Goal: Task Accomplishment & Management: Manage account settings

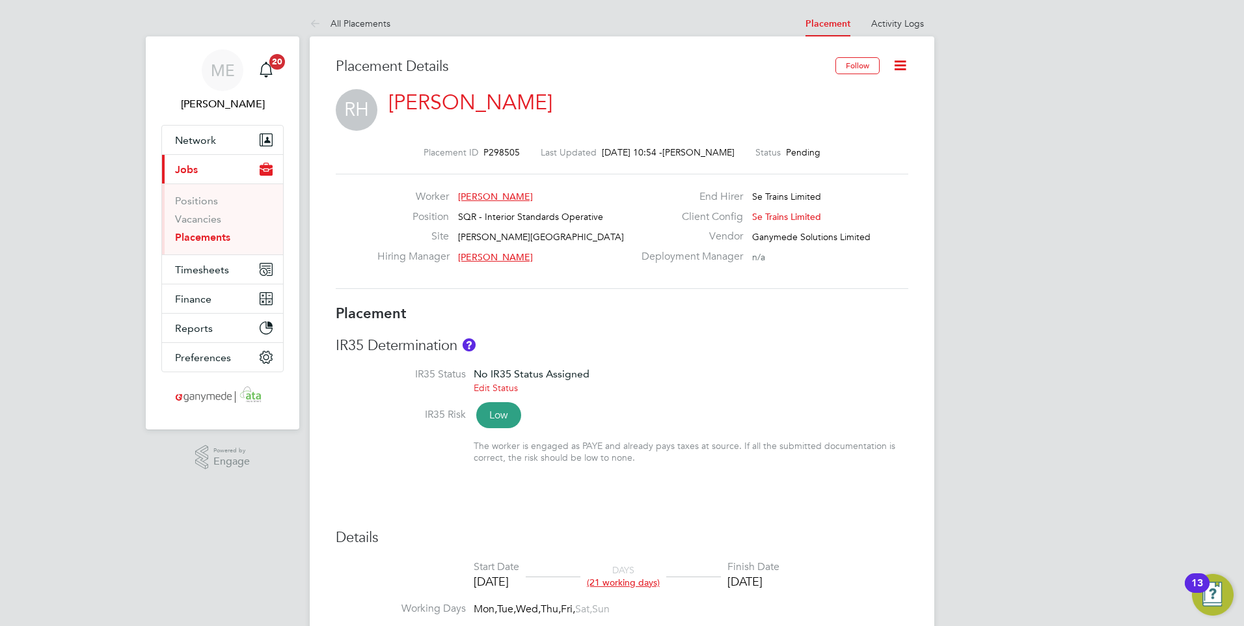
click at [897, 61] on icon at bounding box center [900, 65] width 16 height 16
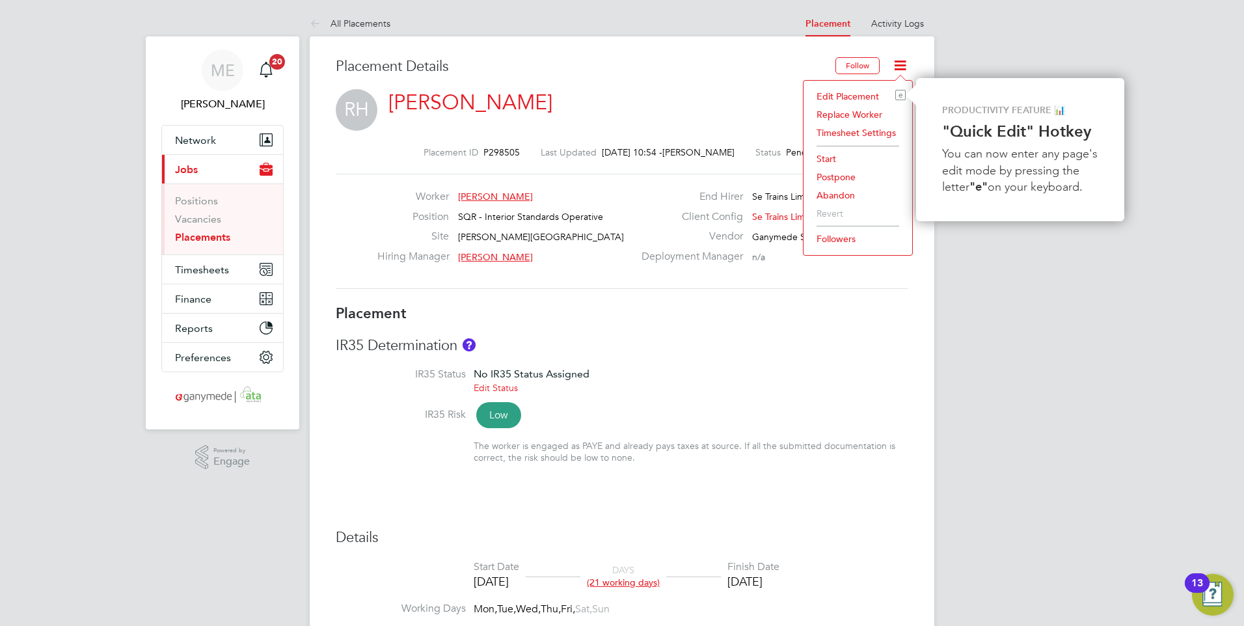
click at [833, 92] on li "Edit Placement e" at bounding box center [858, 96] width 96 height 18
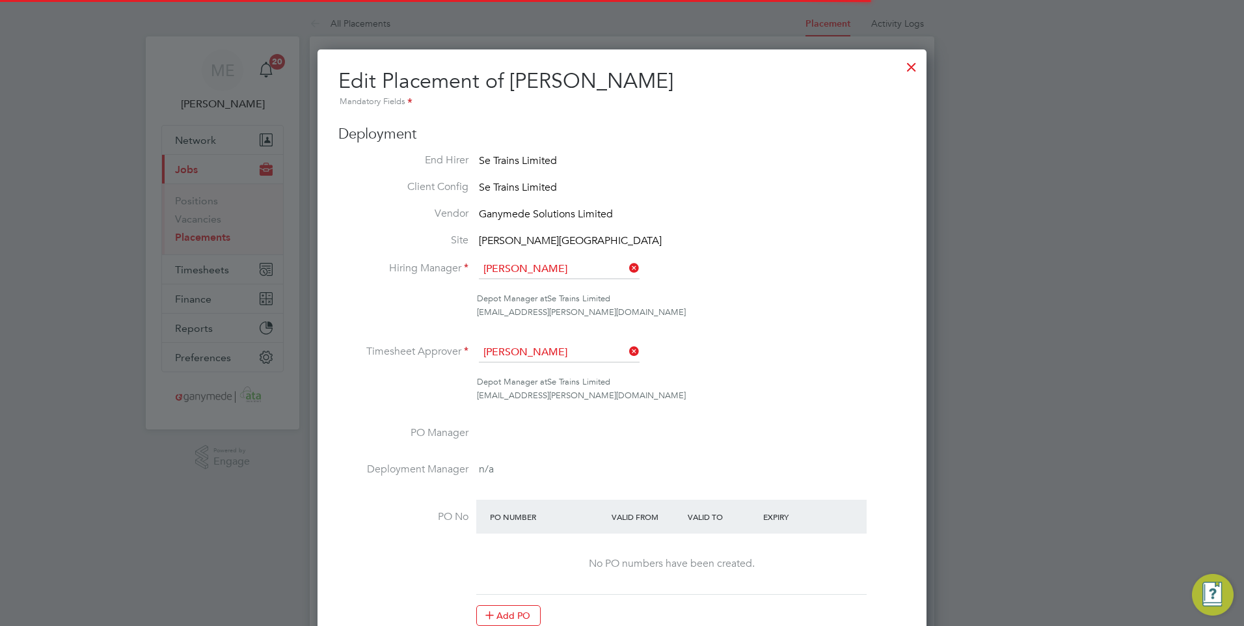
scroll to position [7, 7]
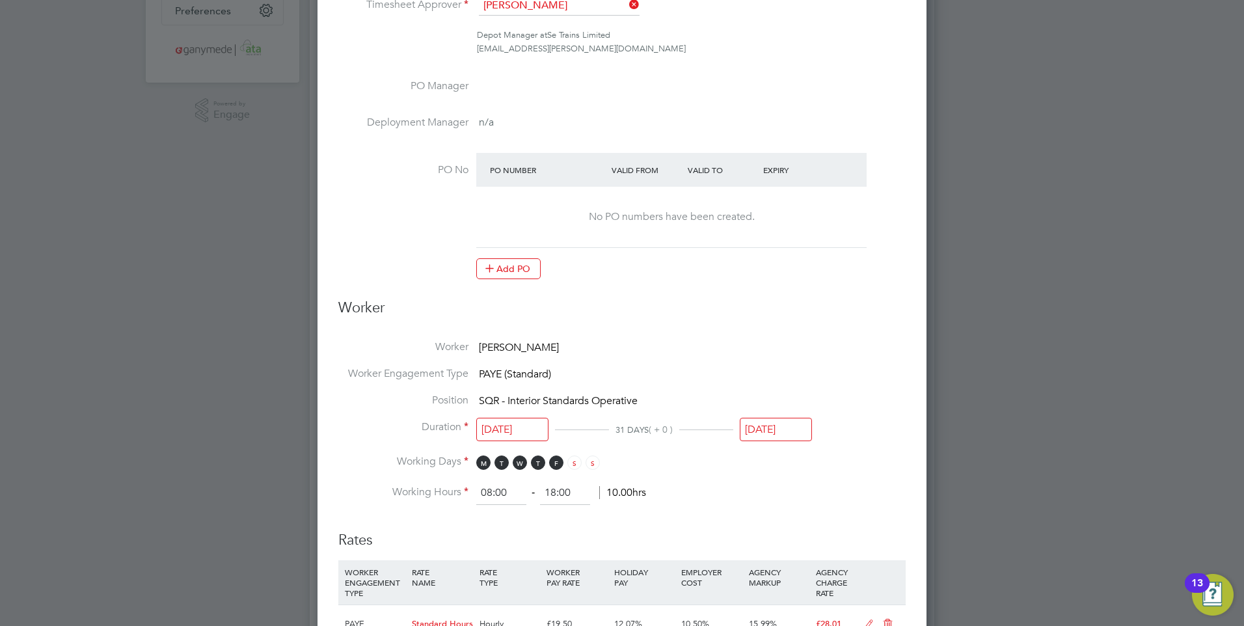
click at [772, 422] on input "31 Aug 2025" at bounding box center [776, 430] width 72 height 24
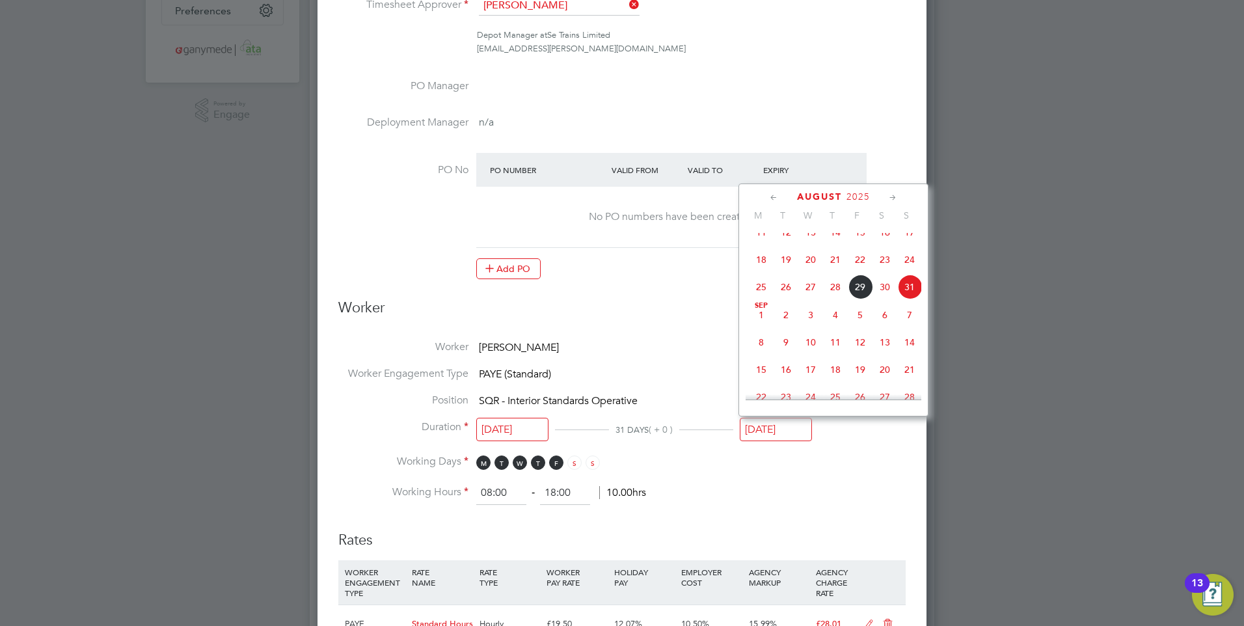
click at [858, 292] on span "29" at bounding box center [860, 287] width 25 height 25
type input "29 Aug 2025"
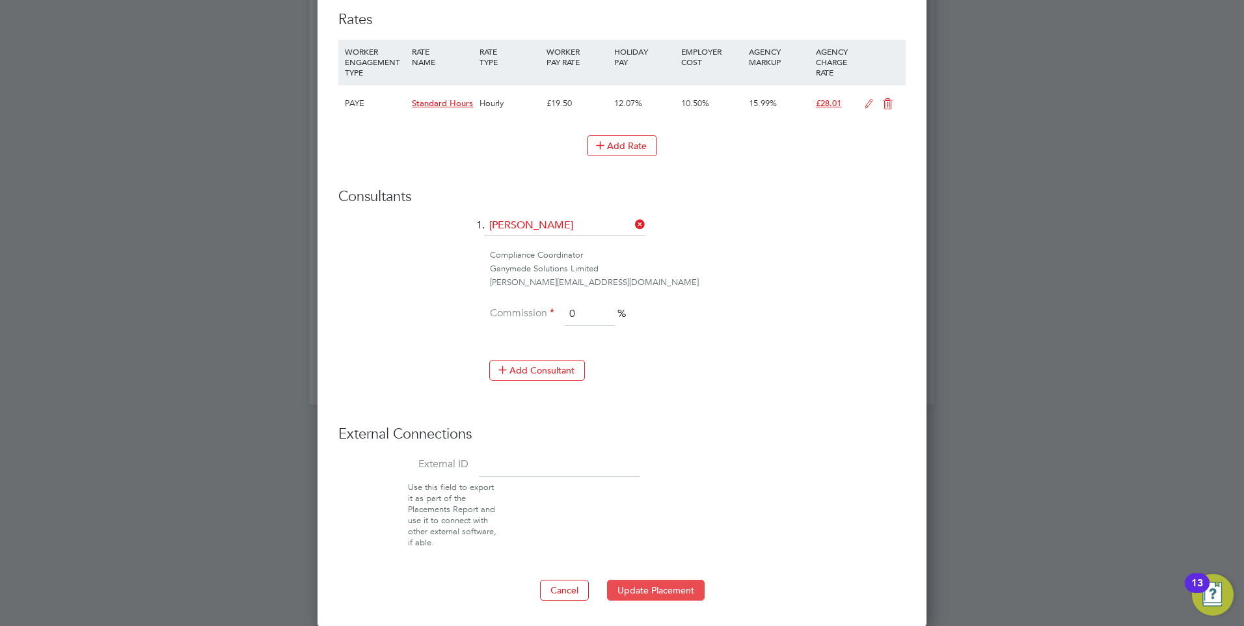
click at [651, 587] on button "Update Placement" at bounding box center [656, 590] width 98 height 21
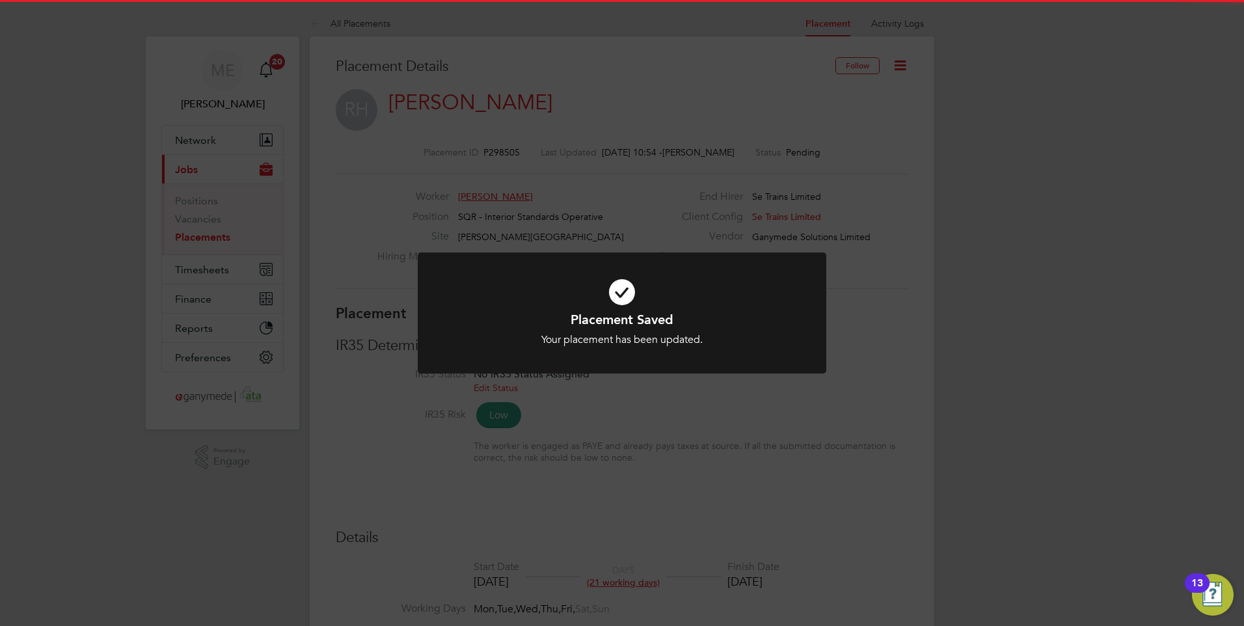
click at [659, 517] on div "Placement Saved Your placement has been updated. Cancel Okay" at bounding box center [622, 313] width 1244 height 626
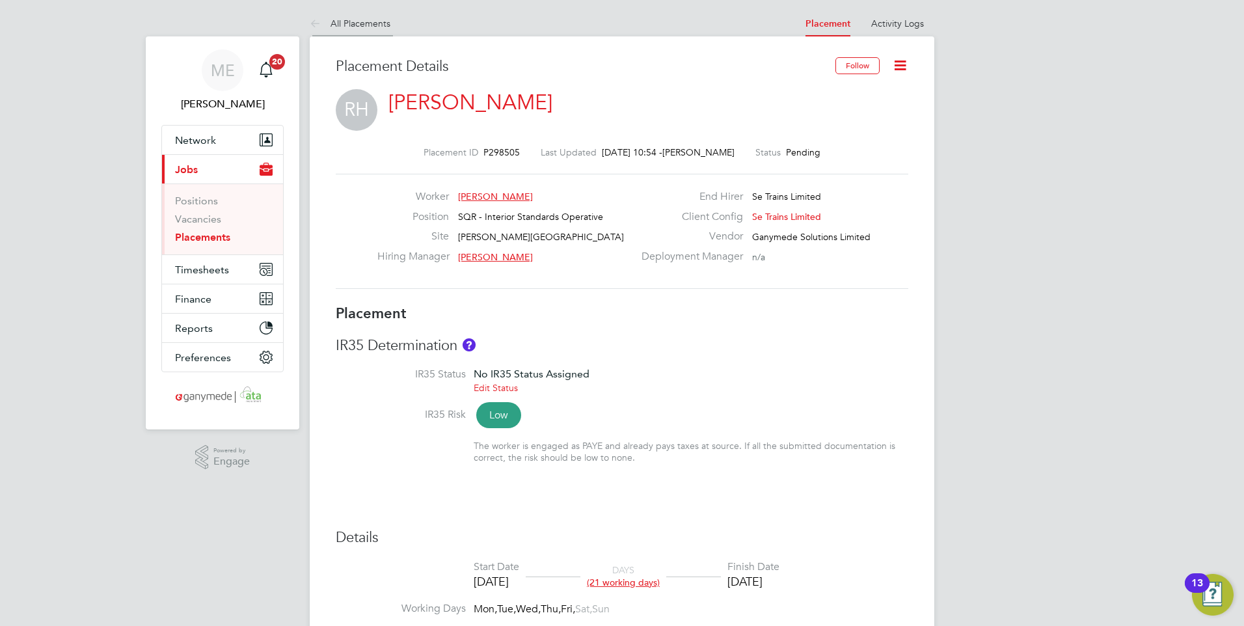
click at [316, 23] on icon at bounding box center [318, 24] width 16 height 16
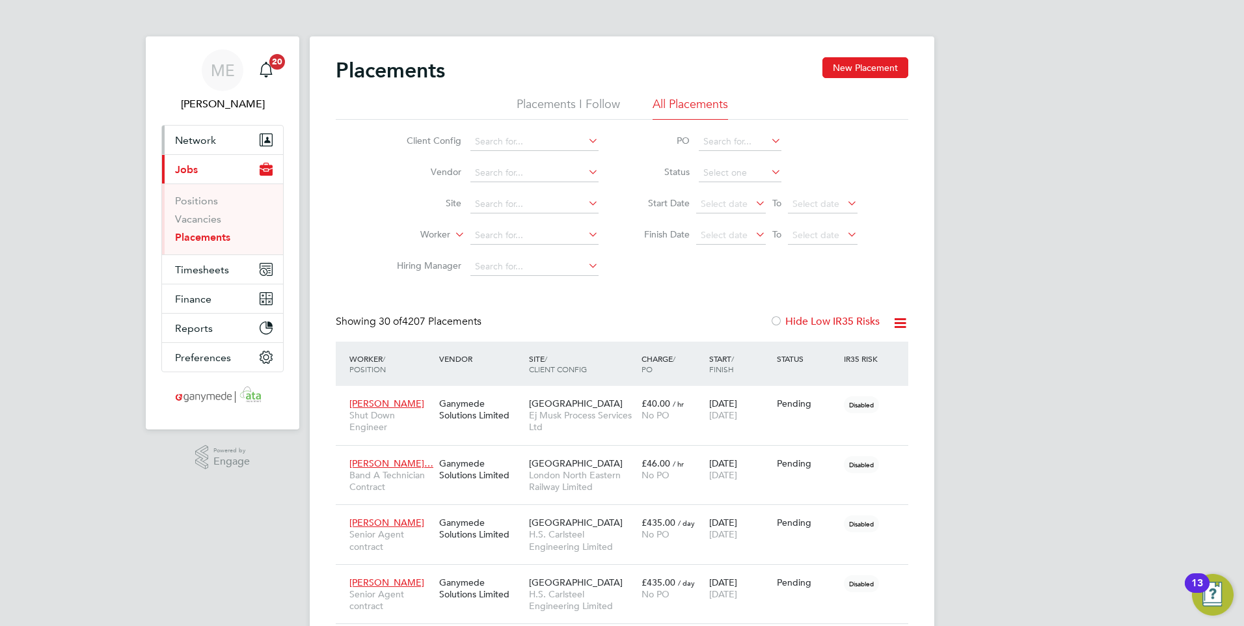
click at [201, 140] on span "Network" at bounding box center [195, 140] width 41 height 12
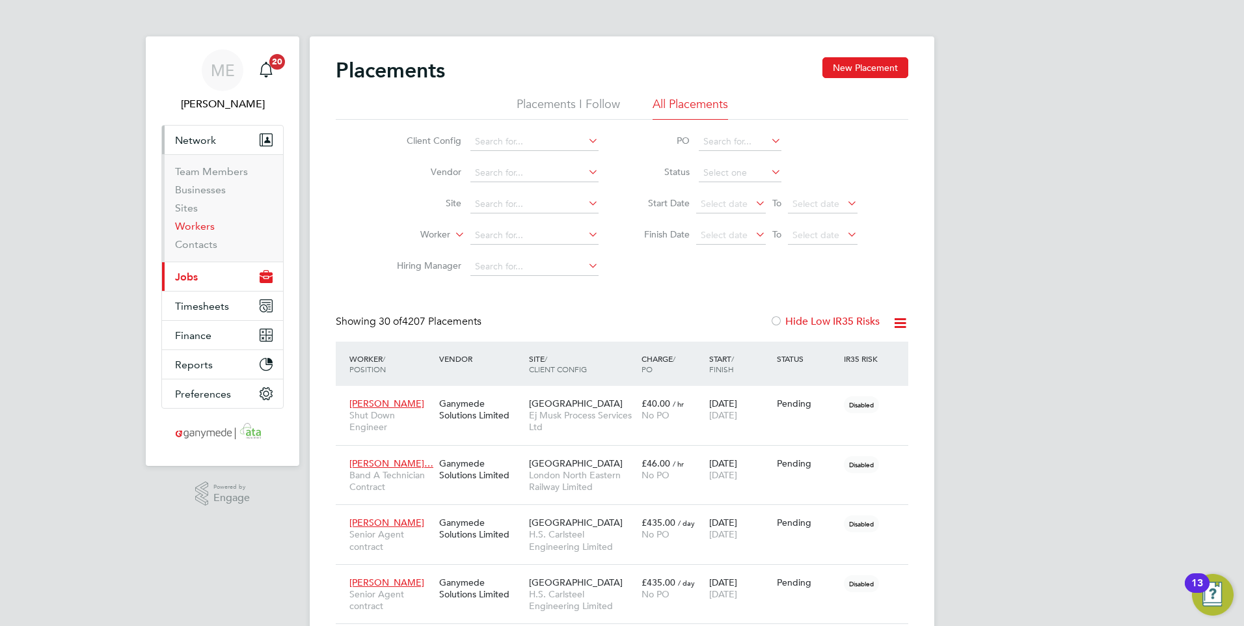
click at [200, 223] on link "Workers" at bounding box center [195, 226] width 40 height 12
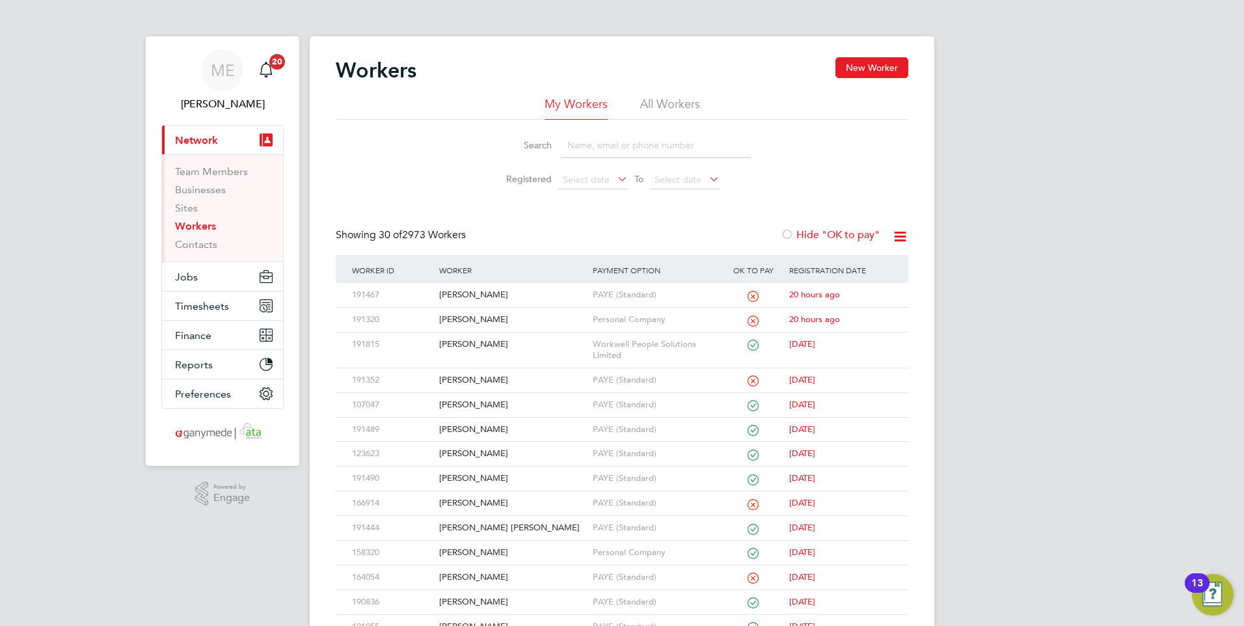
click at [594, 148] on input at bounding box center [656, 145] width 190 height 25
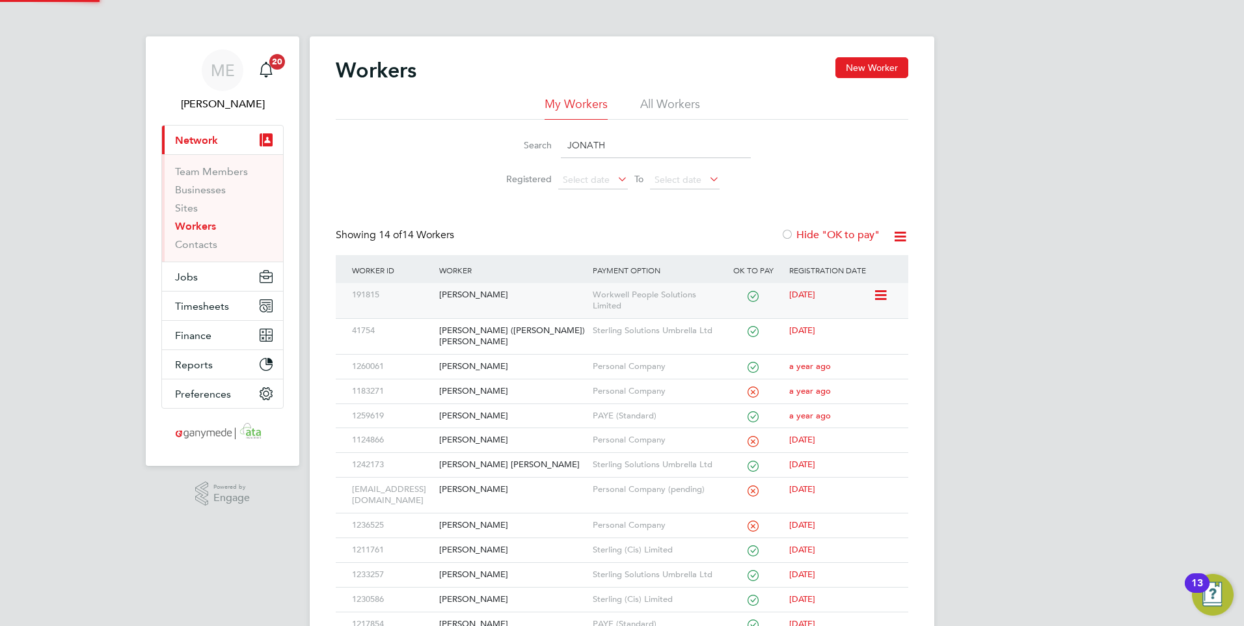
type input "JONATH"
click at [493, 292] on div "[PERSON_NAME]" at bounding box center [512, 295] width 153 height 24
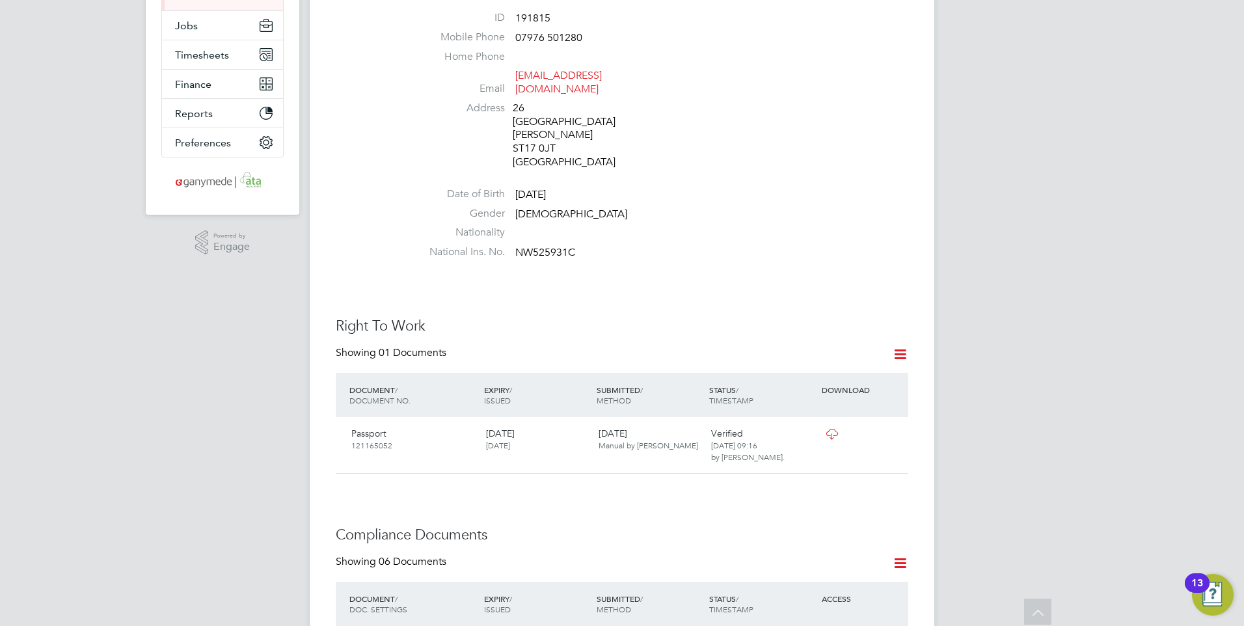
scroll to position [325, 0]
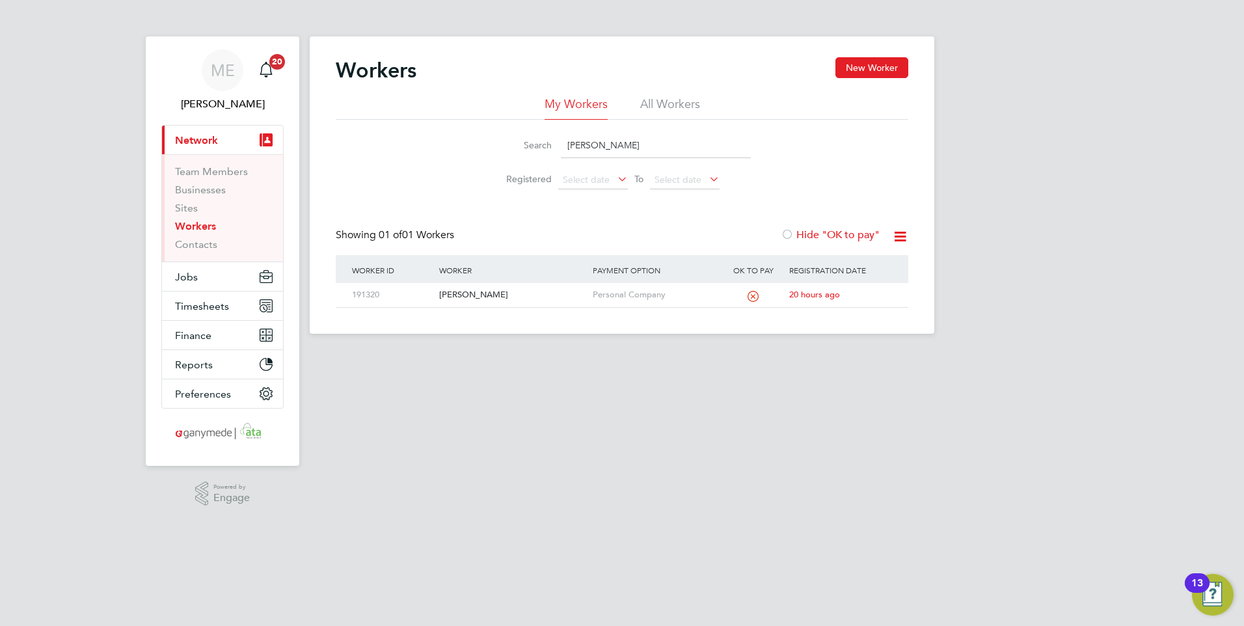
drag, startPoint x: 630, startPoint y: 144, endPoint x: 597, endPoint y: 150, distance: 33.1
click at [597, 150] on input "johnath" at bounding box center [656, 145] width 190 height 25
type input "j"
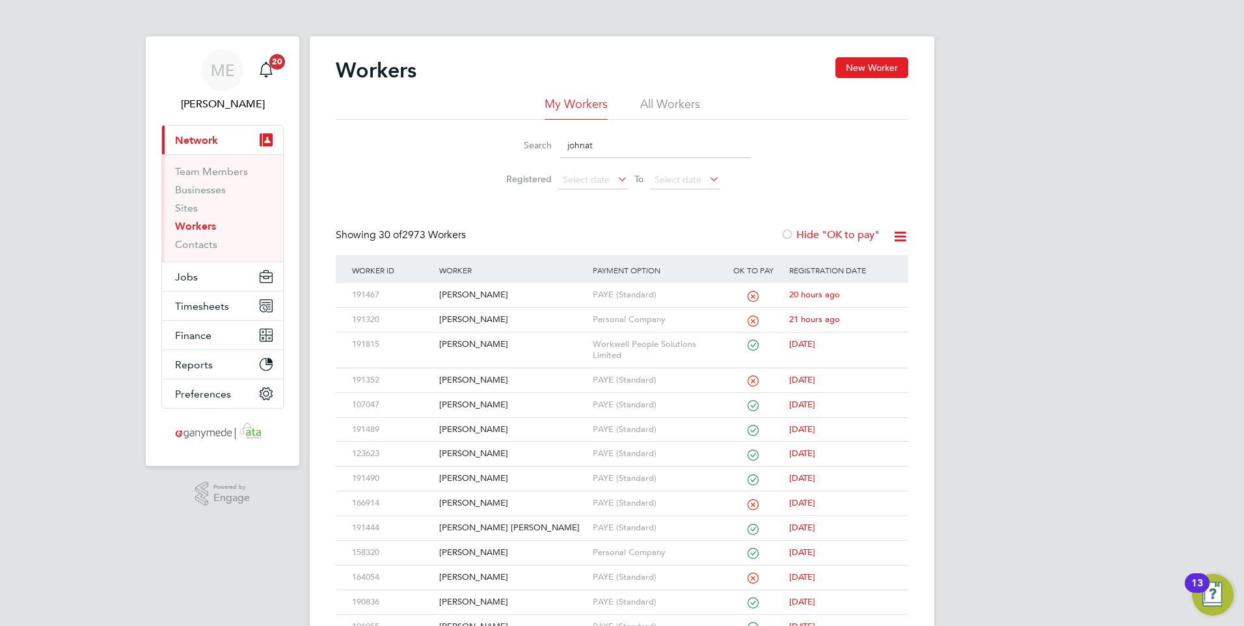
type input "johnath"
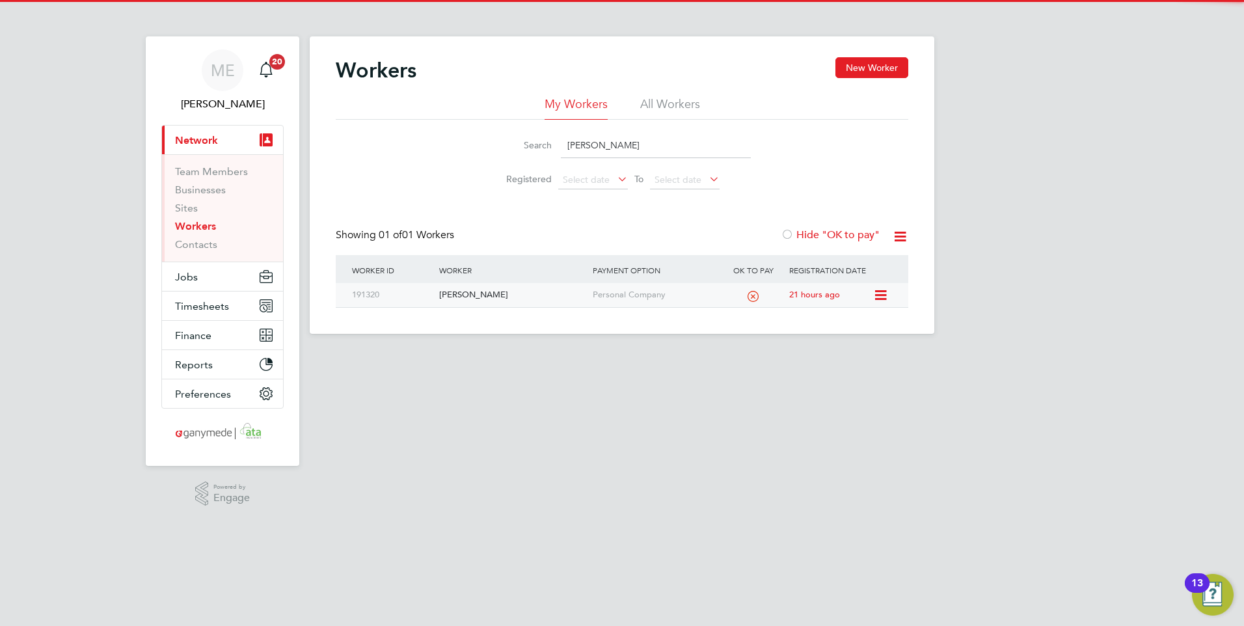
click at [489, 299] on div "[PERSON_NAME]" at bounding box center [512, 295] width 153 height 24
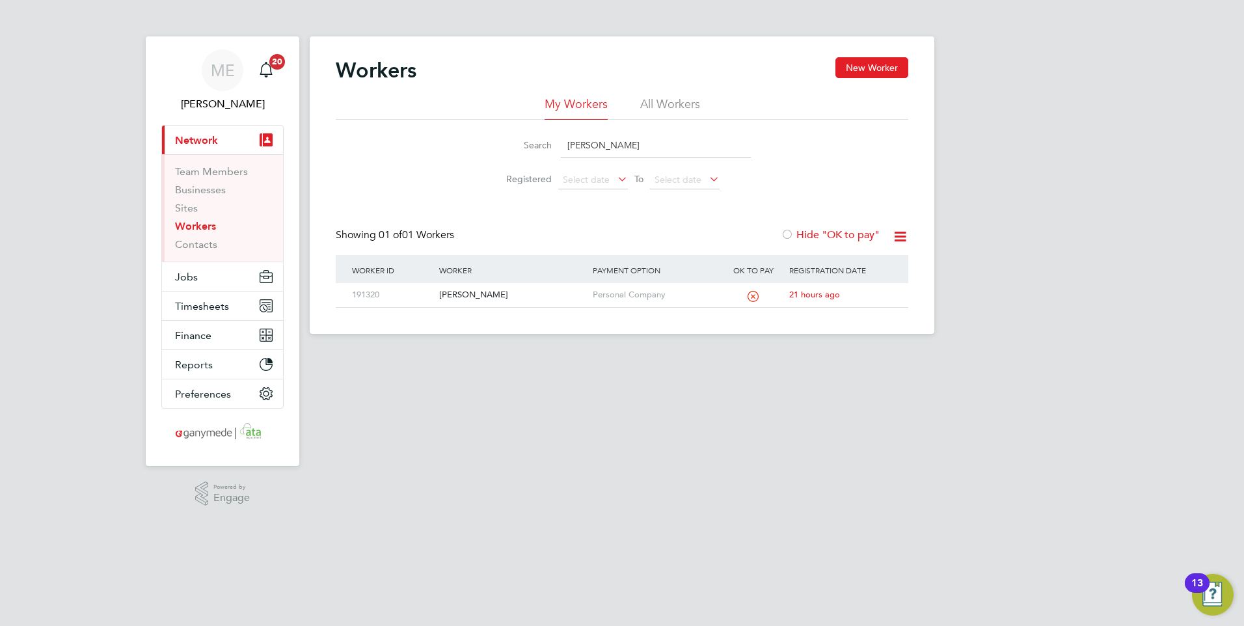
drag, startPoint x: 607, startPoint y: 144, endPoint x: 558, endPoint y: 143, distance: 49.5
click at [558, 143] on div "Search johnath" at bounding box center [622, 145] width 258 height 25
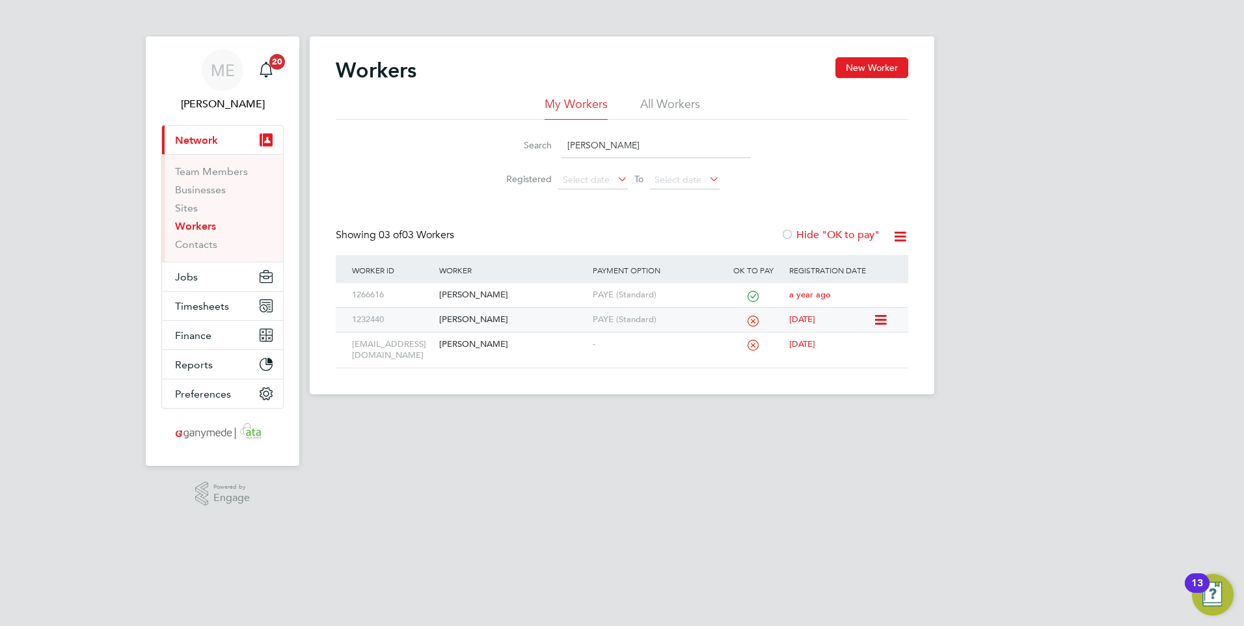
type input "carol"
click at [513, 313] on div "[PERSON_NAME]" at bounding box center [512, 320] width 153 height 24
click at [591, 319] on div "PAYE (Standard)" at bounding box center [655, 320] width 131 height 24
drag, startPoint x: 603, startPoint y: 141, endPoint x: 554, endPoint y: 143, distance: 48.2
click at [554, 143] on div "Search carol" at bounding box center [622, 145] width 258 height 25
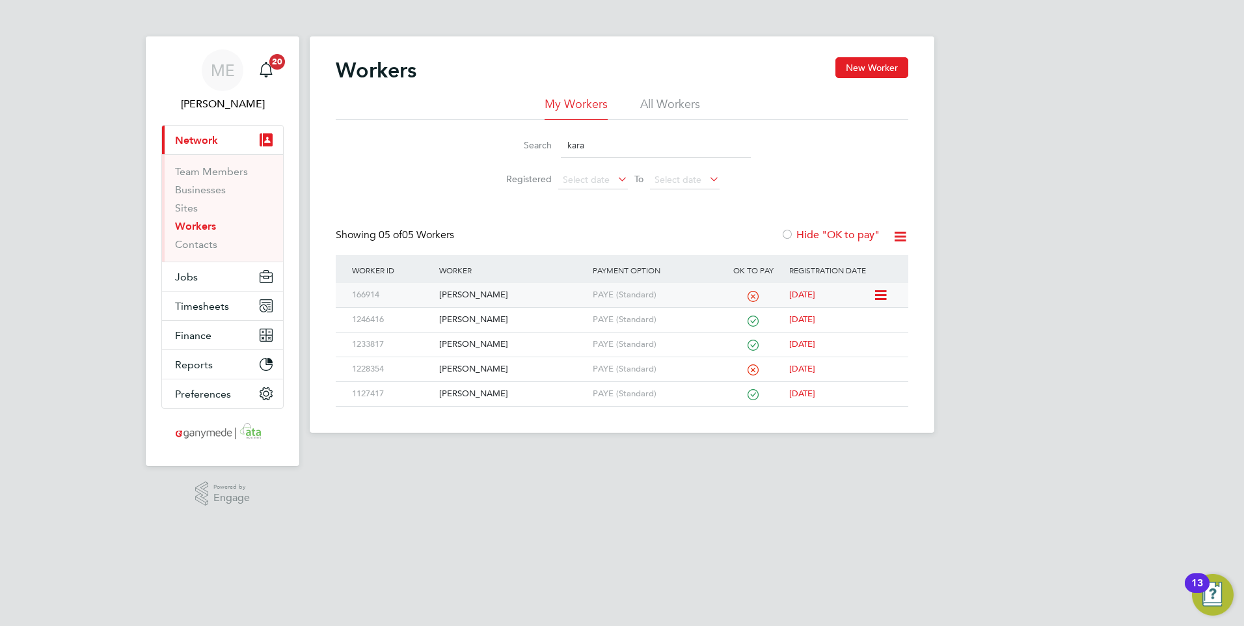
type input "kara"
click at [521, 288] on div "Kara Bradbury" at bounding box center [512, 295] width 153 height 24
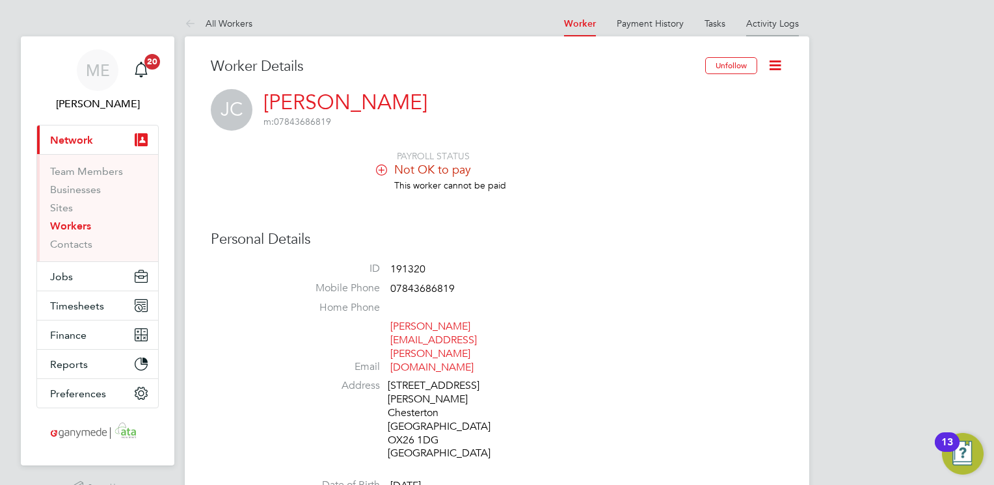
click at [755, 23] on link "Activity Logs" at bounding box center [772, 24] width 53 height 12
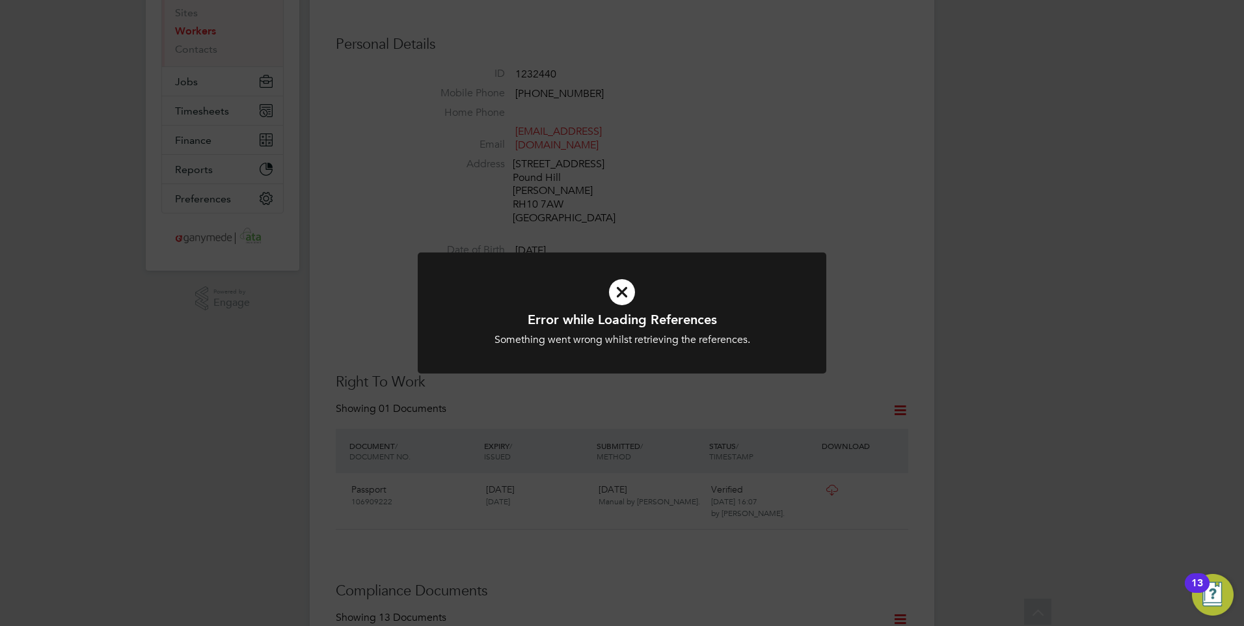
click at [613, 296] on icon at bounding box center [622, 292] width 338 height 51
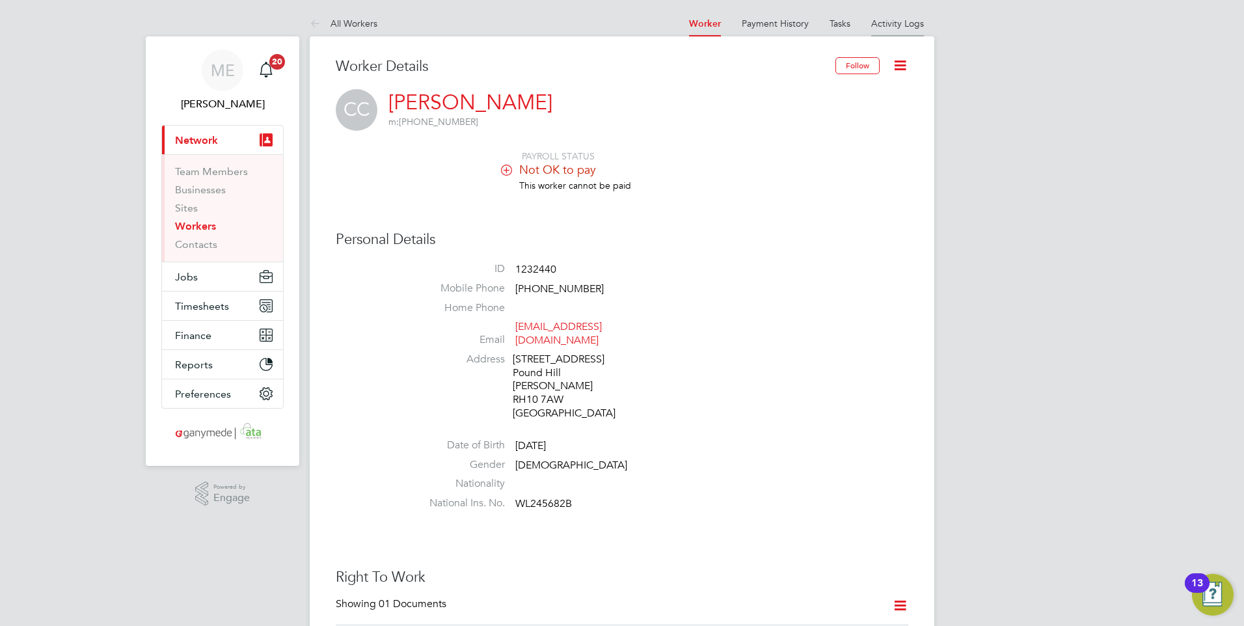
click at [903, 20] on link "Activity Logs" at bounding box center [897, 24] width 53 height 12
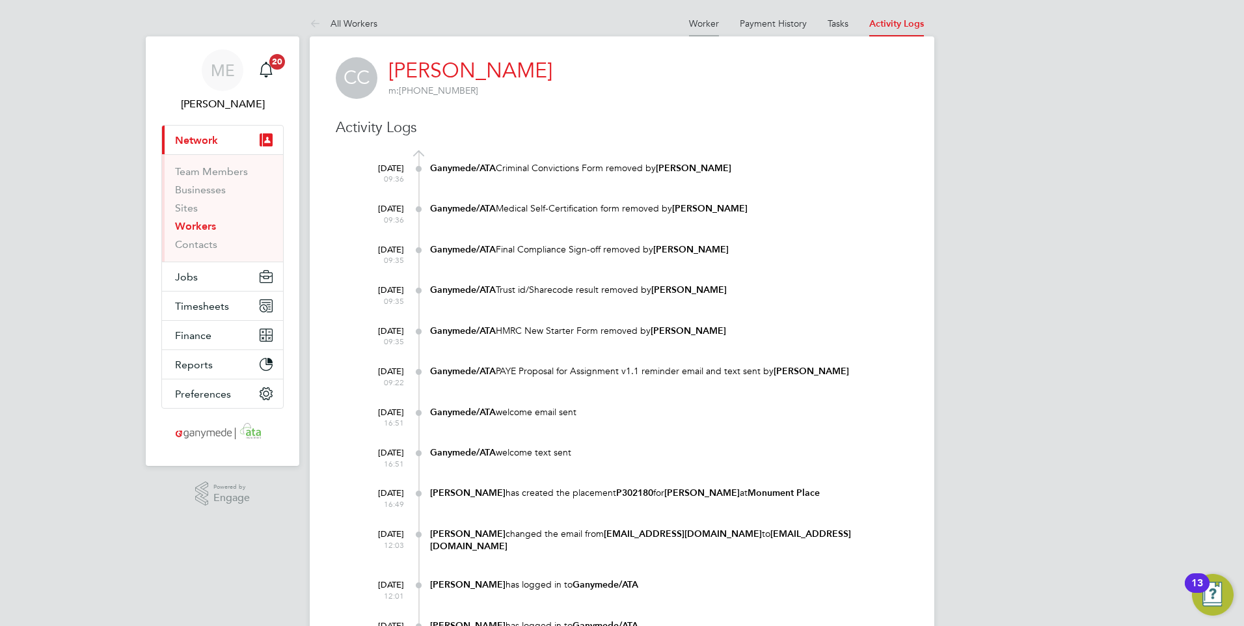
click at [690, 23] on link "Worker" at bounding box center [704, 24] width 30 height 12
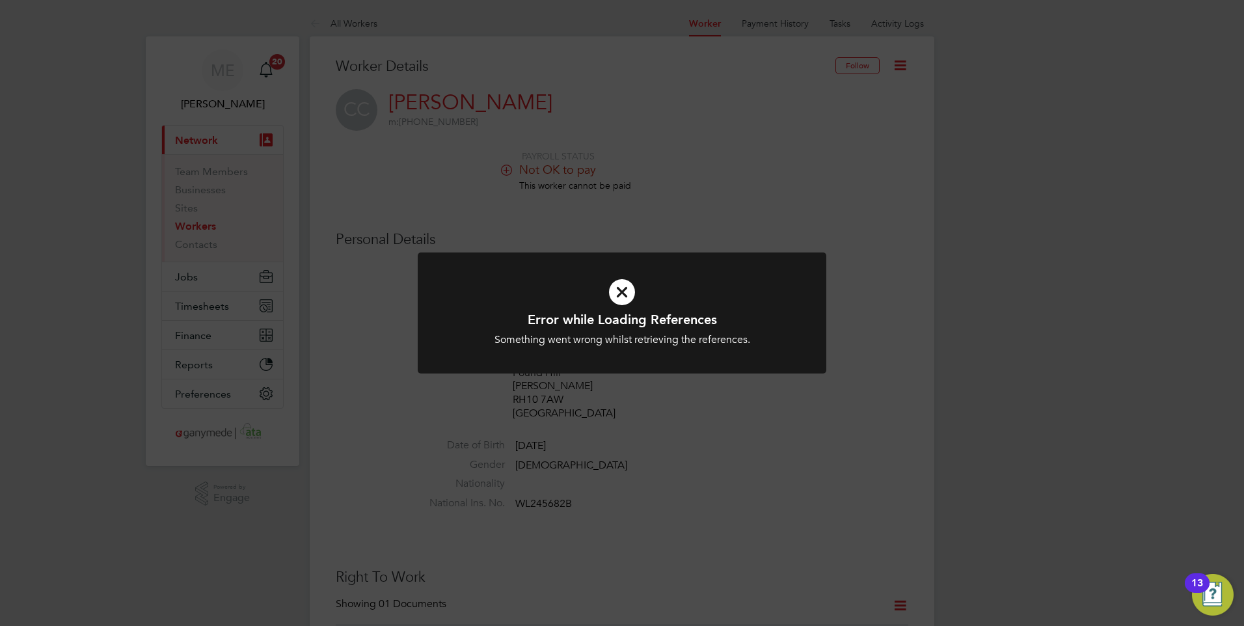
click at [610, 285] on icon at bounding box center [622, 292] width 338 height 51
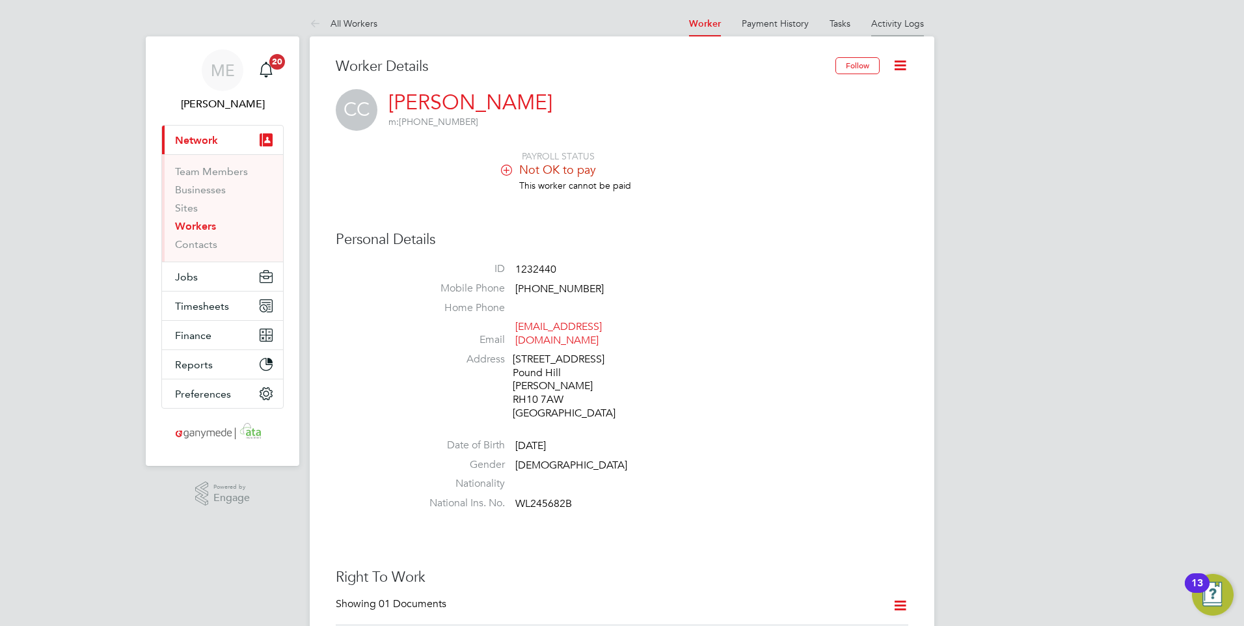
click at [913, 21] on link "Activity Logs" at bounding box center [897, 24] width 53 height 12
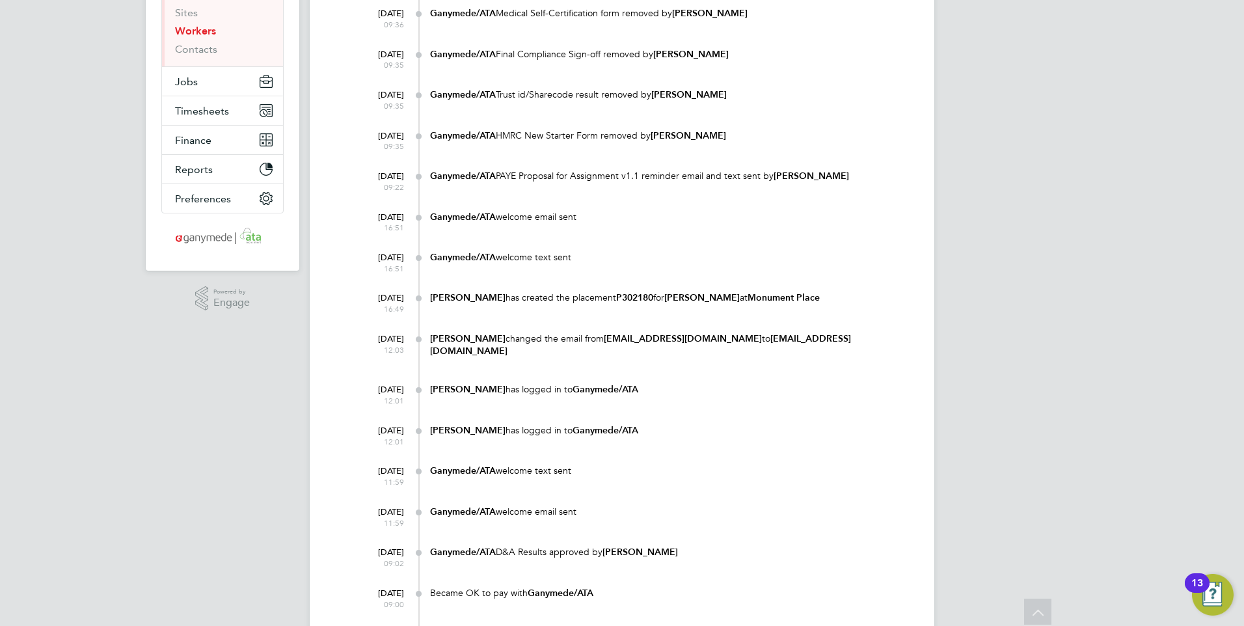
scroll to position [260, 0]
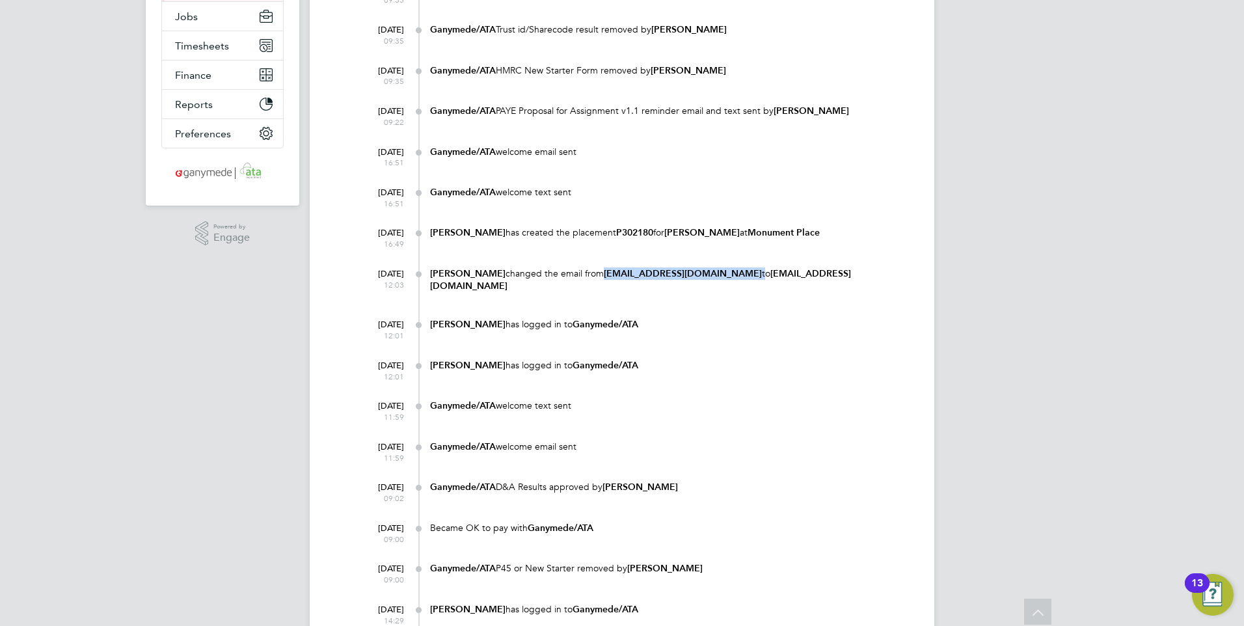
drag, startPoint x: 707, startPoint y: 274, endPoint x: 603, endPoint y: 275, distance: 103.5
click at [603, 275] on div "Carole Caudwell changed the email from ourcaj@virginmedia.com to ourcaj@gmail.c…" at bounding box center [669, 279] width 478 height 25
drag, startPoint x: 603, startPoint y: 275, endPoint x: 613, endPoint y: 273, distance: 10.0
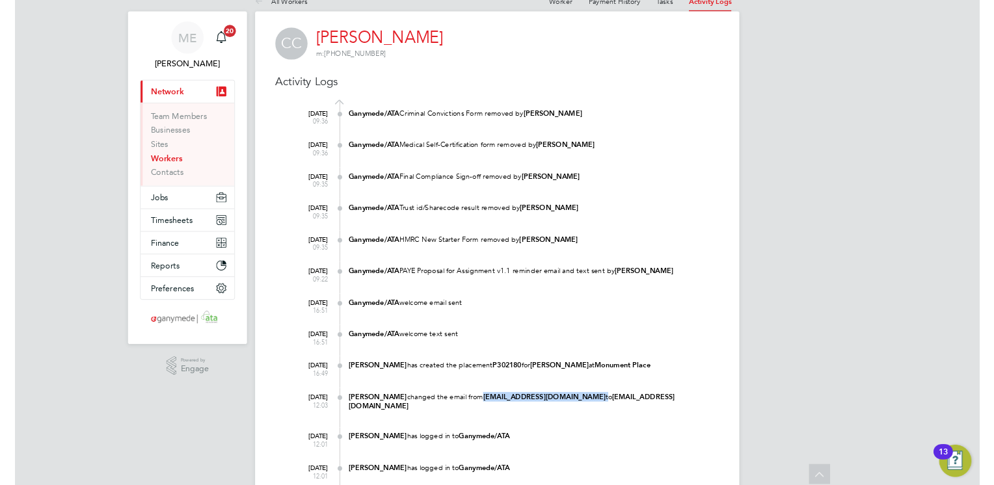
scroll to position [0, 0]
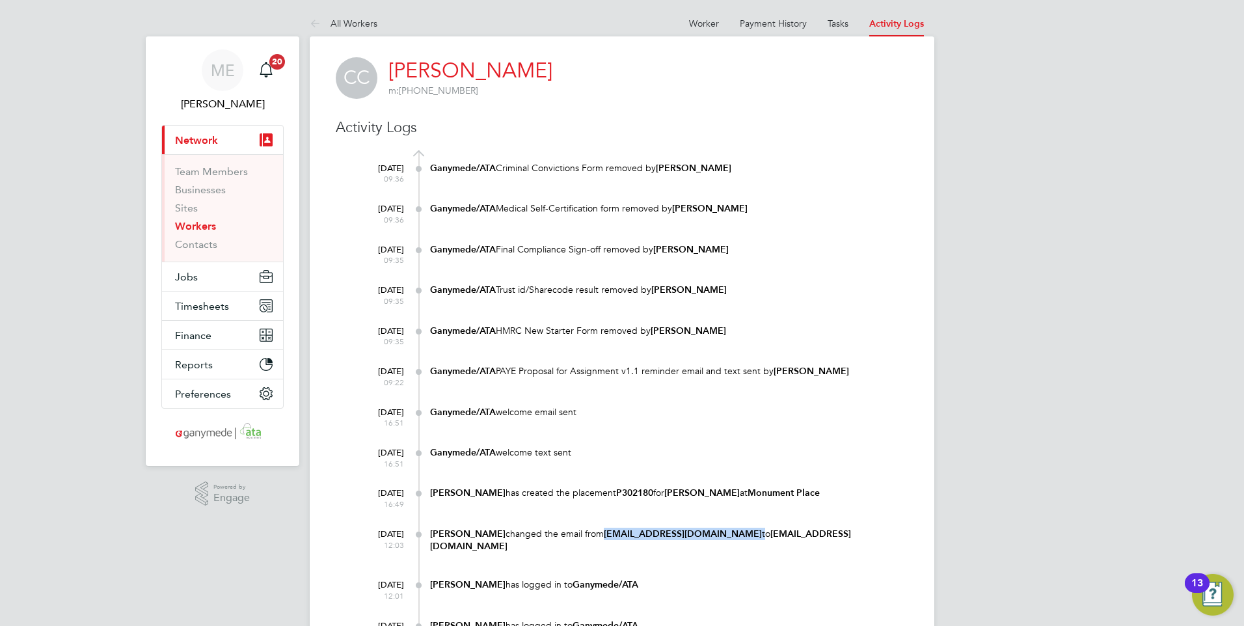
click at [206, 138] on span "Network" at bounding box center [196, 140] width 43 height 12
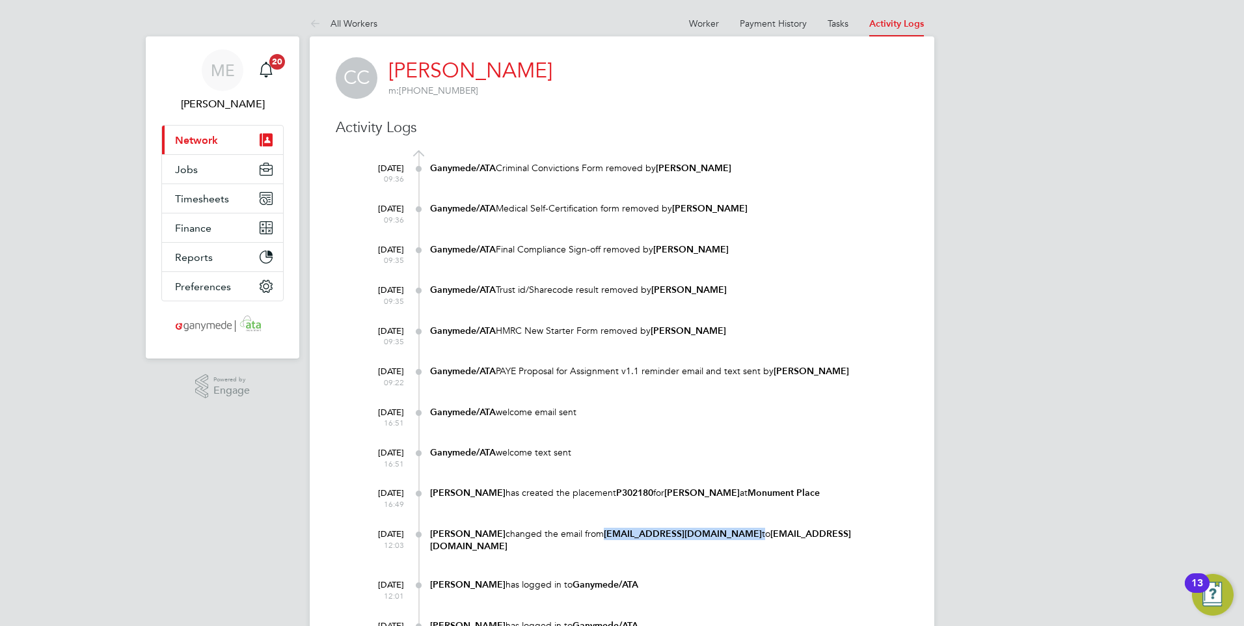
click at [200, 137] on span "Network" at bounding box center [196, 140] width 43 height 12
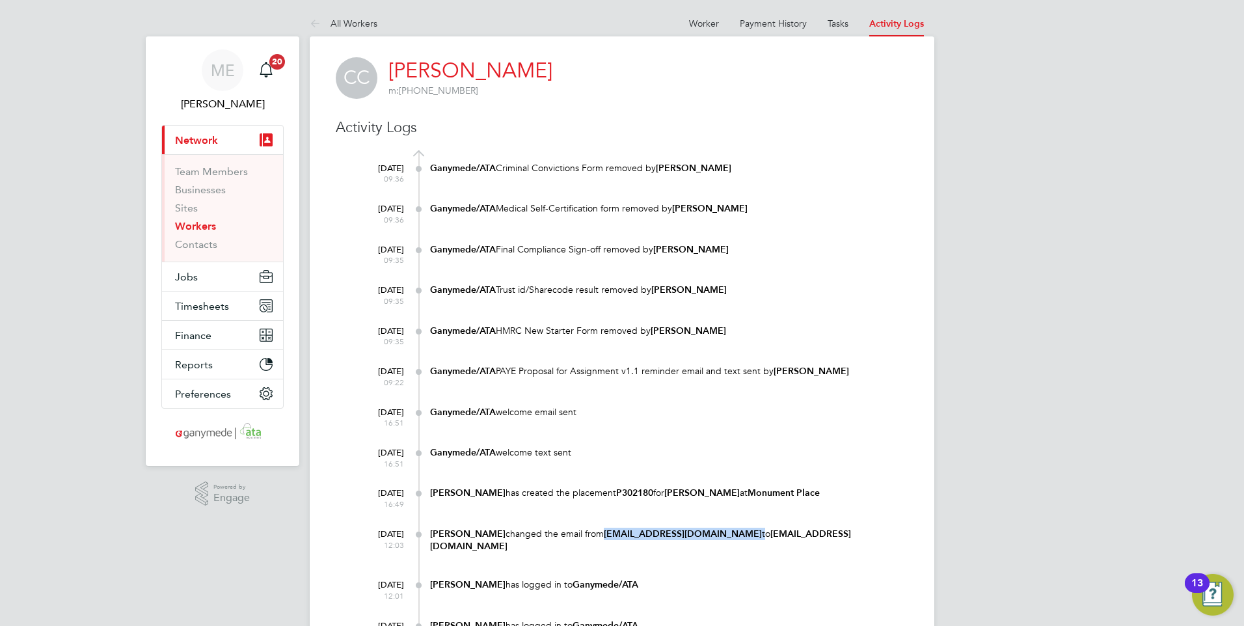
click at [196, 224] on link "Workers" at bounding box center [195, 226] width 41 height 12
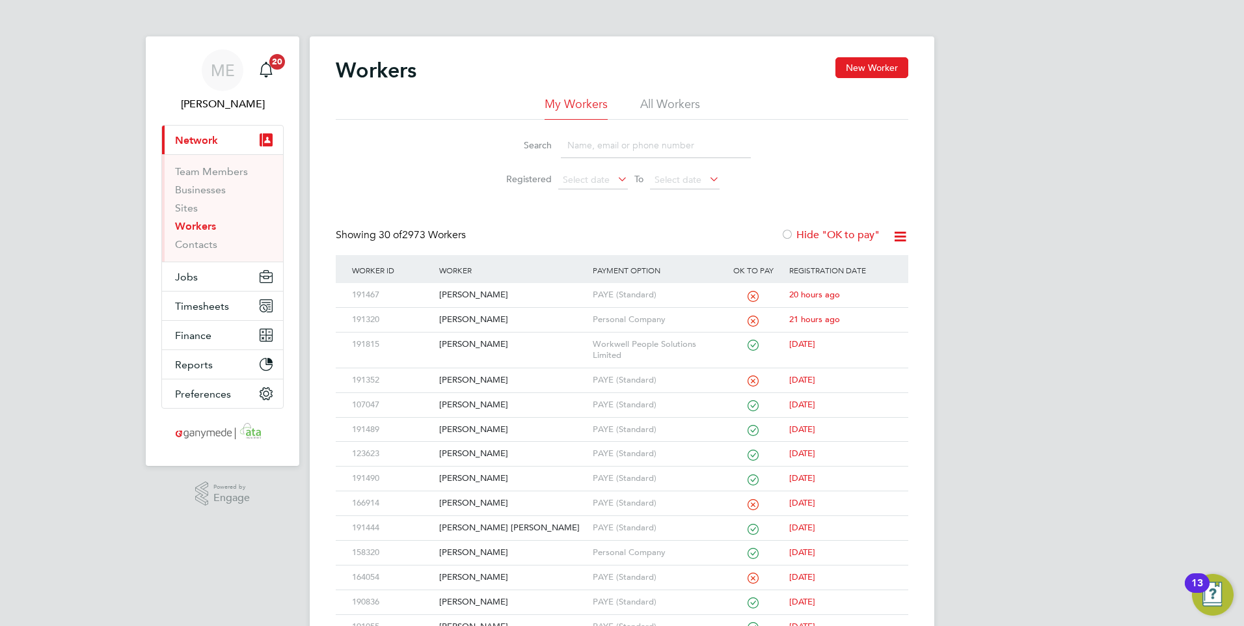
paste input "ourcaj@virginmedia.com"
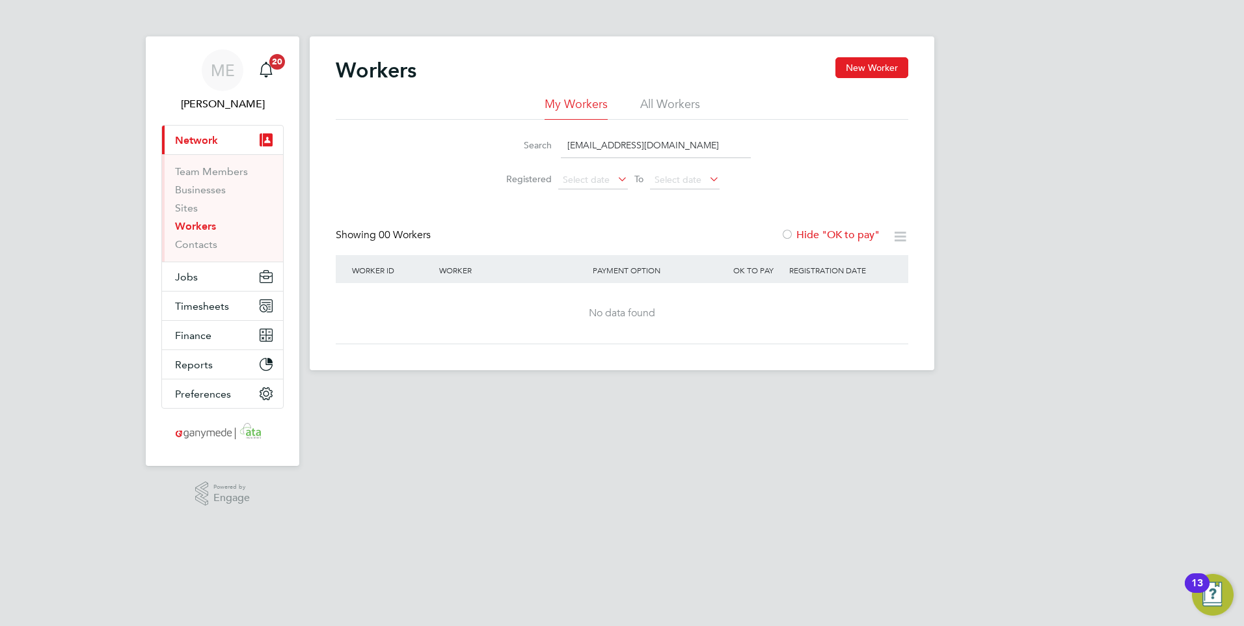
type input "ourcaj@virginmedia.com"
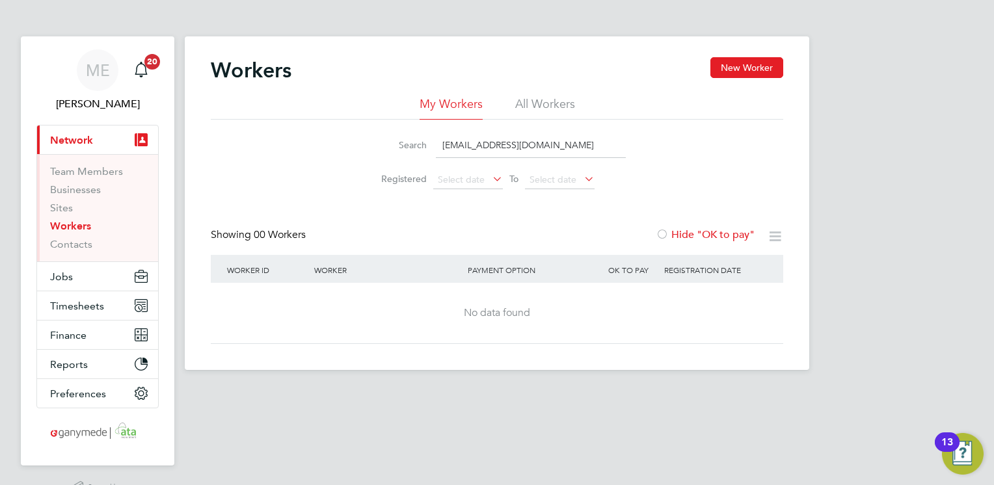
click at [529, 99] on li "All Workers" at bounding box center [545, 107] width 60 height 23
click at [455, 102] on li "My Workers" at bounding box center [451, 107] width 63 height 23
drag, startPoint x: 455, startPoint y: 139, endPoint x: 401, endPoint y: 137, distance: 54.0
click at [401, 137] on div "Search ourcaj@virginmedia.com" at bounding box center [497, 145] width 258 height 25
type input "car"
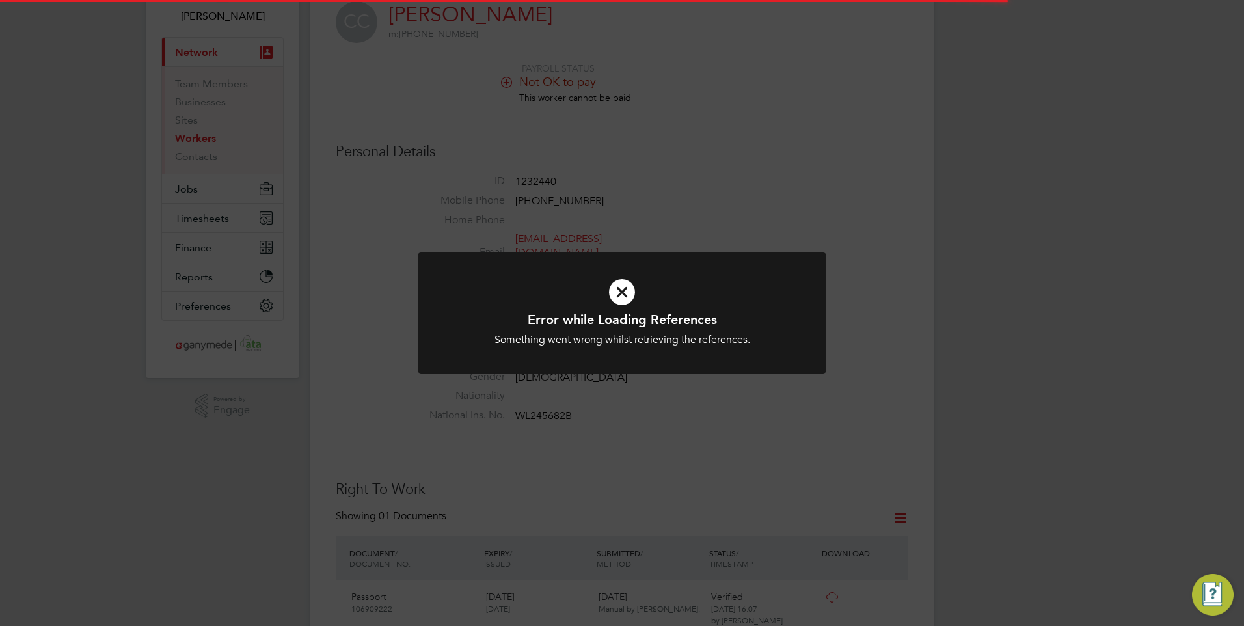
scroll to position [195, 0]
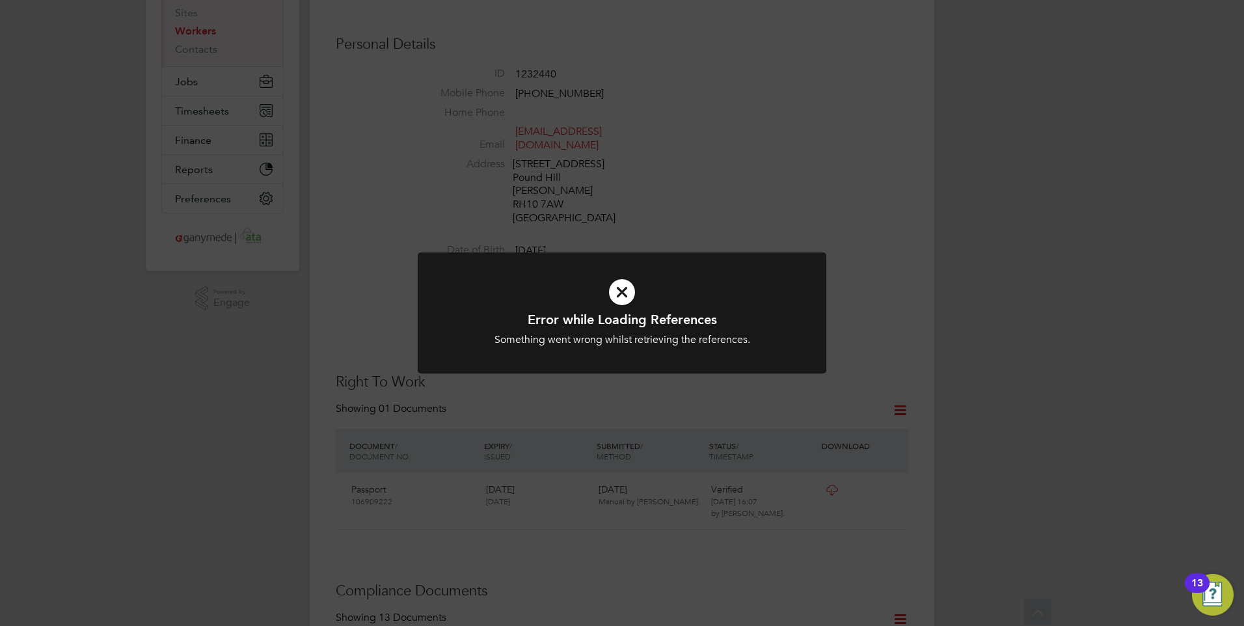
click at [616, 292] on icon at bounding box center [622, 292] width 338 height 51
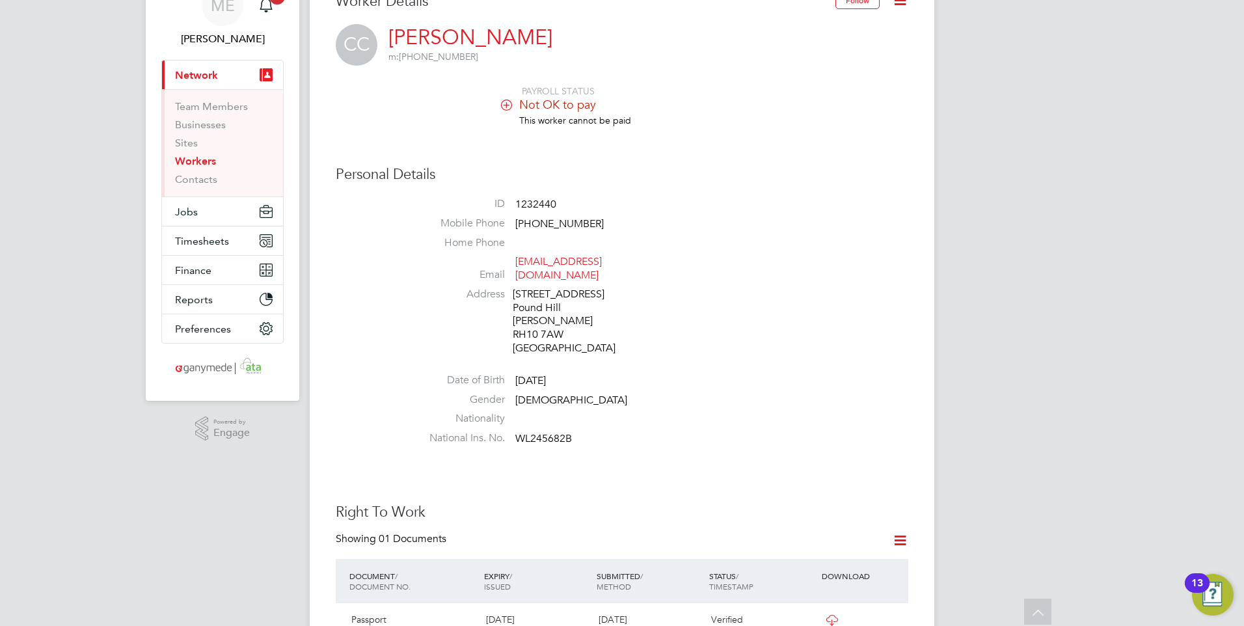
scroll to position [0, 0]
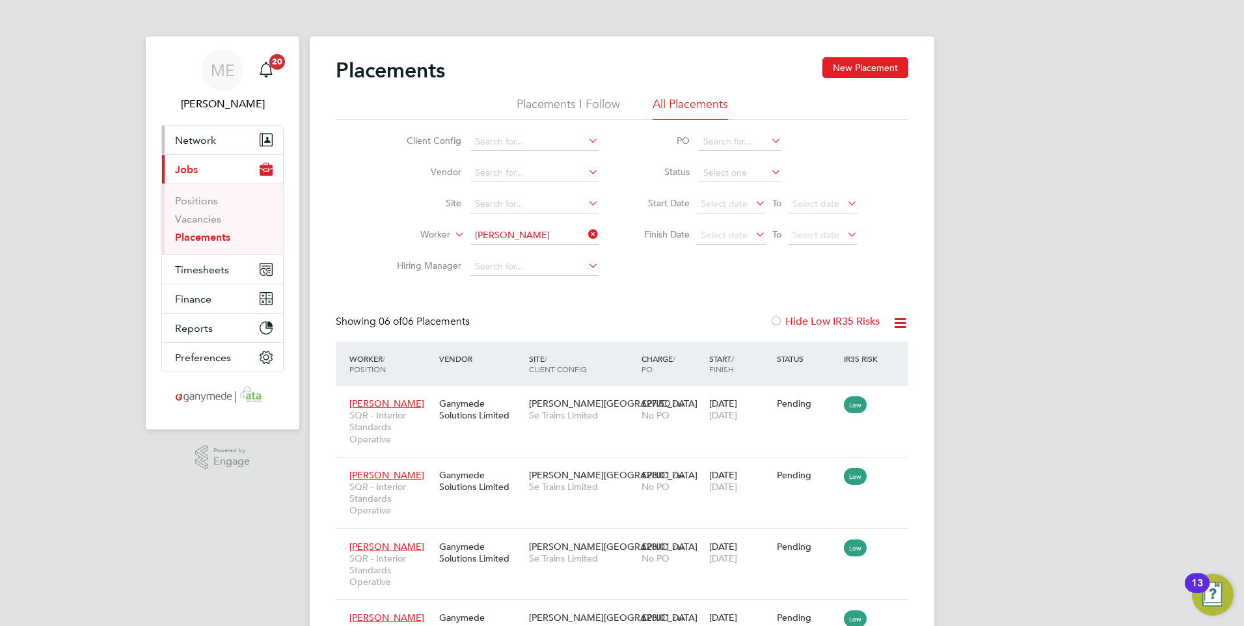
click at [195, 137] on span "Network" at bounding box center [195, 140] width 41 height 12
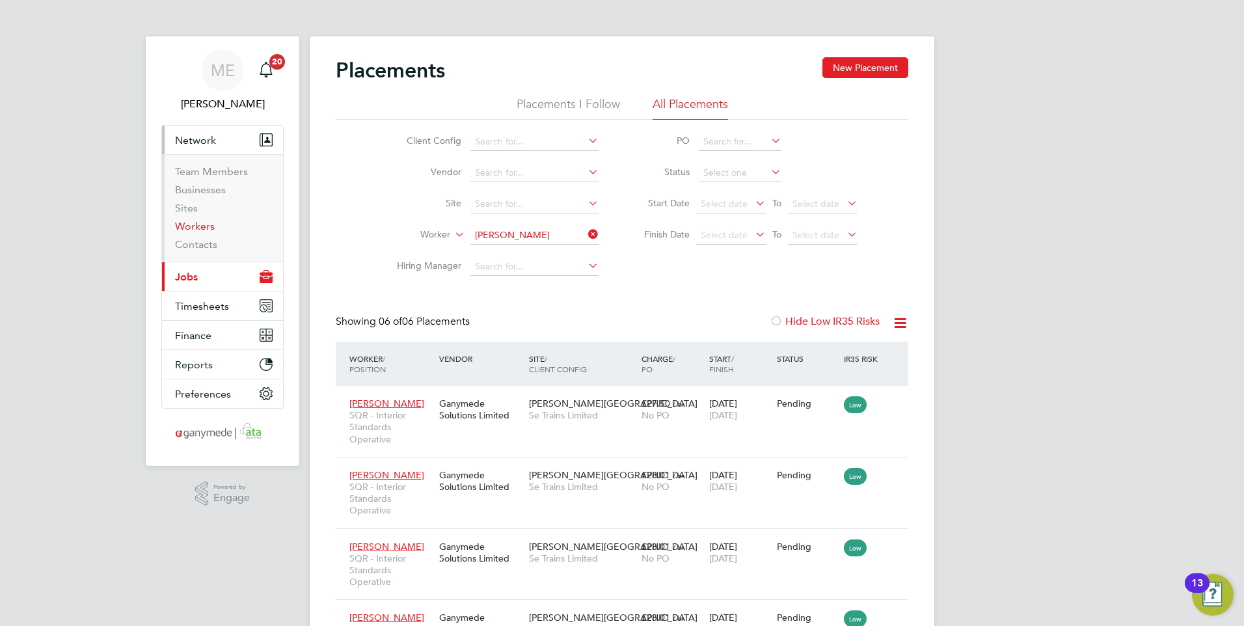
click at [200, 224] on link "Workers" at bounding box center [195, 226] width 40 height 12
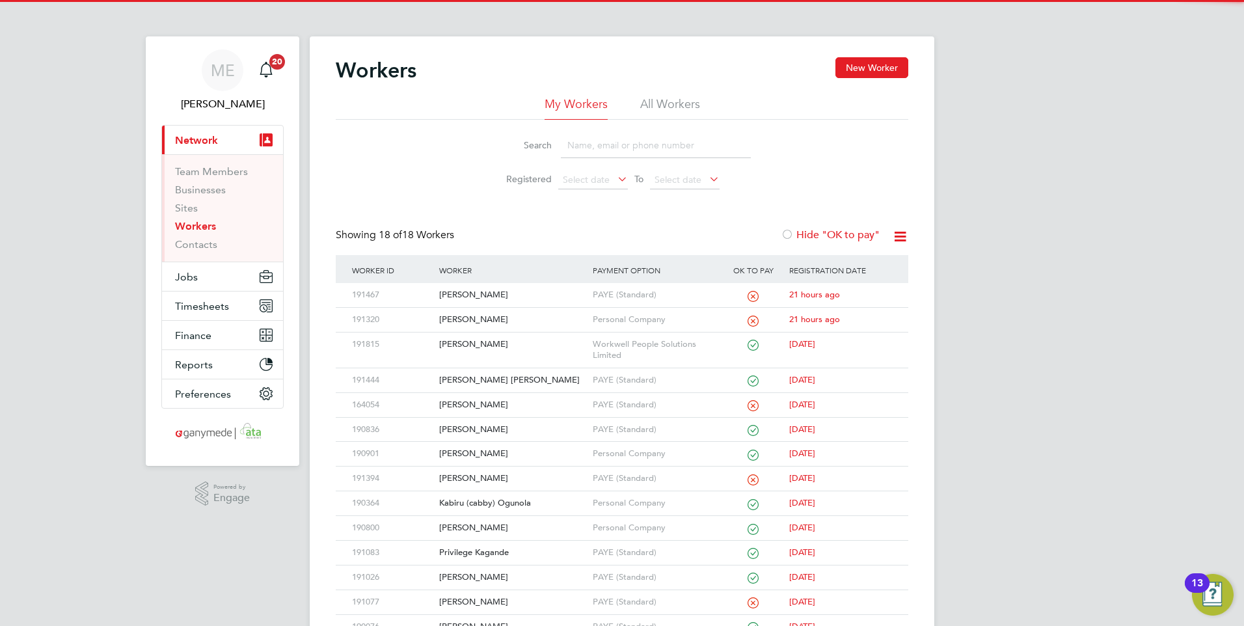
click at [686, 139] on input at bounding box center [656, 145] width 190 height 25
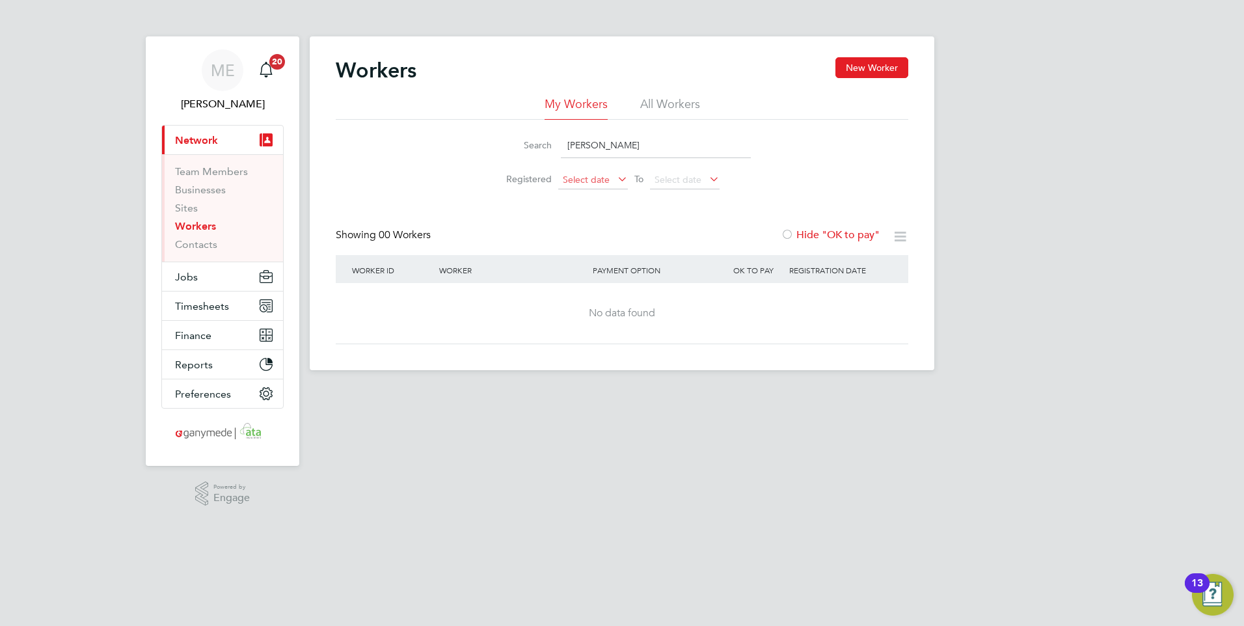
type input "reece"
drag, startPoint x: 567, startPoint y: 146, endPoint x: 509, endPoint y: 142, distance: 58.0
click at [509, 142] on div "Search reece" at bounding box center [622, 145] width 258 height 25
type input "reece"
click at [207, 141] on span "Network" at bounding box center [196, 140] width 43 height 12
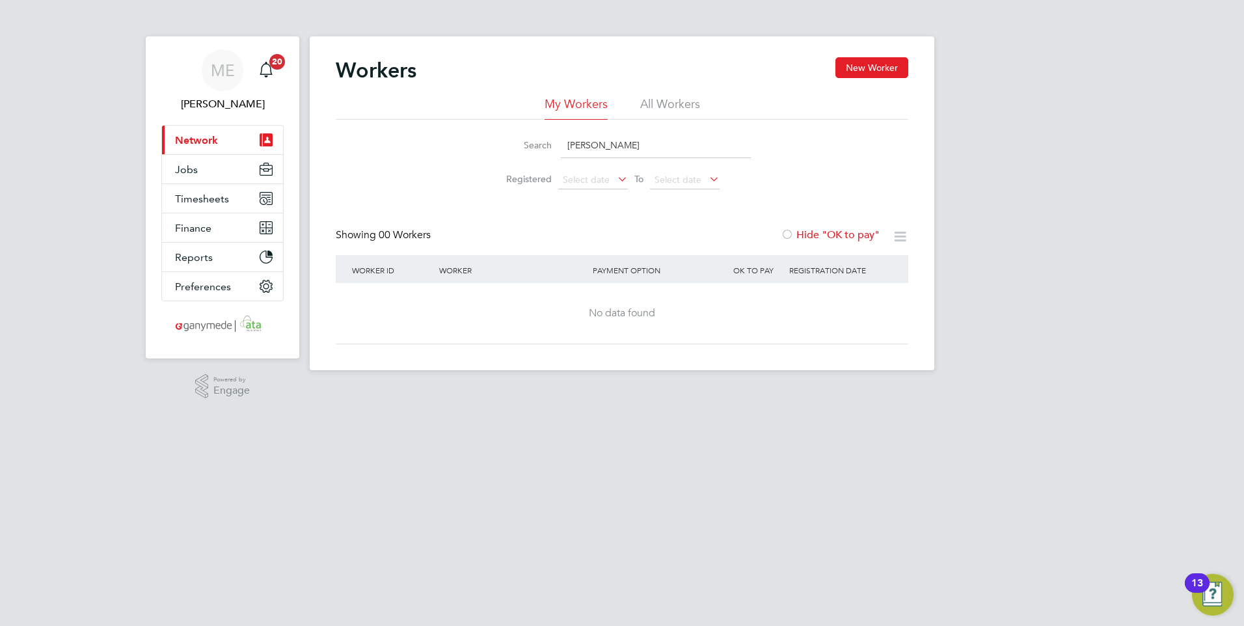
click at [221, 134] on button "Current page: Network" at bounding box center [222, 140] width 121 height 29
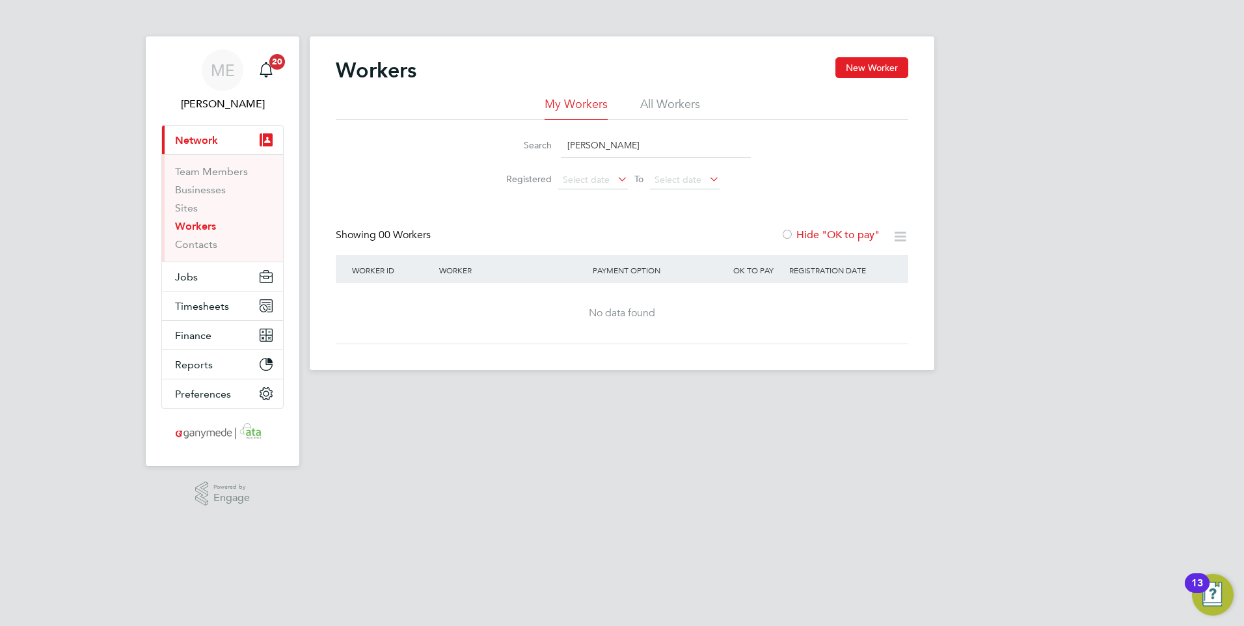
click at [187, 219] on li "Sites" at bounding box center [224, 211] width 98 height 18
drag, startPoint x: 612, startPoint y: 143, endPoint x: 529, endPoint y: 142, distance: 82.6
click at [529, 142] on div "Search reece" at bounding box center [622, 145] width 258 height 25
type input "reece"
drag, startPoint x: 625, startPoint y: 150, endPoint x: 493, endPoint y: 150, distance: 132.1
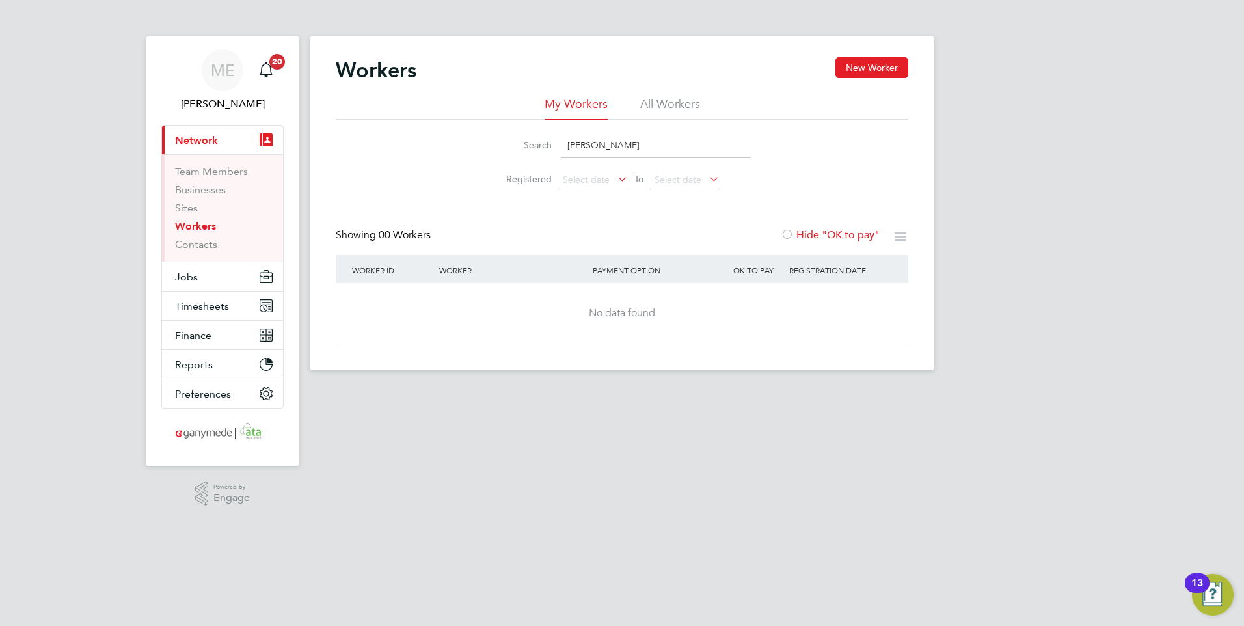
click at [493, 150] on li "Search reece" at bounding box center [622, 145] width 290 height 38
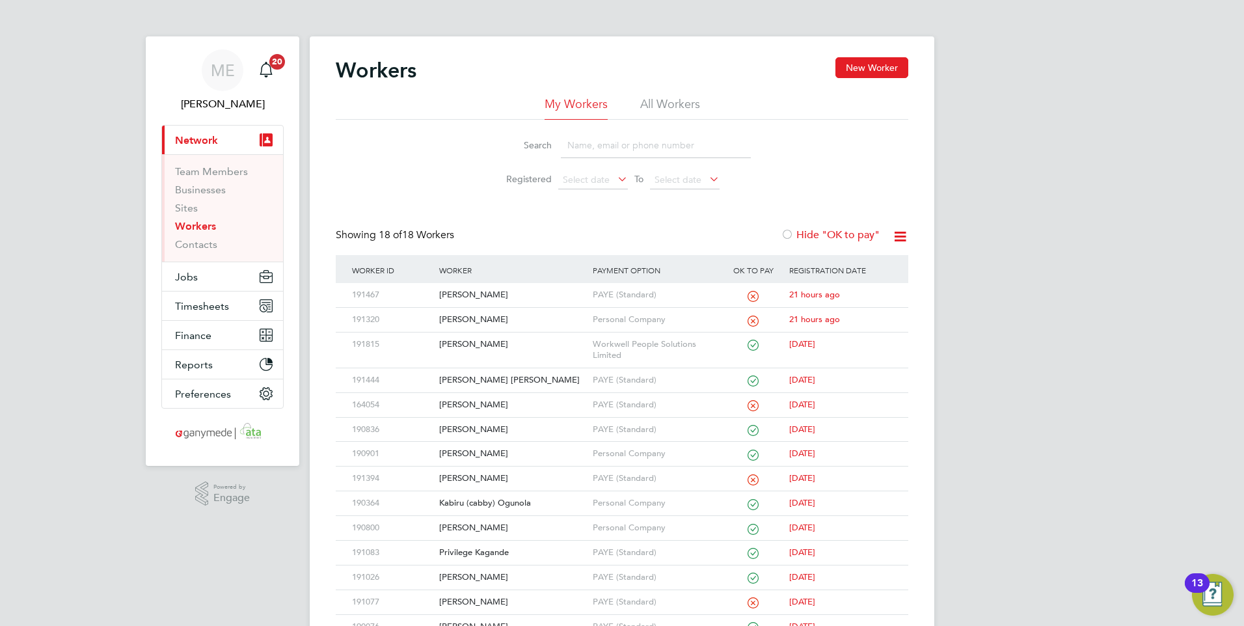
click at [655, 104] on li "All Workers" at bounding box center [670, 107] width 60 height 23
click at [576, 146] on input at bounding box center [656, 145] width 190 height 25
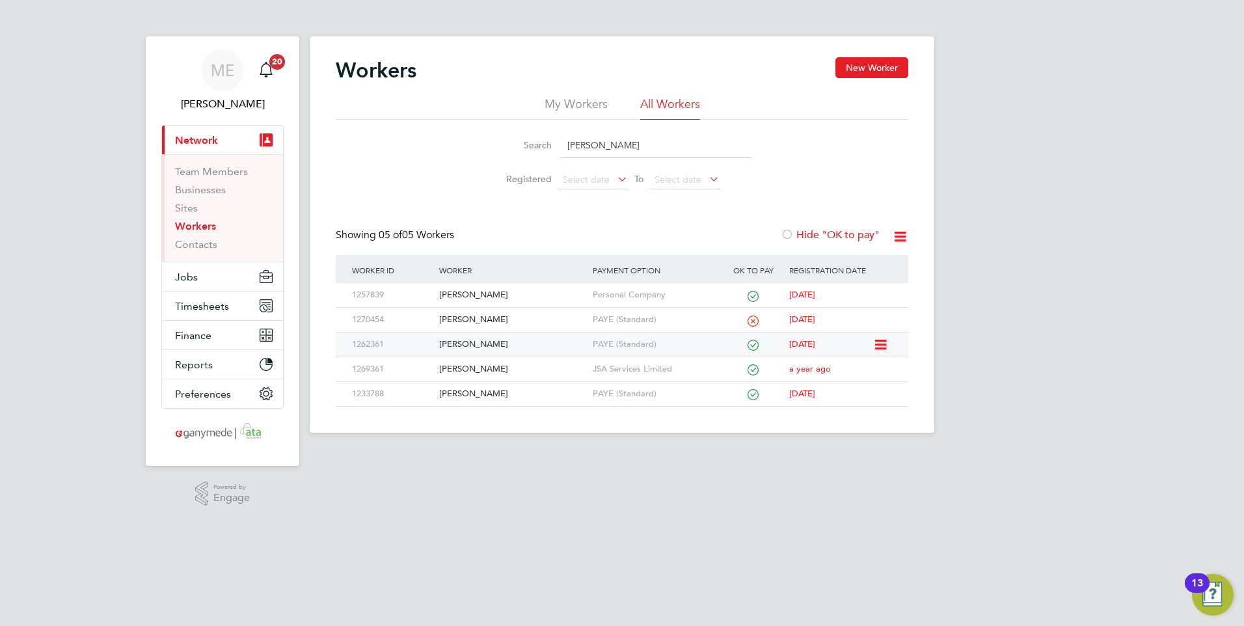
type input "reece"
click at [502, 336] on div "Reece Heath" at bounding box center [512, 345] width 153 height 24
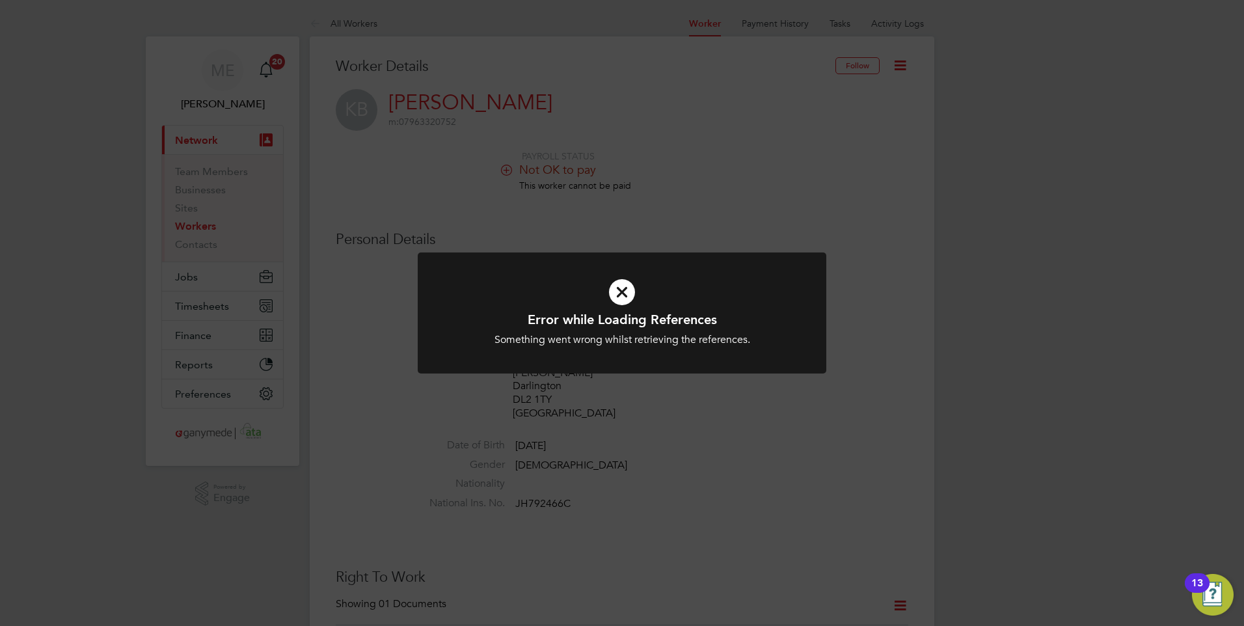
click at [663, 301] on icon at bounding box center [622, 292] width 338 height 51
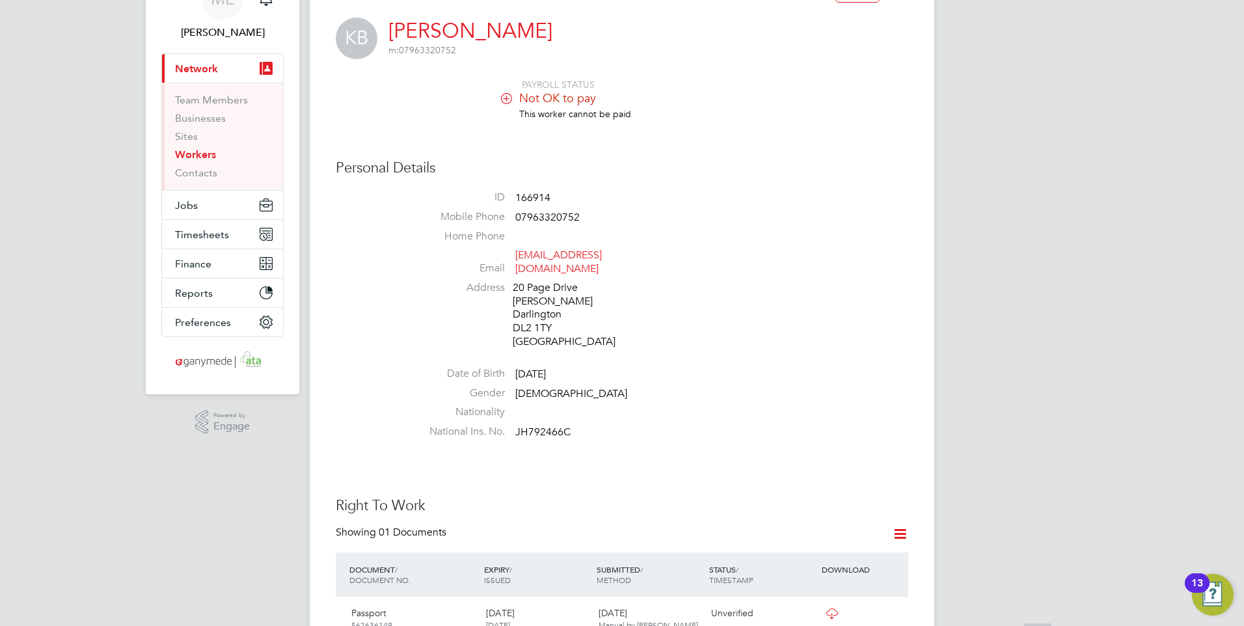
scroll to position [260, 0]
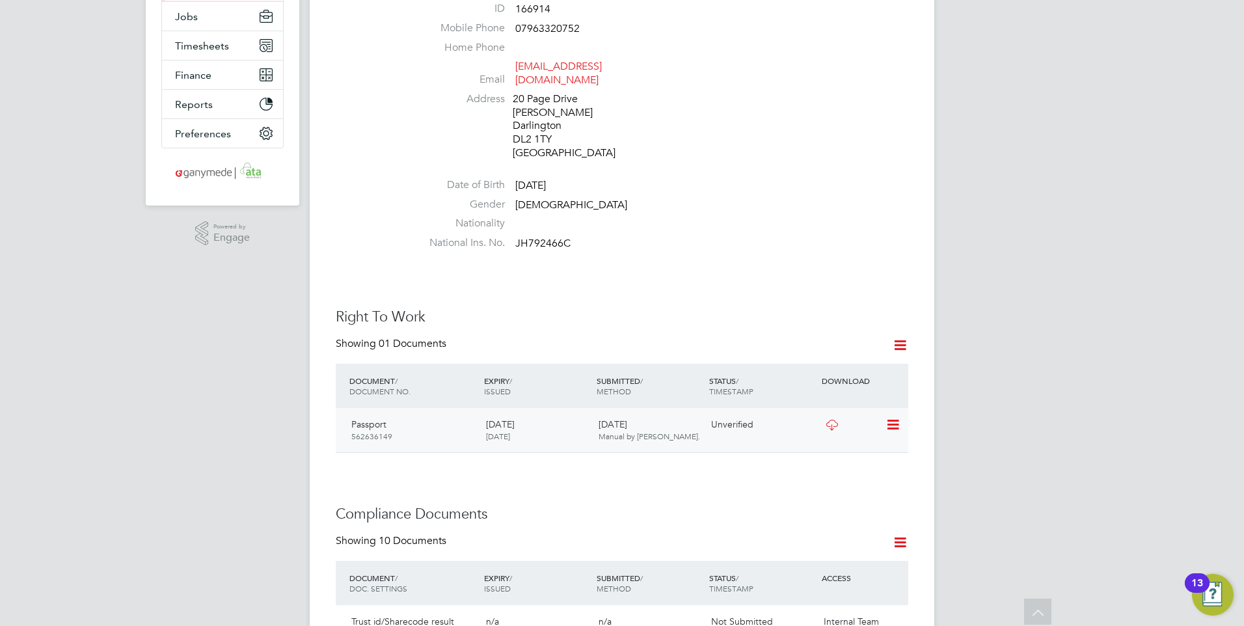
click at [826, 420] on icon at bounding box center [832, 425] width 16 height 10
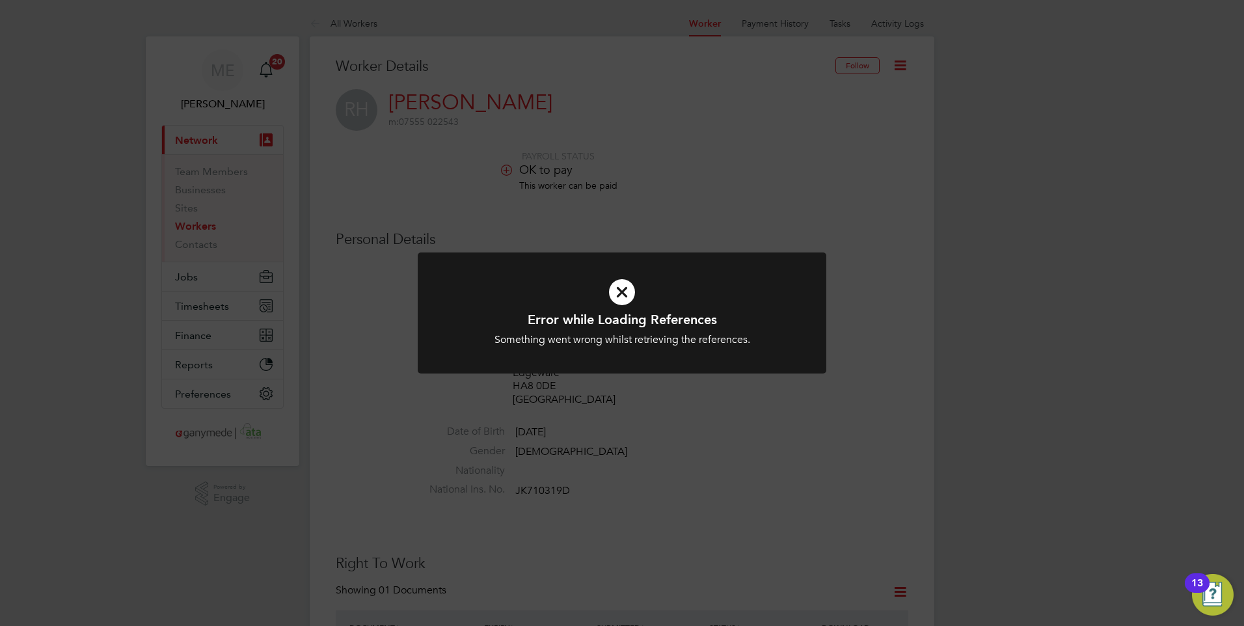
click at [609, 292] on icon at bounding box center [622, 292] width 338 height 51
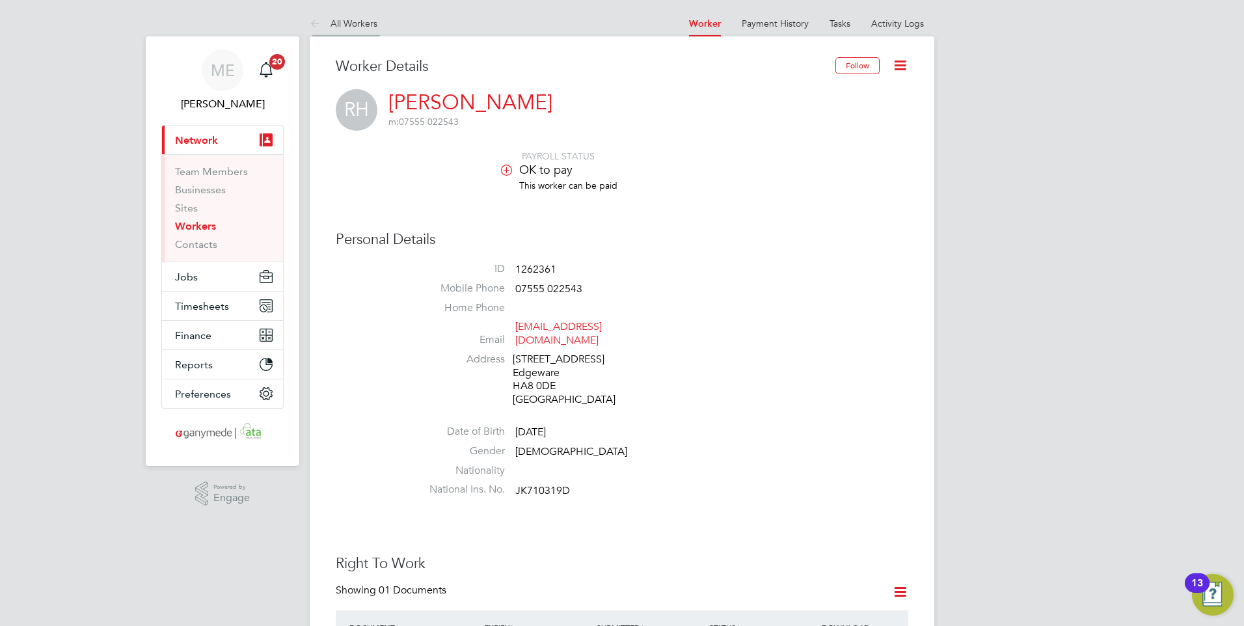
click at [314, 18] on icon at bounding box center [318, 24] width 16 height 16
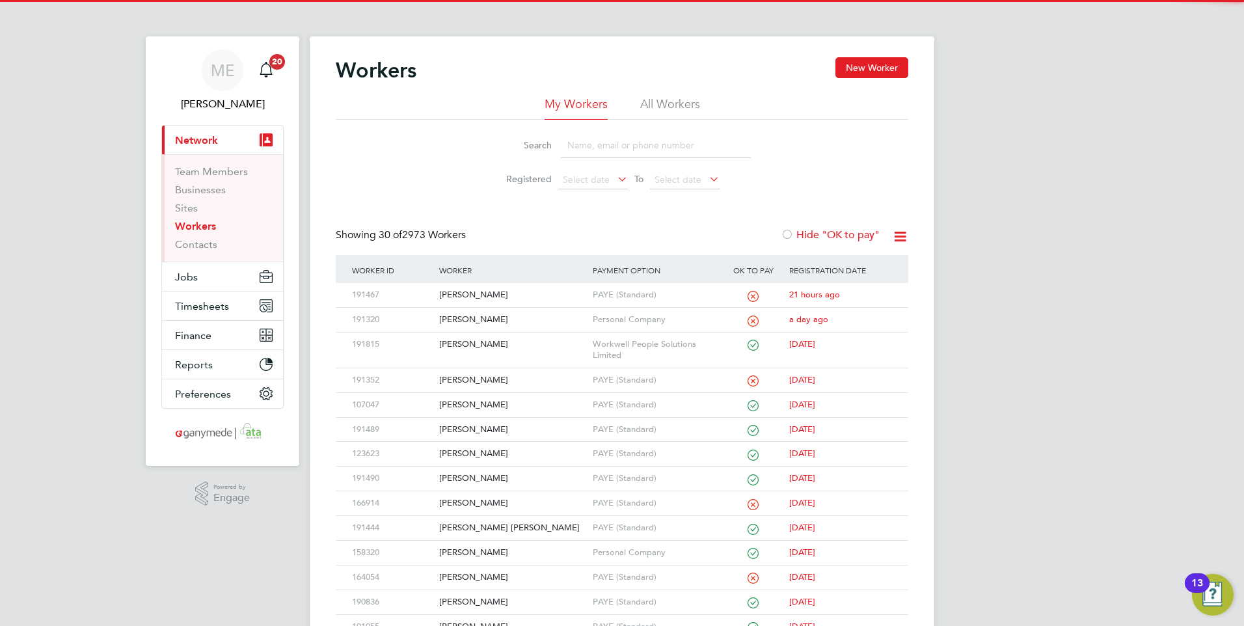
click at [623, 152] on input at bounding box center [656, 145] width 190 height 25
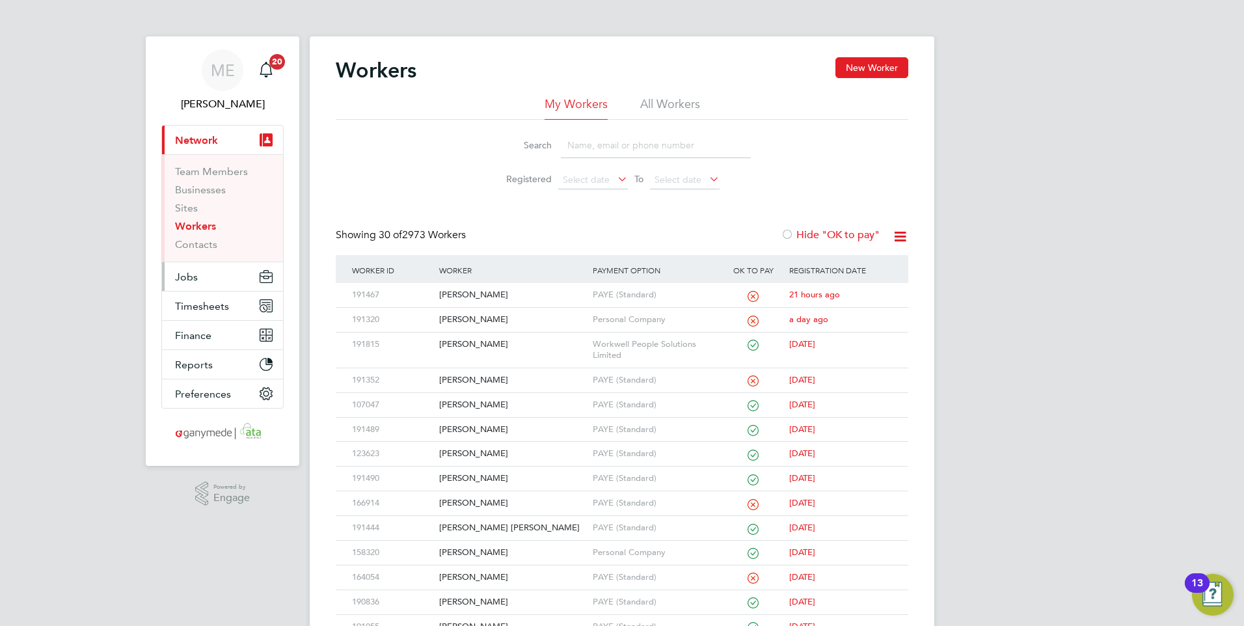
click at [200, 277] on button "Jobs" at bounding box center [222, 276] width 121 height 29
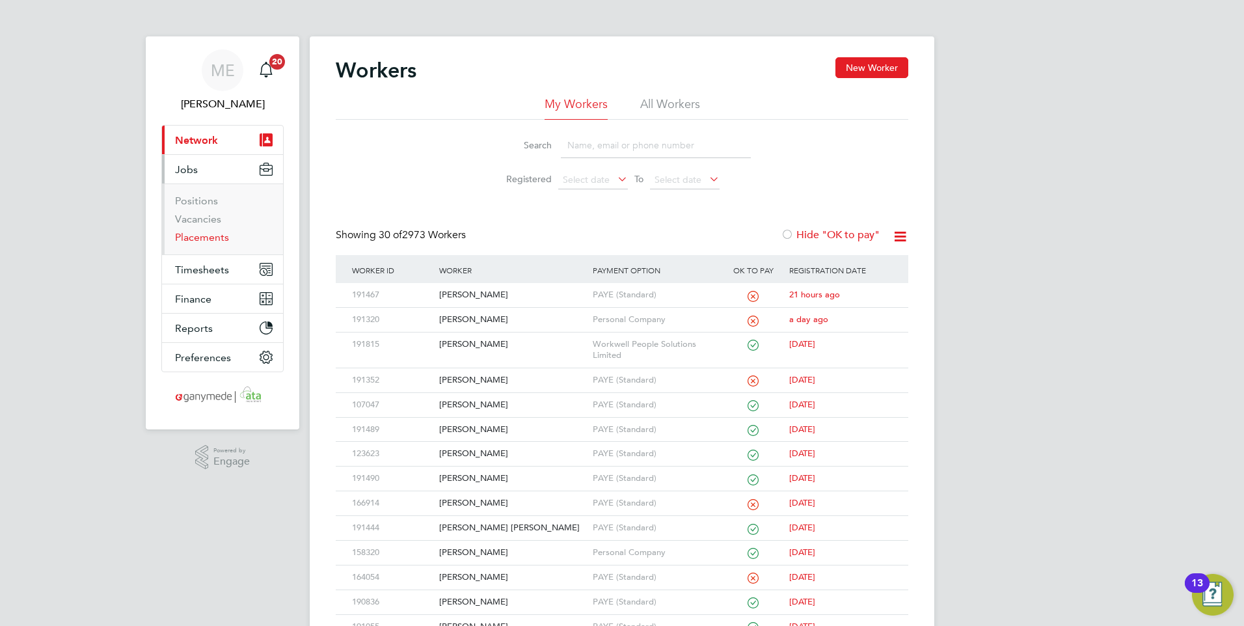
click at [199, 233] on link "Placements" at bounding box center [202, 237] width 54 height 12
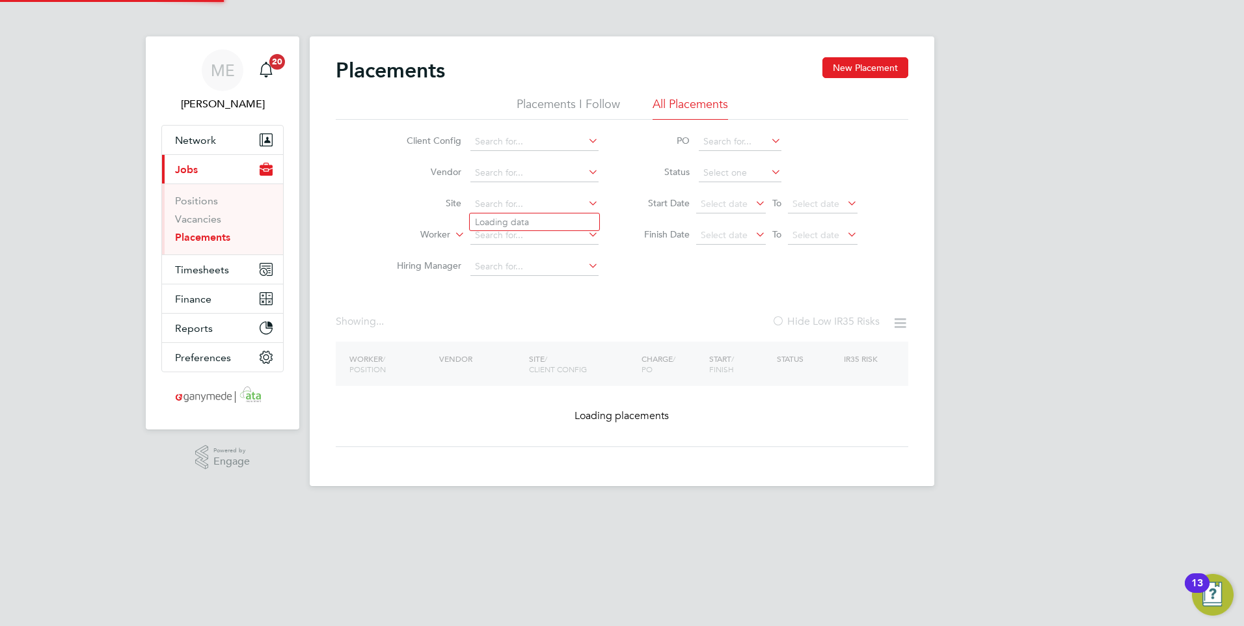
click at [495, 210] on input at bounding box center [534, 204] width 128 height 18
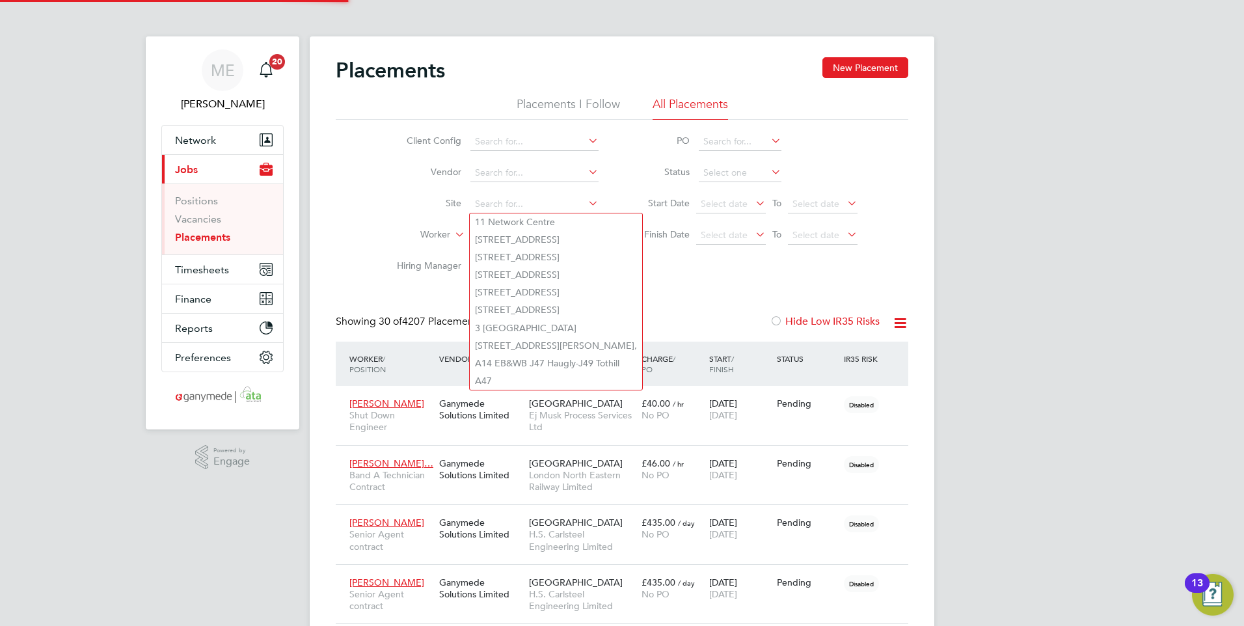
click at [416, 213] on li "Site" at bounding box center [492, 204] width 245 height 31
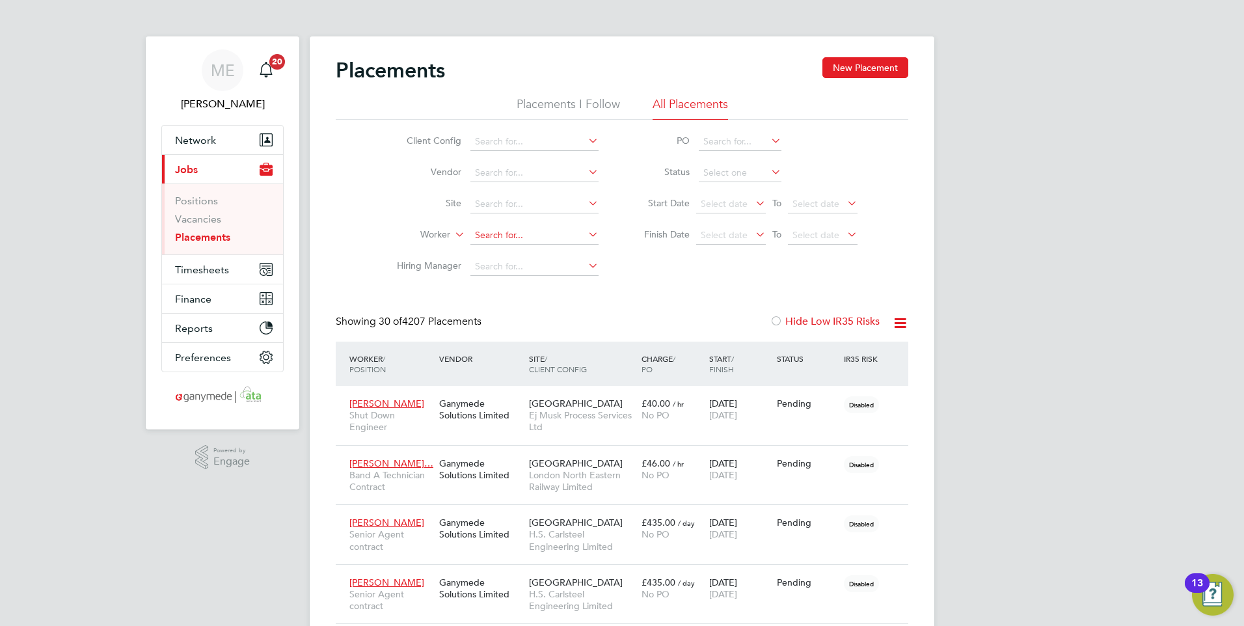
click at [505, 241] on input at bounding box center [534, 235] width 128 height 18
click at [495, 308] on b "Peter" at bounding box center [512, 306] width 75 height 11
type input "[PERSON_NAME]"
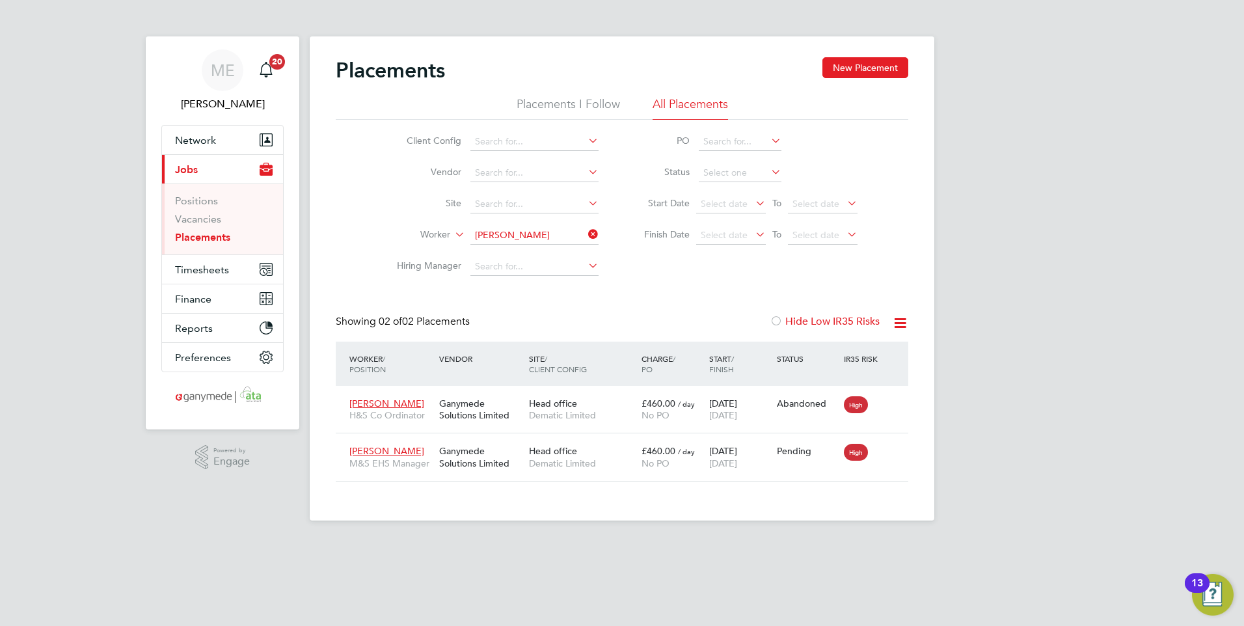
click at [586, 230] on icon at bounding box center [586, 234] width 0 height 18
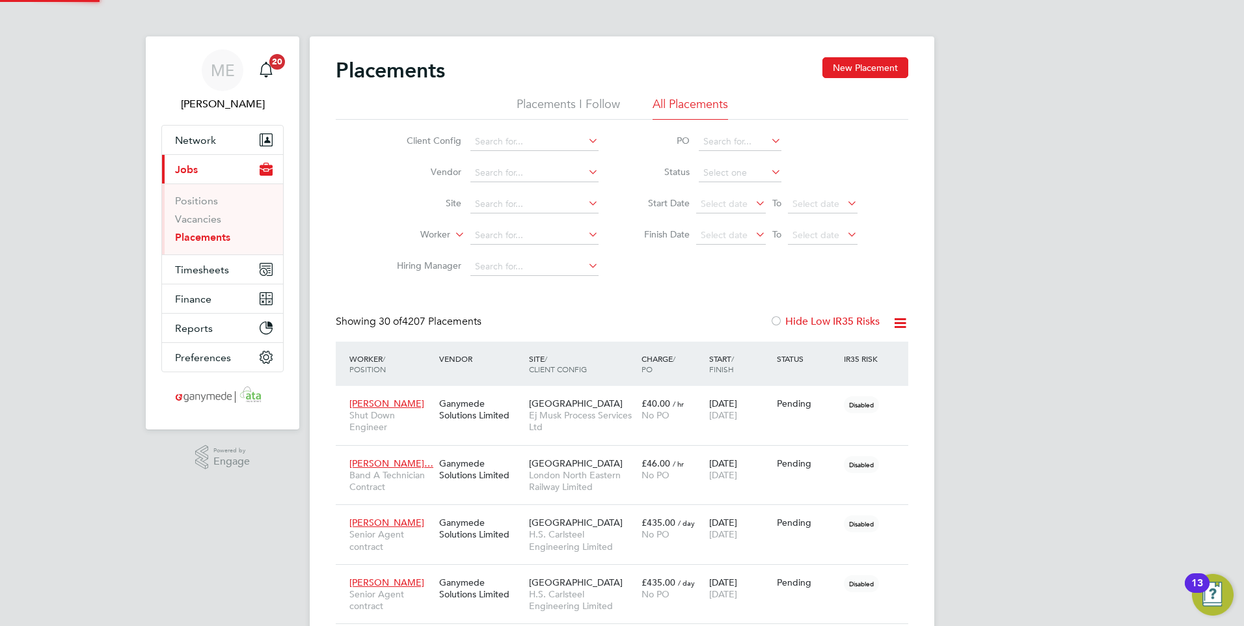
scroll to position [49, 90]
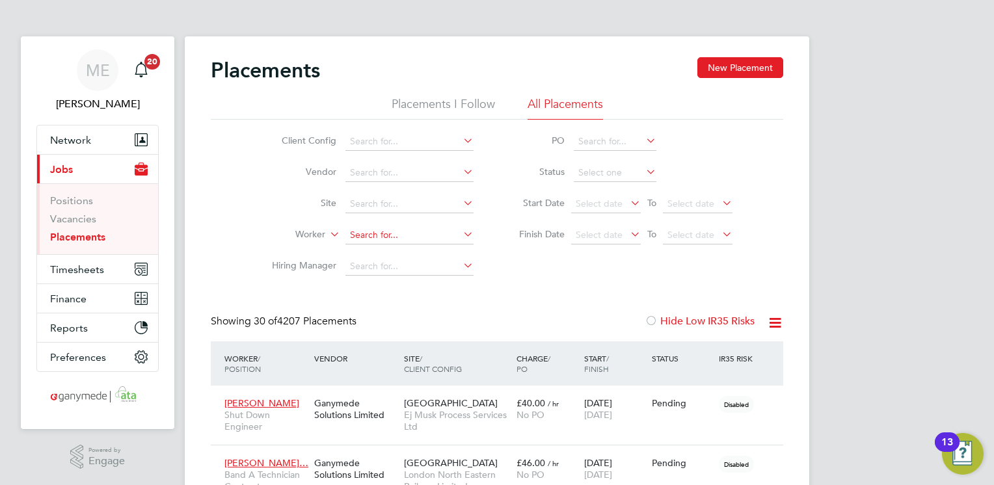
click at [385, 239] on input at bounding box center [410, 235] width 128 height 18
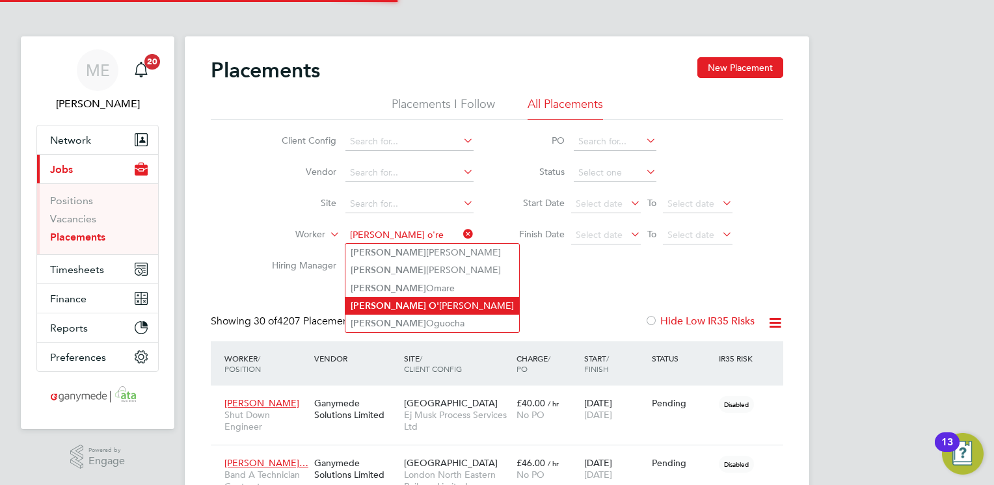
type input "peter o're"
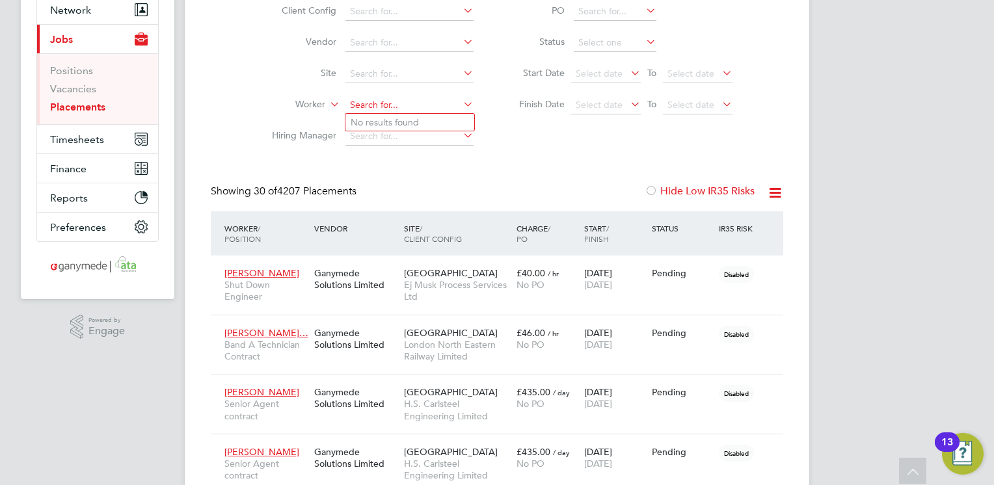
click at [370, 103] on input at bounding box center [410, 105] width 128 height 18
click at [403, 103] on input "peter o're" at bounding box center [410, 105] width 128 height 18
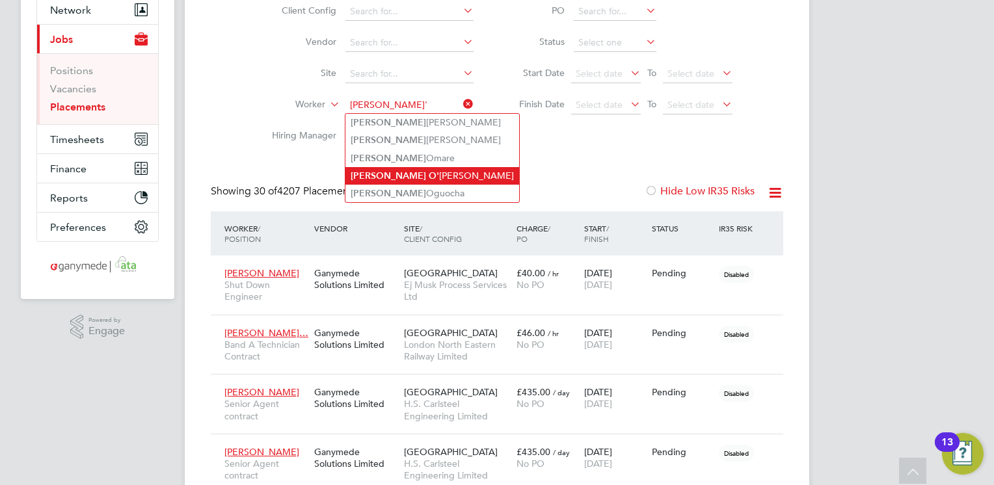
click at [393, 169] on li "Peter O' Reilly" at bounding box center [433, 176] width 174 height 18
type input "Peter O'Reilly"
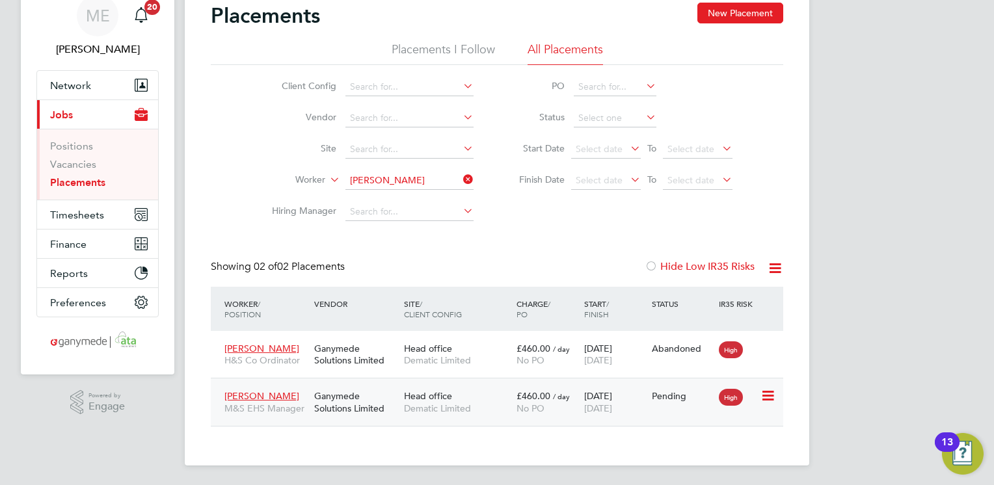
click at [461, 390] on div "Head office Dematic Limited" at bounding box center [457, 402] width 113 height 36
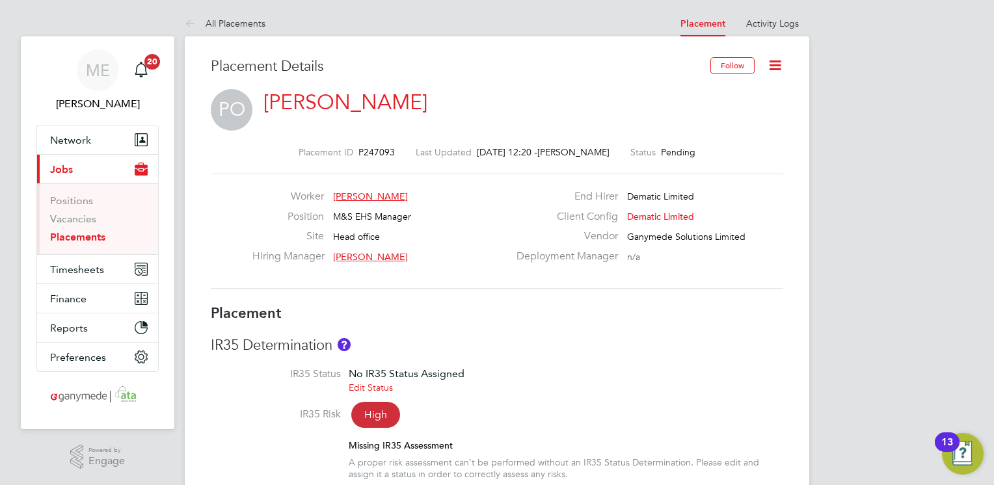
click at [72, 236] on link "Placements" at bounding box center [77, 237] width 55 height 12
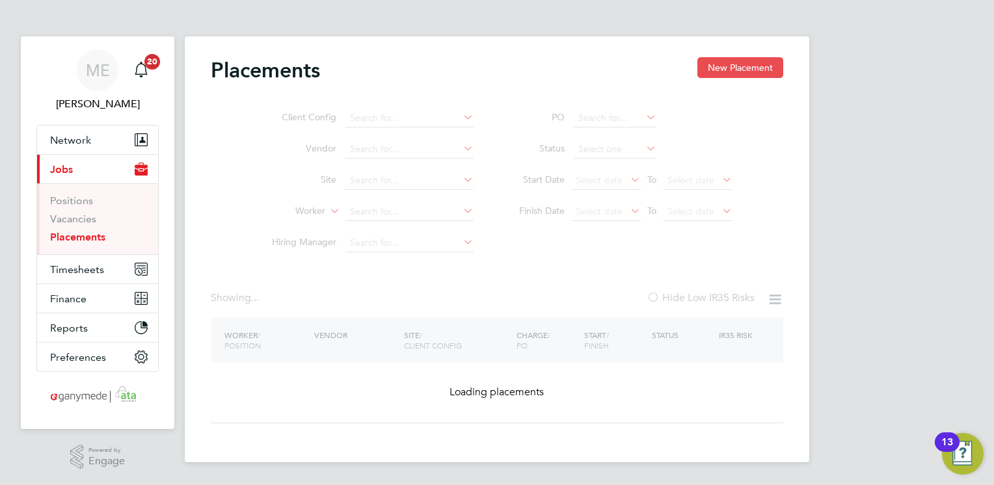
click at [726, 61] on button "New Placement" at bounding box center [741, 67] width 86 height 21
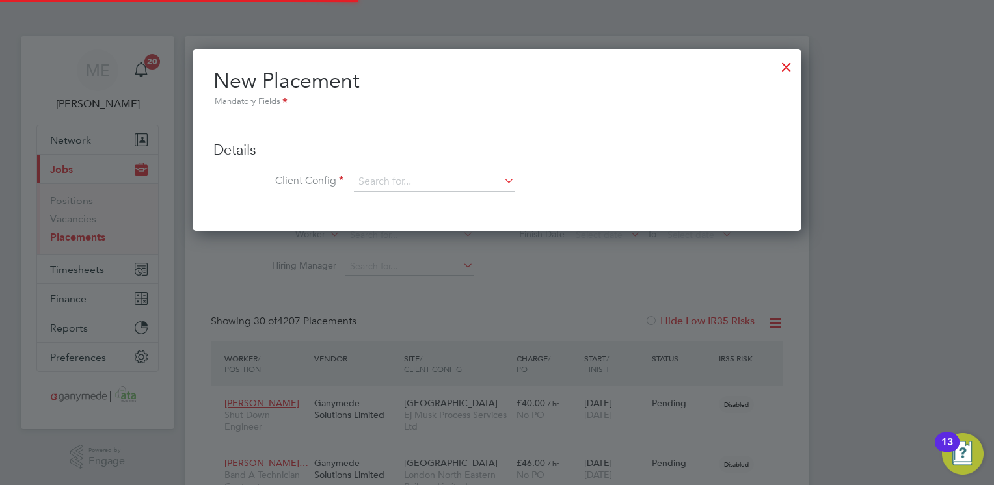
scroll to position [49, 90]
click at [381, 178] on input at bounding box center [434, 182] width 161 height 20
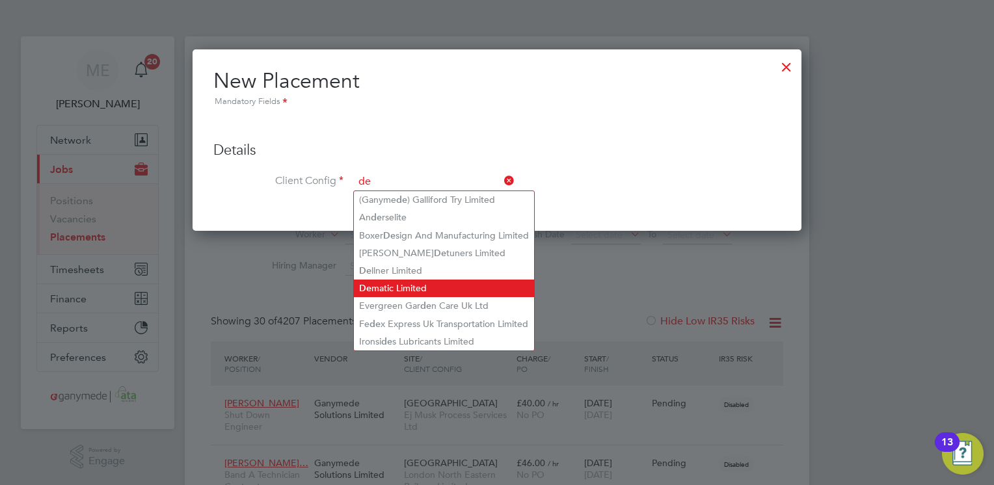
click at [390, 284] on li "De matic Limited" at bounding box center [444, 289] width 180 height 18
type input "Dematic Limited"
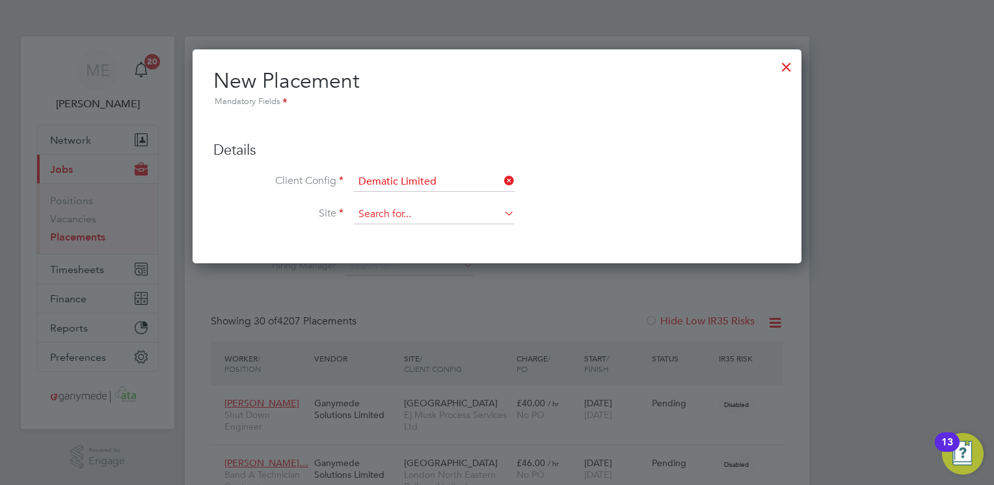
click at [377, 220] on input at bounding box center [434, 215] width 161 height 20
click at [392, 228] on li "Beaumont Road" at bounding box center [434, 232] width 161 height 18
type input "Beaumont Road"
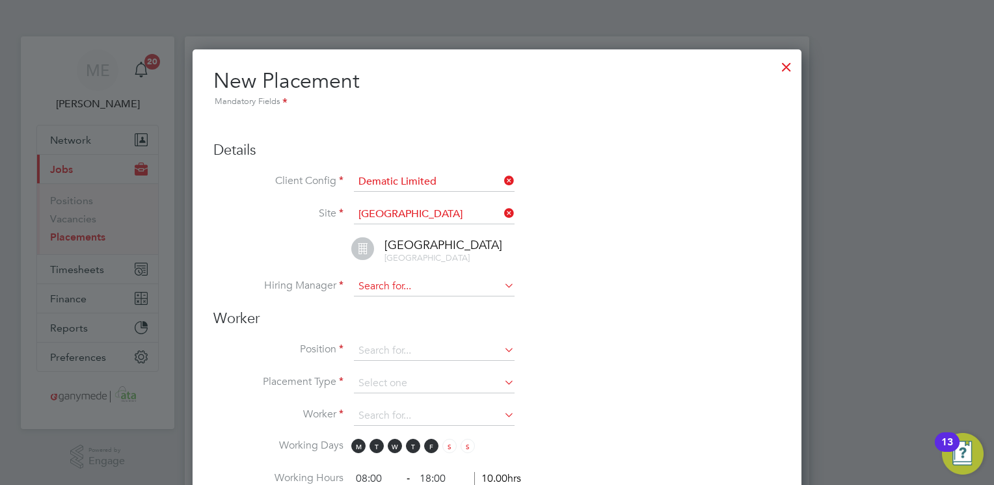
click at [393, 285] on input at bounding box center [434, 287] width 161 height 20
click at [405, 300] on li "Luke McDaid" at bounding box center [434, 304] width 161 height 18
type input "Luke McDaid"
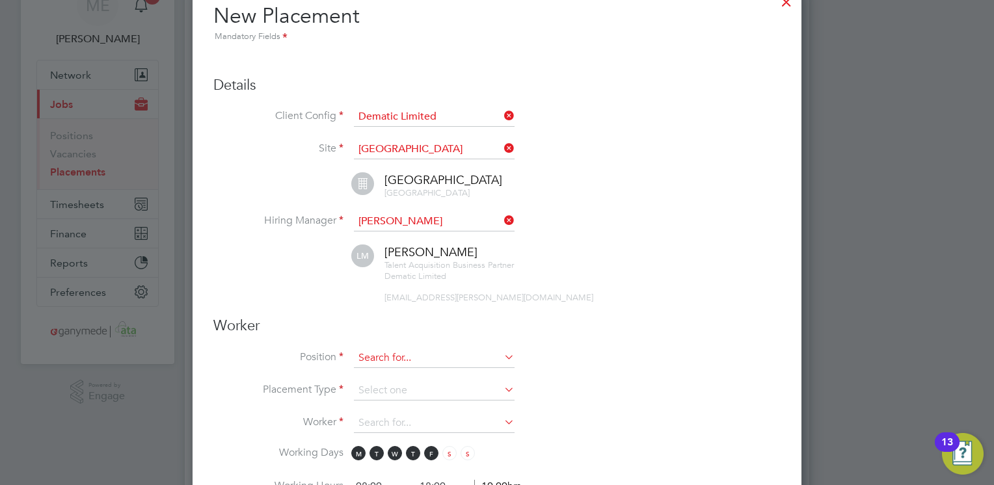
click at [390, 353] on input at bounding box center [434, 359] width 161 height 20
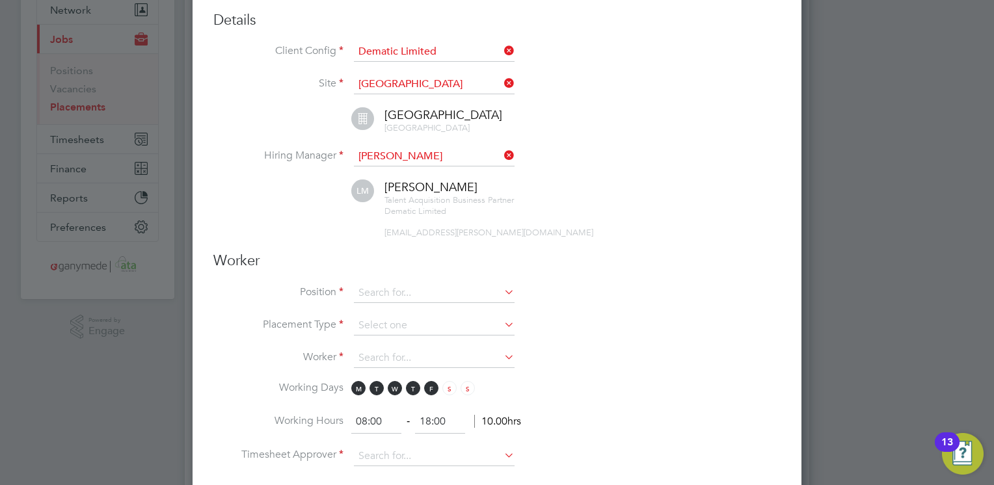
click at [415, 413] on li "M&S EHS Manager" at bounding box center [434, 415] width 161 height 18
type input "M&S EHS Manager"
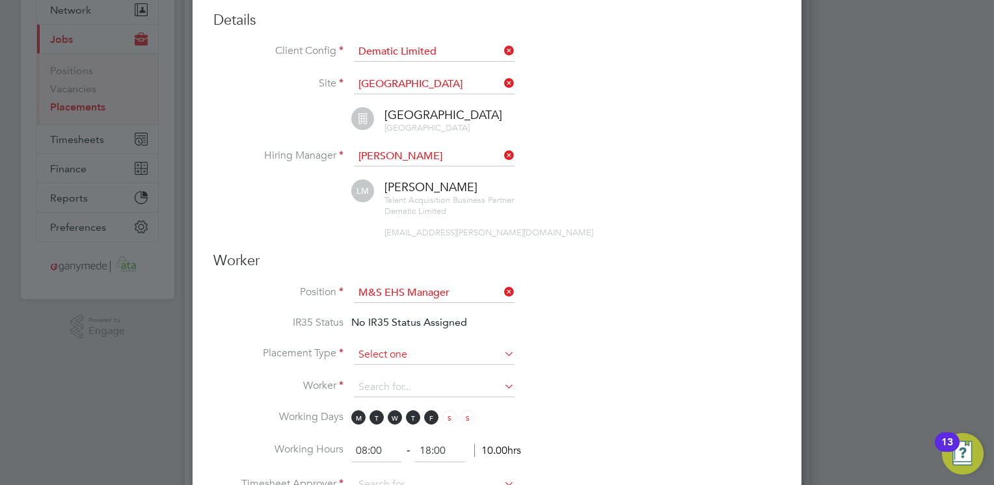
click at [397, 351] on input at bounding box center [434, 356] width 161 height 20
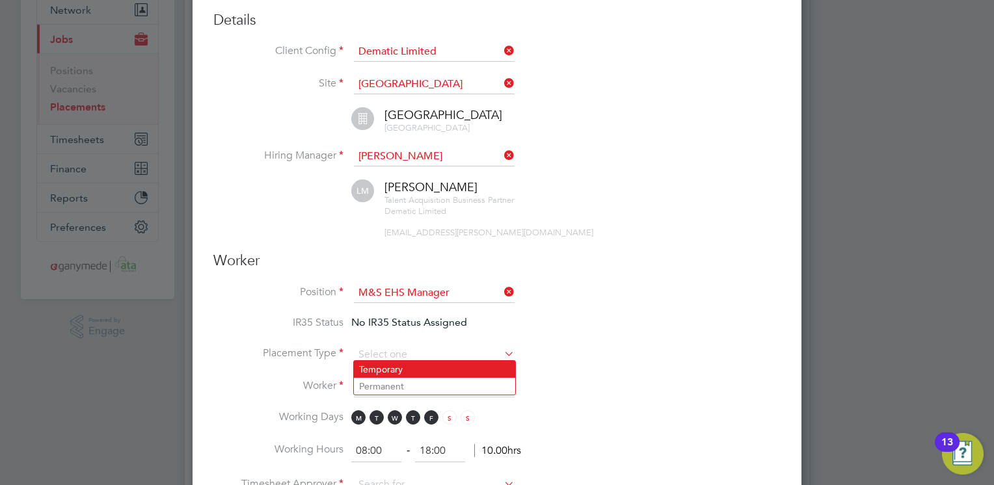
click at [397, 364] on li "Temporary" at bounding box center [434, 369] width 161 height 17
type input "Temporary"
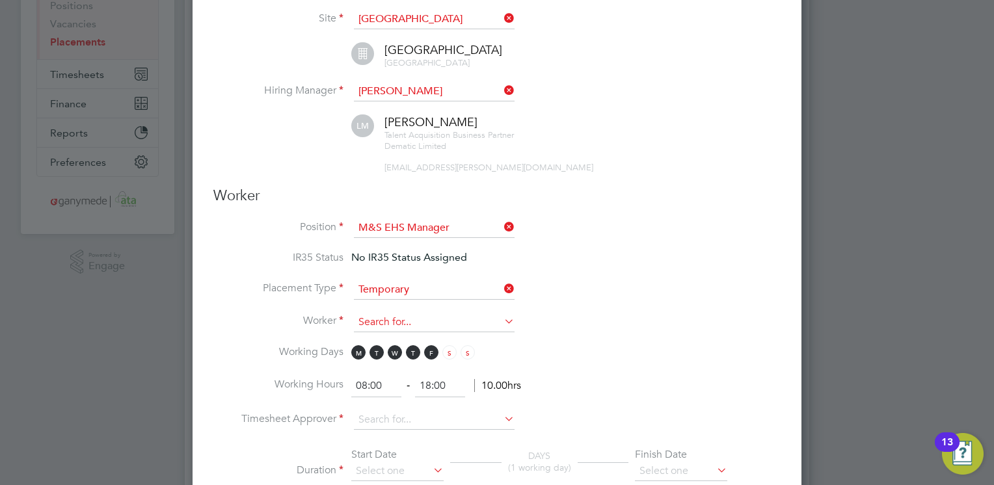
click at [387, 320] on input at bounding box center [434, 323] width 161 height 20
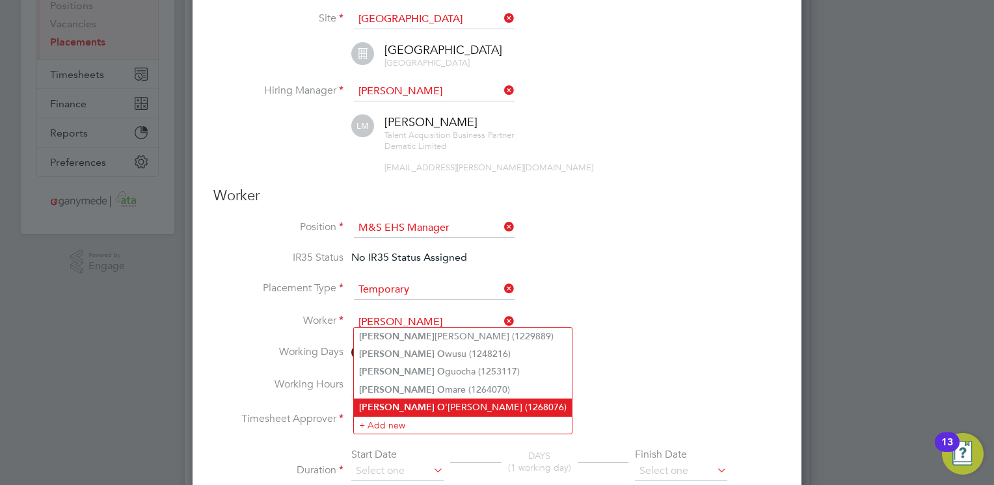
click at [405, 402] on li "Peter O 'Reilly (1268076)" at bounding box center [463, 408] width 218 height 18
type input "Peter O'Reilly (1268076)"
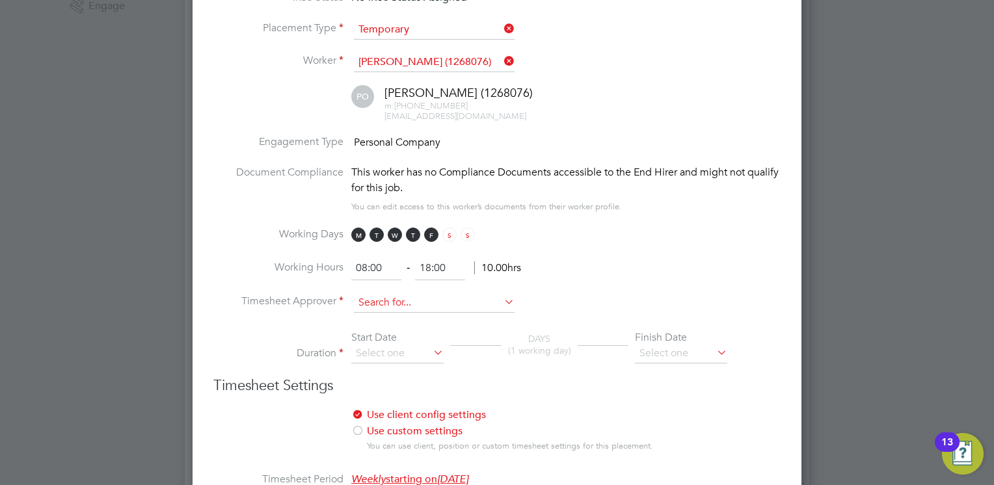
click at [409, 295] on input at bounding box center [434, 303] width 161 height 20
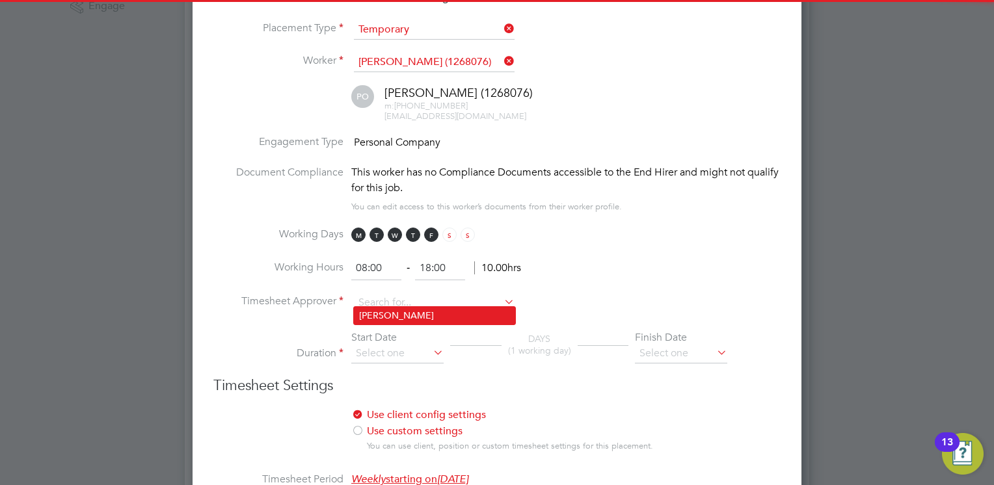
click at [408, 311] on li "Luke McDaid" at bounding box center [434, 316] width 161 height 18
type input "Luke McDaid"
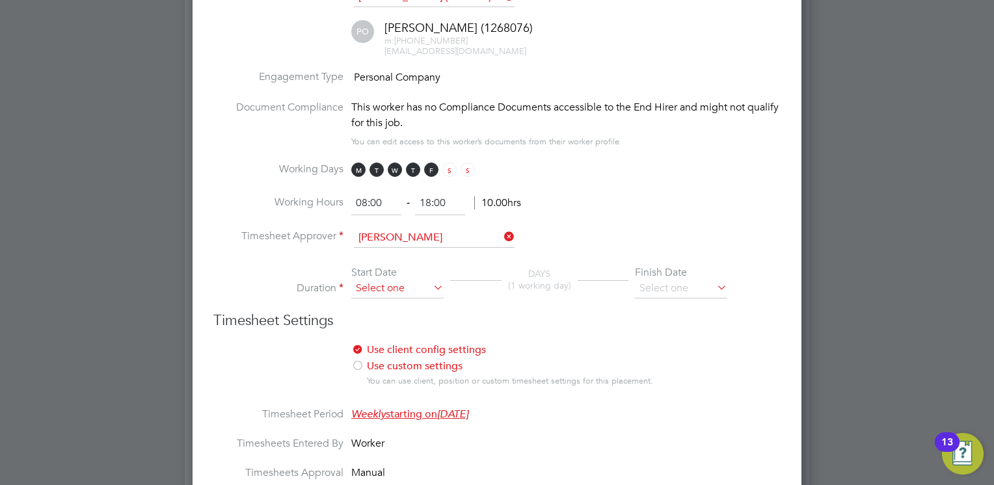
click at [383, 289] on input at bounding box center [397, 289] width 92 height 20
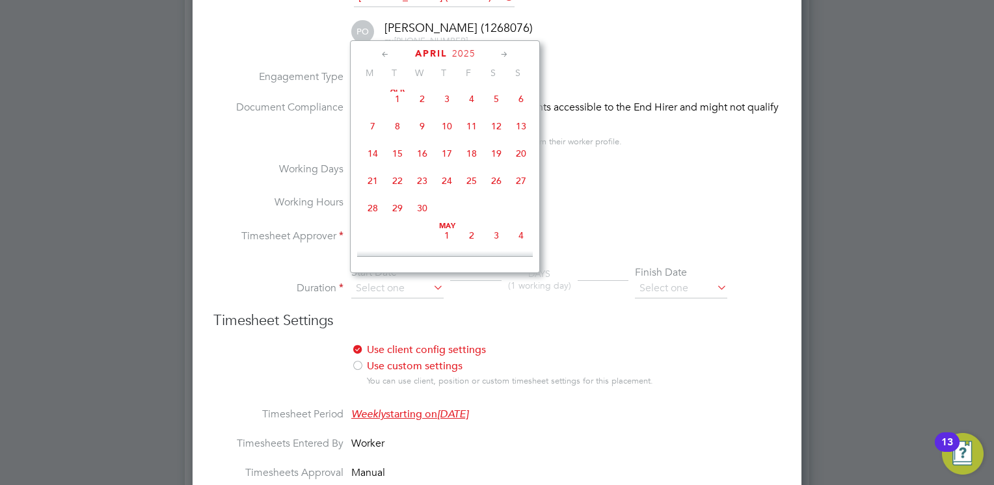
click at [391, 184] on span "22" at bounding box center [397, 181] width 25 height 25
type input "22 Apr 2025"
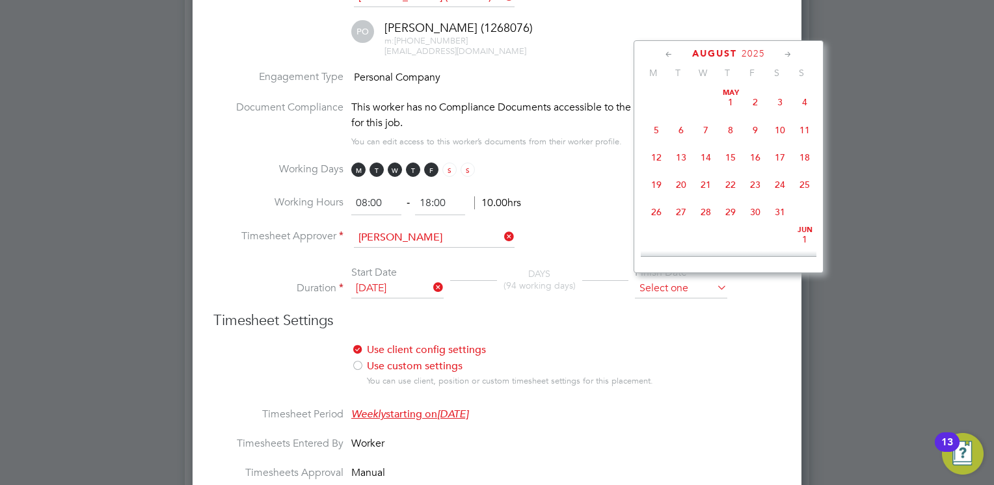
click at [677, 283] on input at bounding box center [681, 289] width 92 height 20
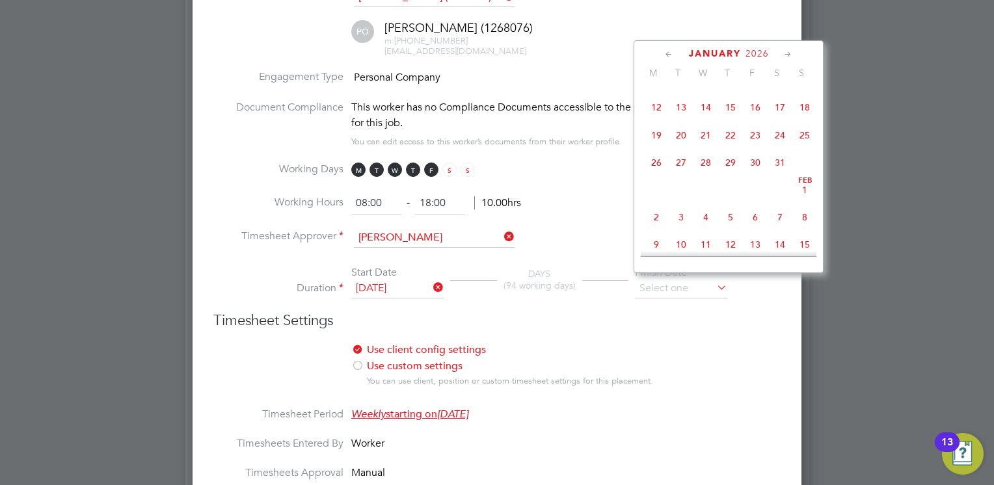
click at [778, 175] on span "31" at bounding box center [780, 162] width 25 height 25
type input "31 Jan 2026"
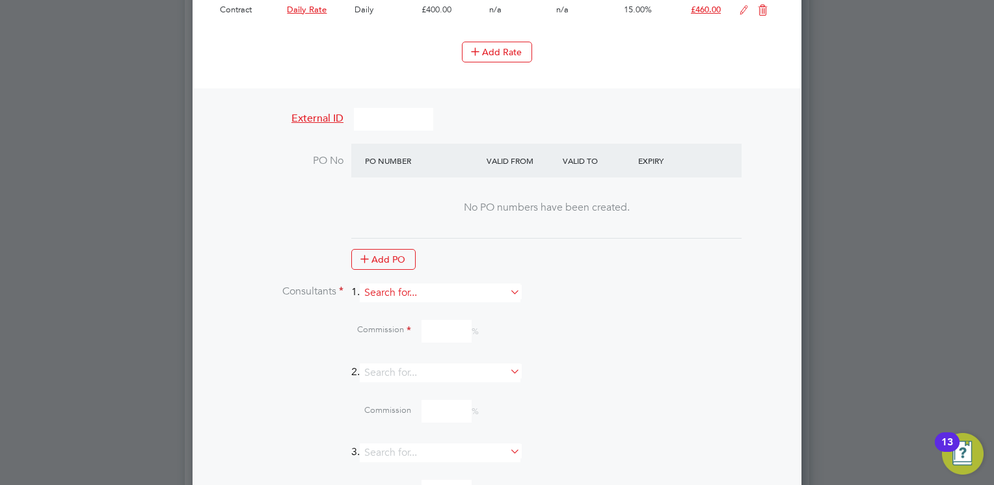
click at [428, 290] on input at bounding box center [440, 293] width 161 height 19
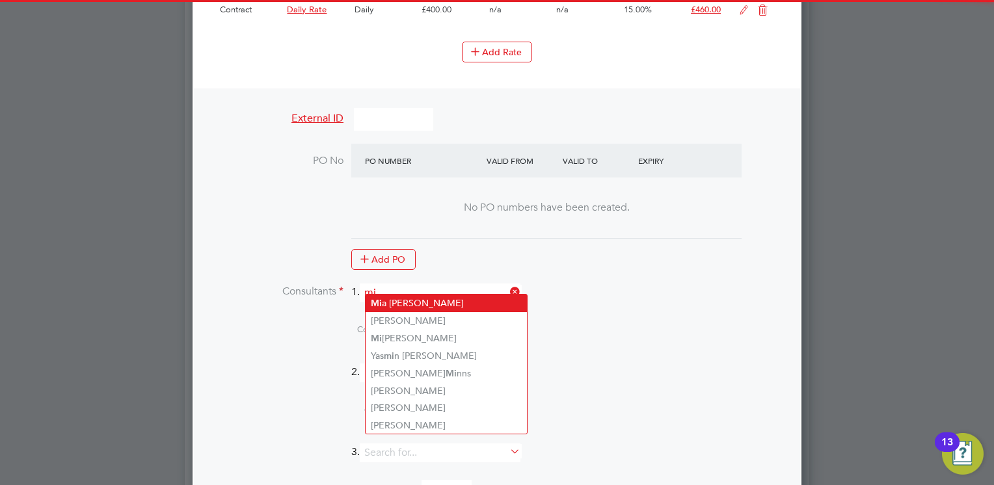
click at [411, 300] on li "Mi a Eckersley" at bounding box center [446, 304] width 161 height 18
type input "[PERSON_NAME]"
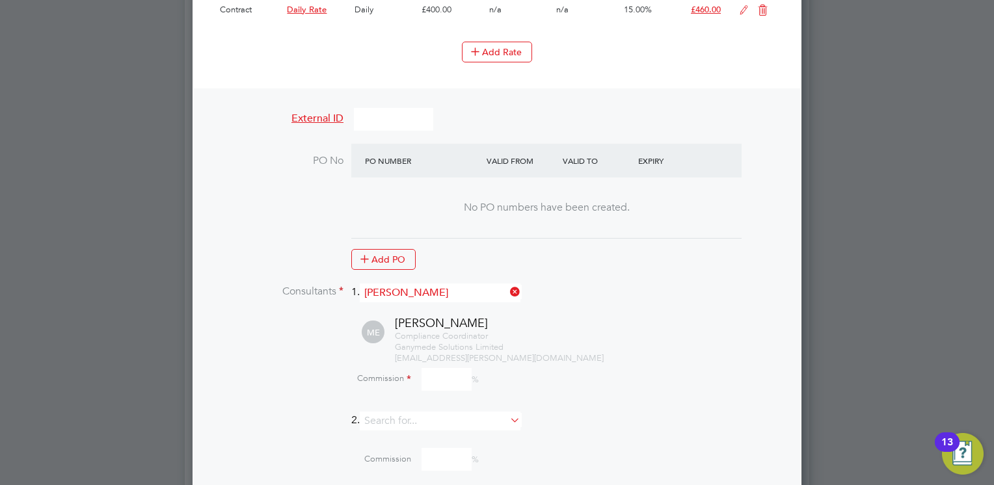
click at [448, 371] on input at bounding box center [447, 379] width 50 height 23
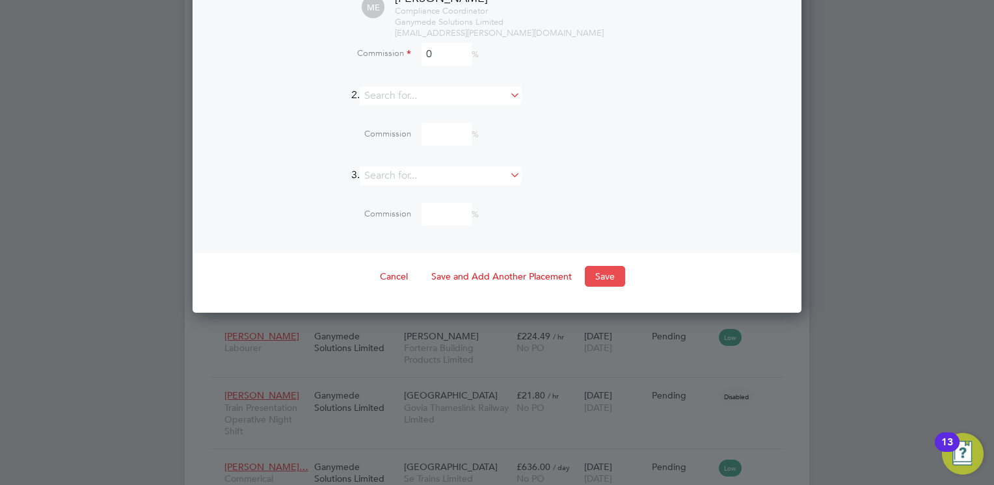
type input "0"
click at [597, 266] on button "Save" at bounding box center [605, 276] width 40 height 21
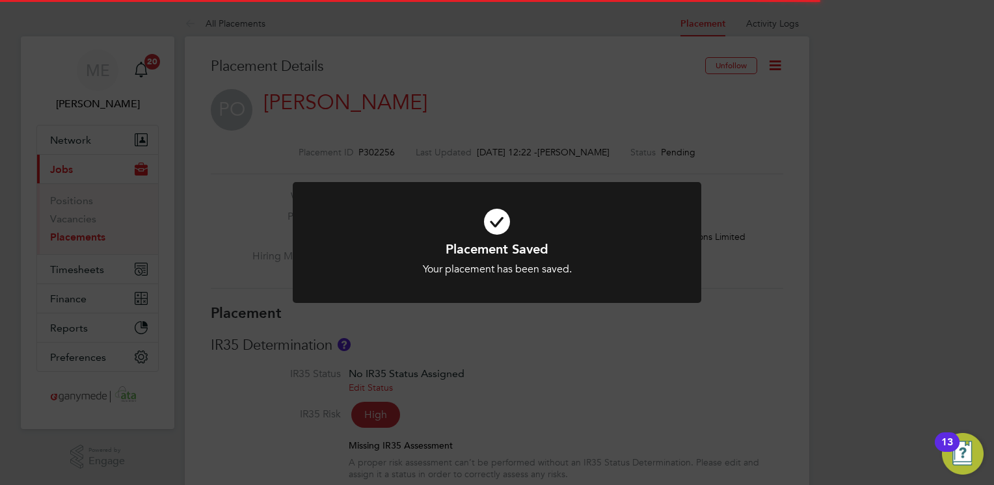
click at [506, 205] on icon at bounding box center [497, 222] width 338 height 51
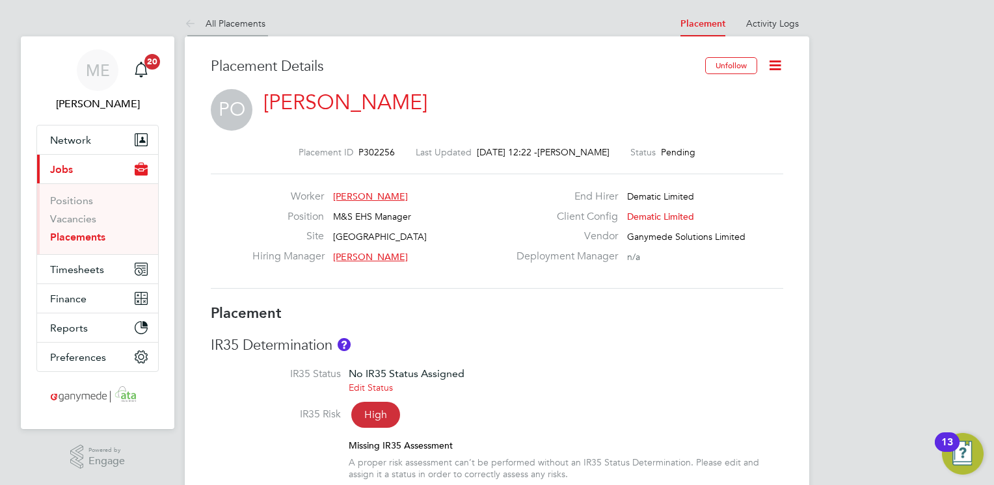
click at [191, 23] on icon at bounding box center [193, 24] width 16 height 16
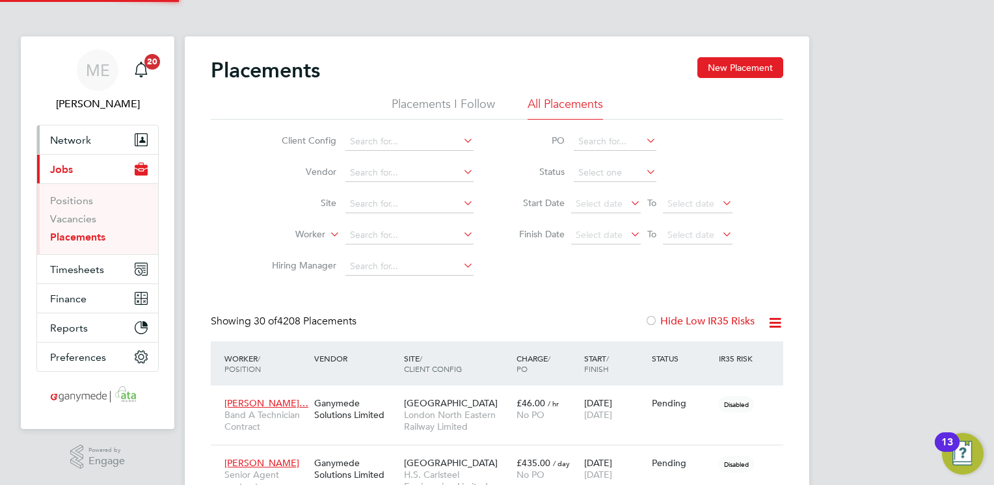
click at [84, 141] on span "Network" at bounding box center [70, 140] width 41 height 12
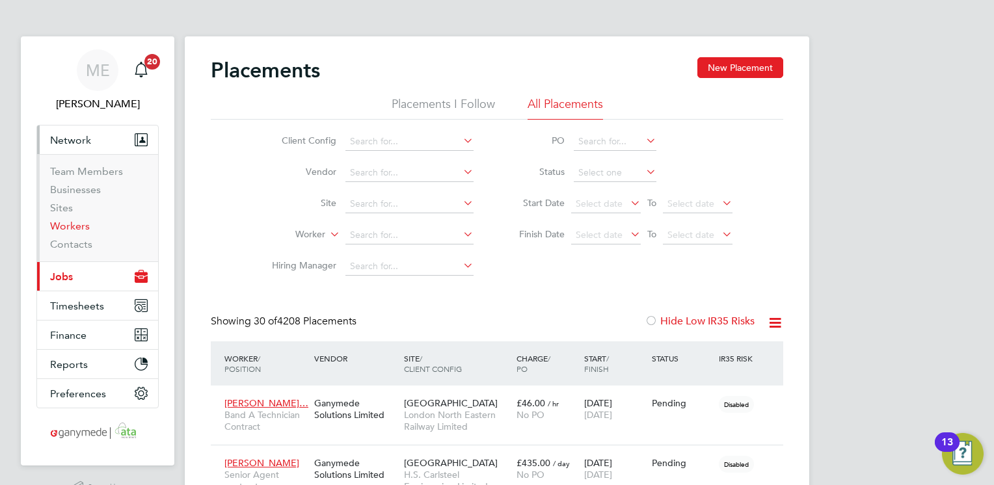
click at [80, 225] on link "Workers" at bounding box center [70, 226] width 40 height 12
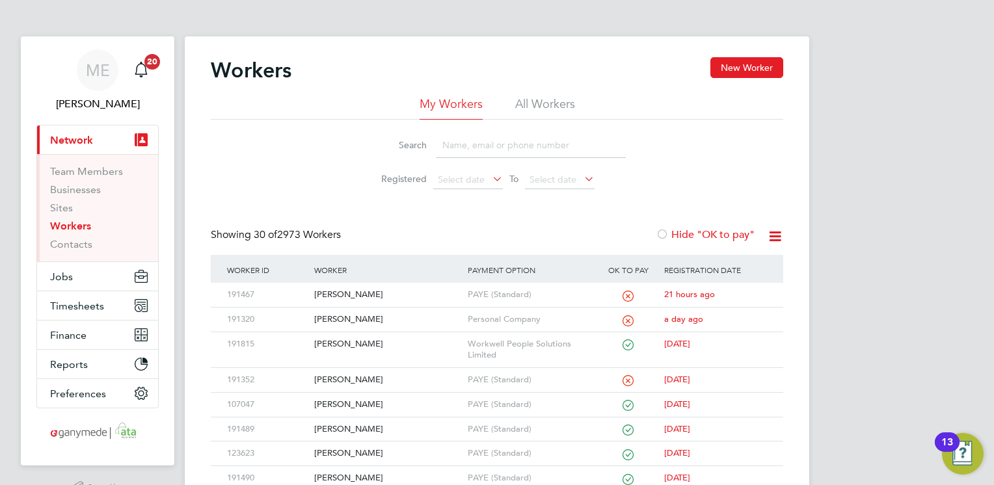
click at [484, 139] on input at bounding box center [531, 145] width 190 height 25
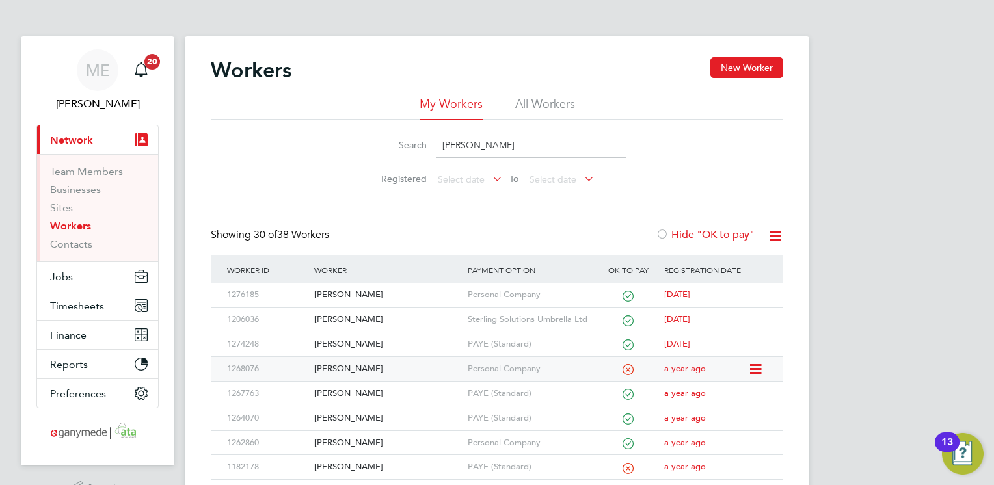
type input "peter"
click at [410, 366] on div "Peter O'Reilly" at bounding box center [387, 369] width 153 height 24
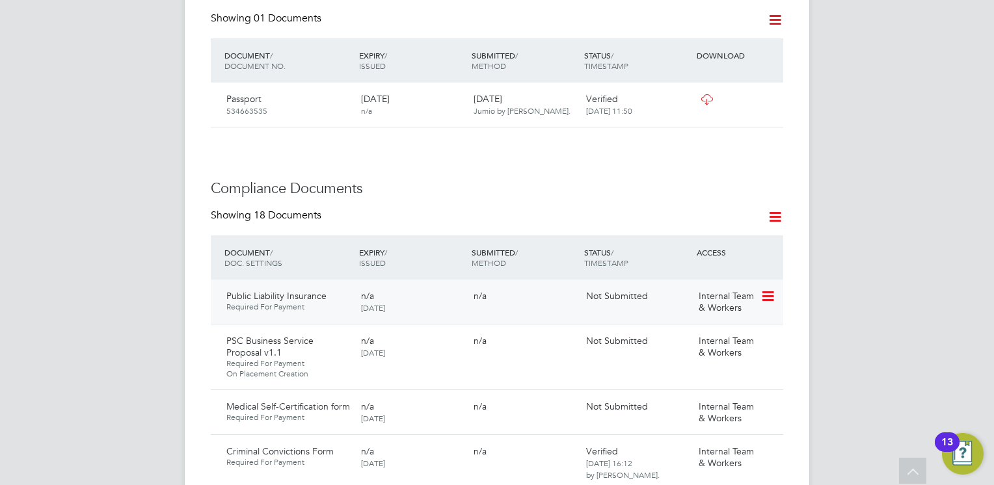
scroll to position [716, 0]
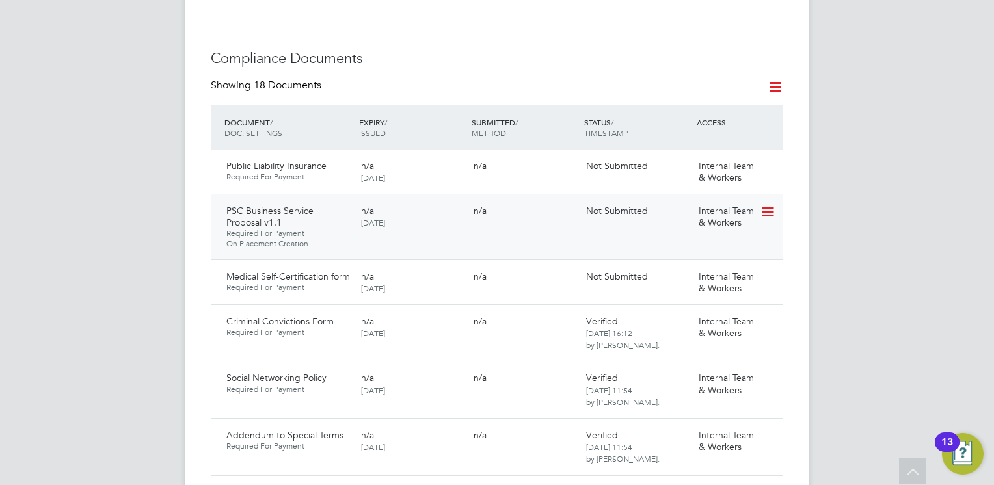
click at [768, 204] on icon at bounding box center [767, 212] width 13 height 16
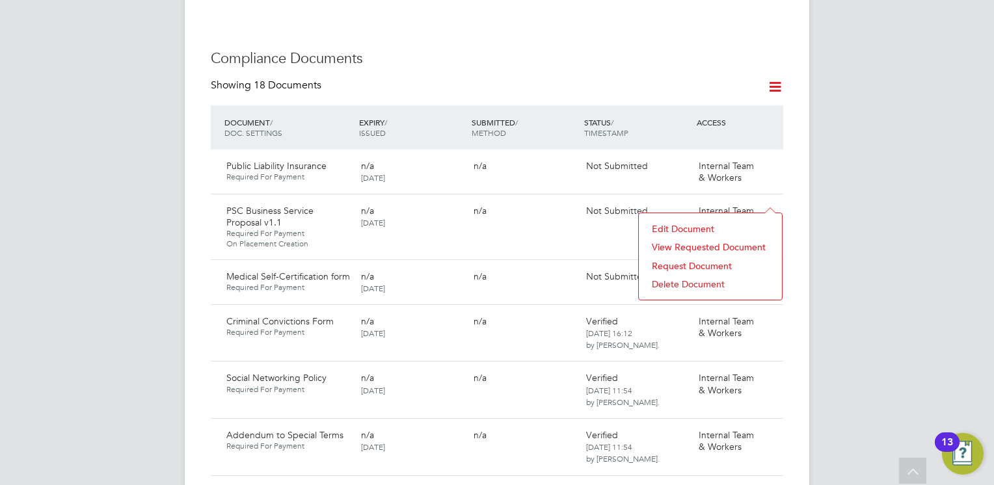
click at [683, 262] on li "Request Document" at bounding box center [710, 266] width 130 height 18
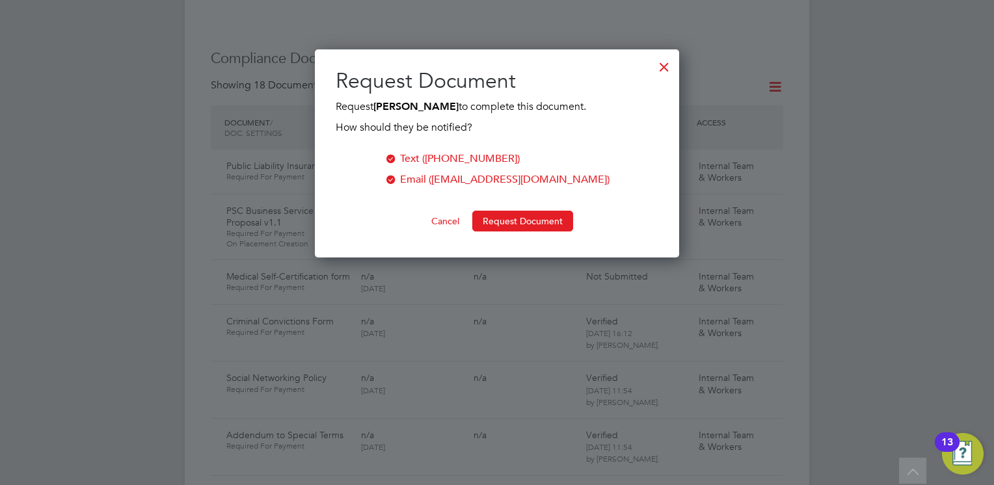
scroll to position [208, 365]
click at [493, 220] on button "Request Document" at bounding box center [522, 221] width 101 height 21
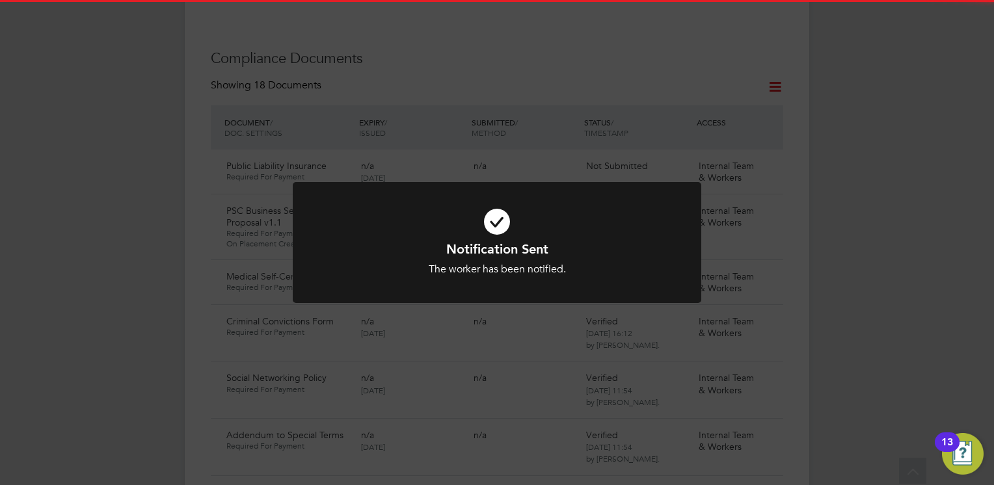
click at [494, 249] on h1 "Notification Sent" at bounding box center [497, 249] width 338 height 17
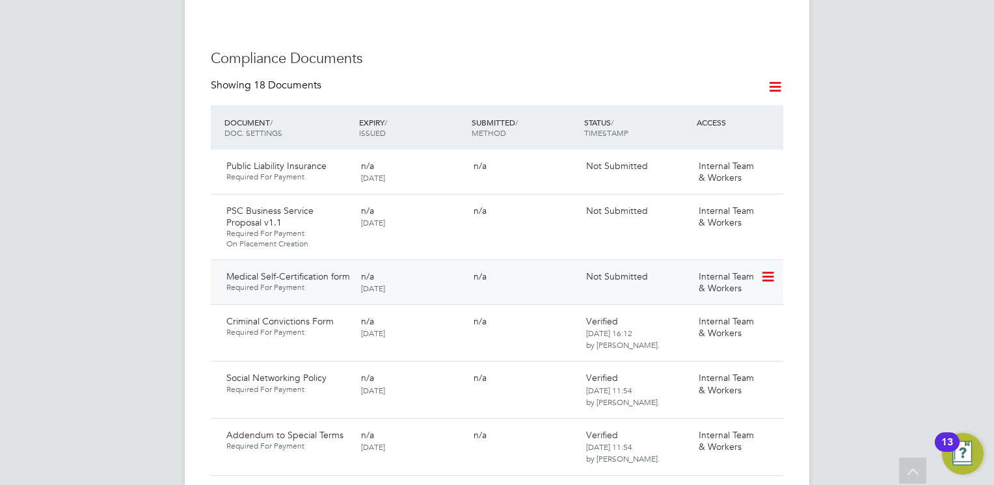
click at [769, 269] on icon at bounding box center [767, 277] width 13 height 16
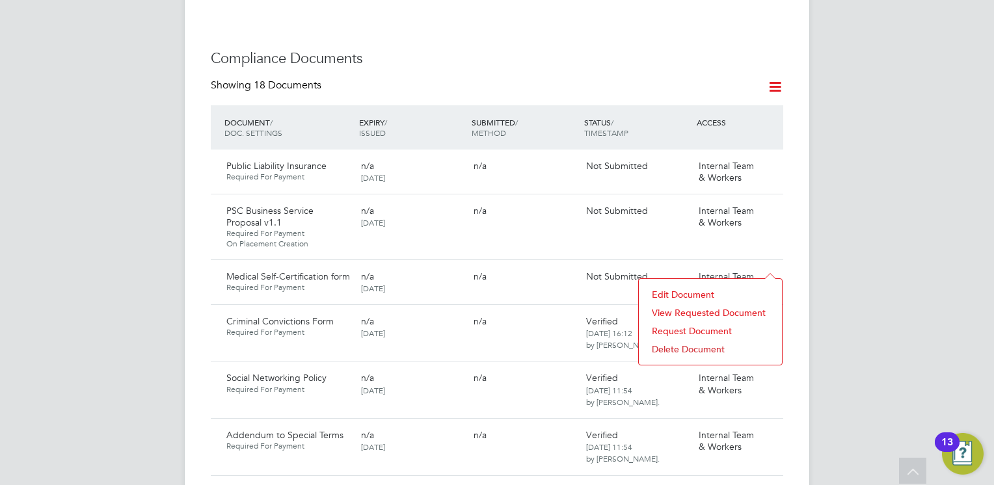
click at [692, 328] on li "Request Document" at bounding box center [710, 331] width 130 height 18
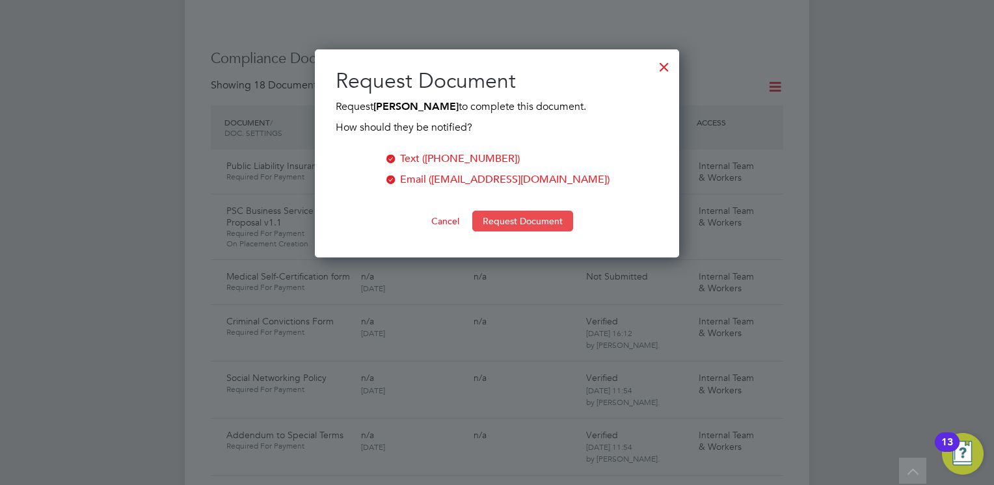
click at [489, 217] on button "Request Document" at bounding box center [522, 221] width 101 height 21
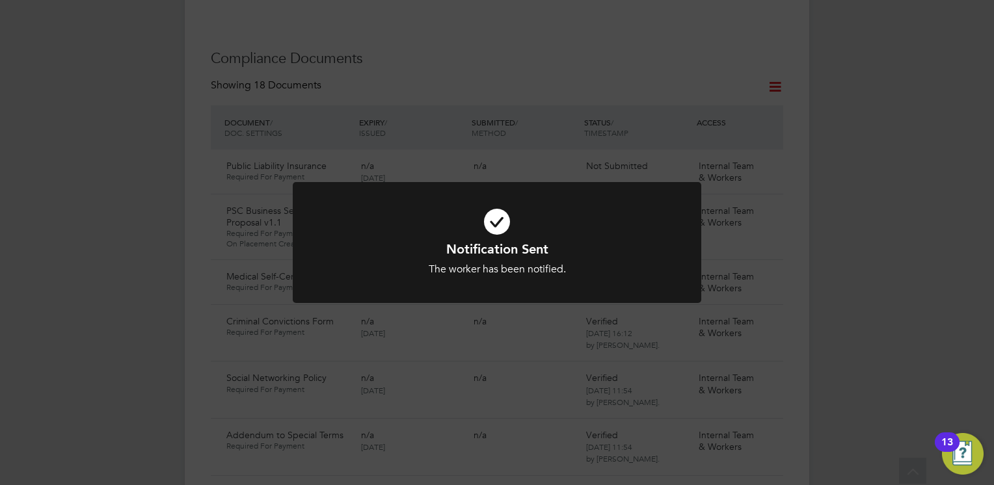
click at [502, 219] on icon at bounding box center [497, 222] width 338 height 51
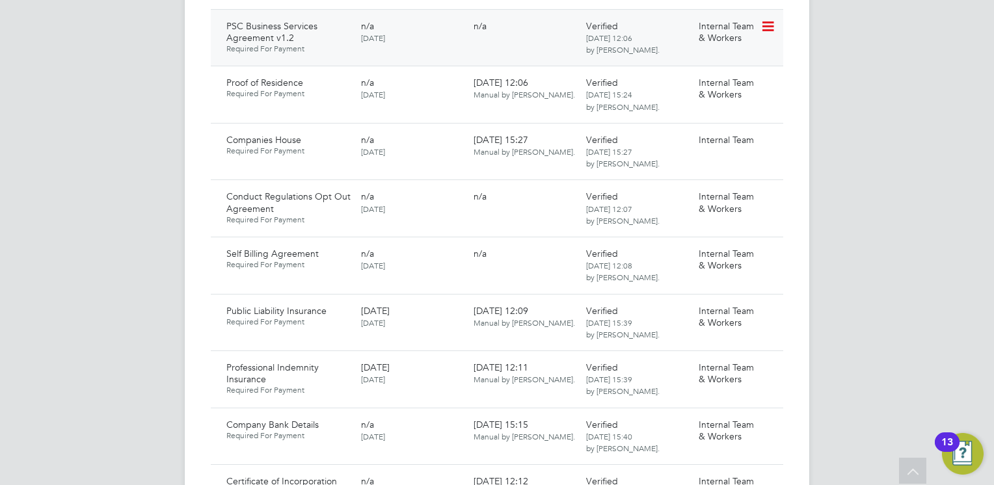
scroll to position [1301, 0]
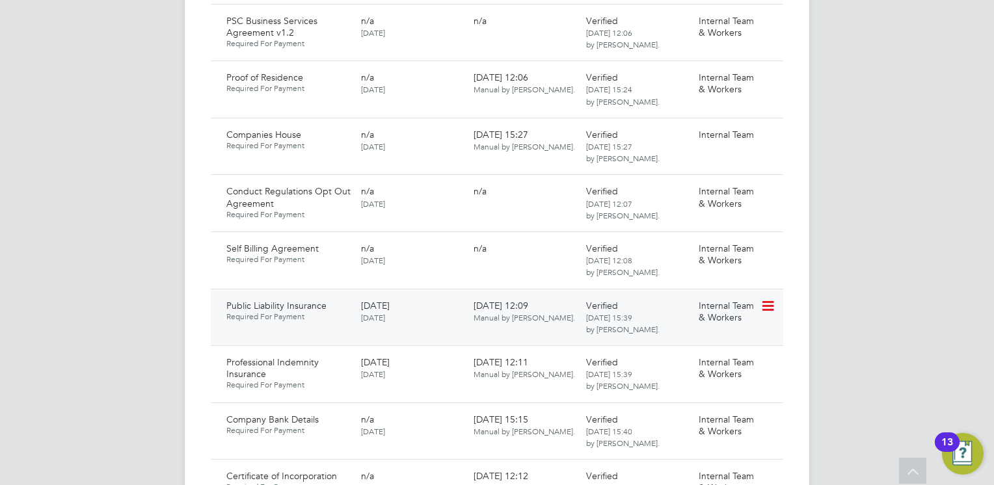
click at [768, 299] on icon at bounding box center [767, 307] width 13 height 16
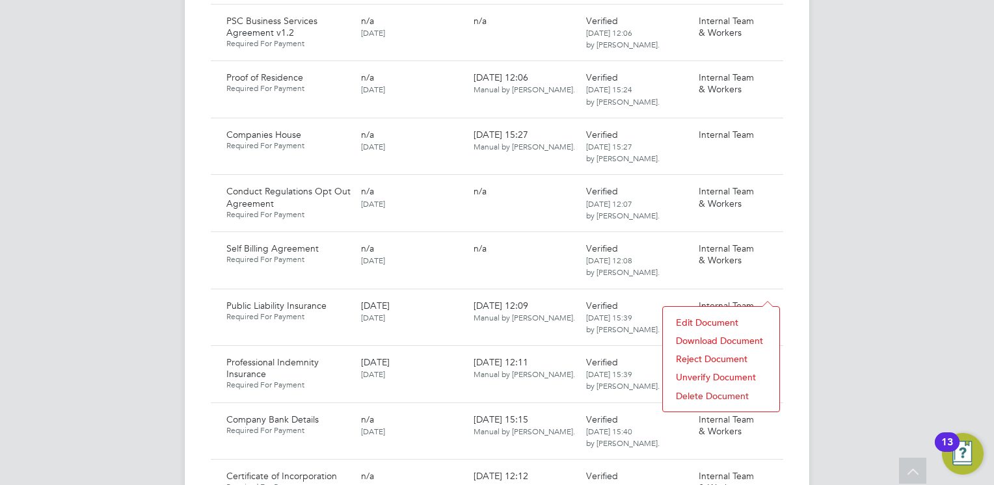
click at [699, 336] on li "Download Document" at bounding box center [721, 341] width 103 height 18
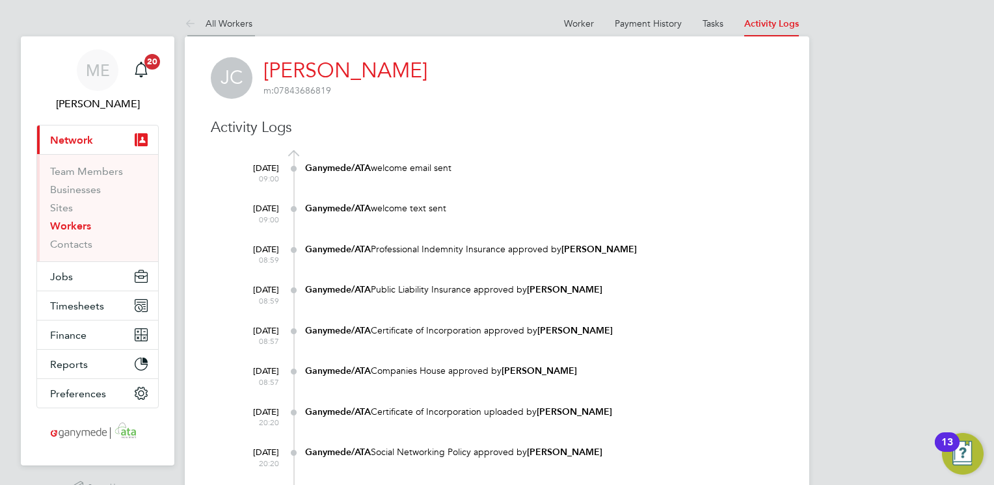
click at [192, 18] on icon at bounding box center [193, 24] width 16 height 16
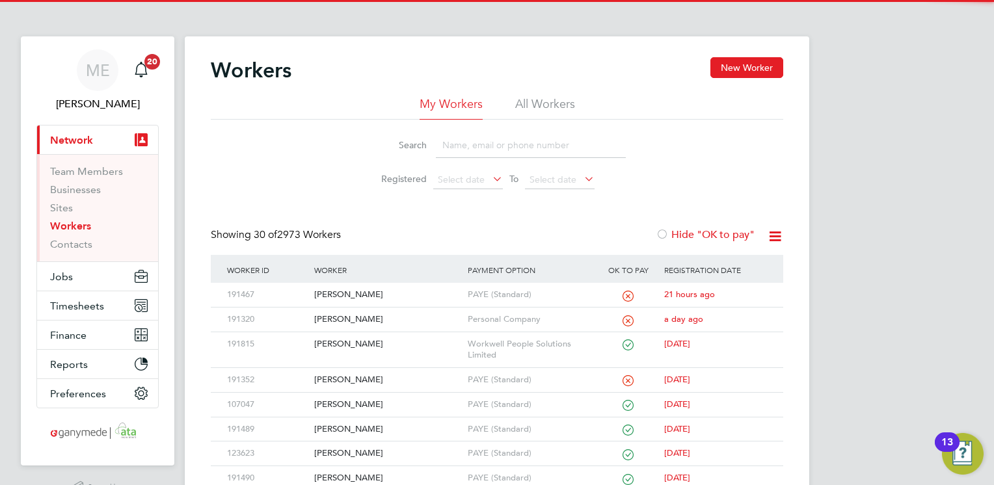
click at [494, 126] on li "Search" at bounding box center [497, 145] width 290 height 38
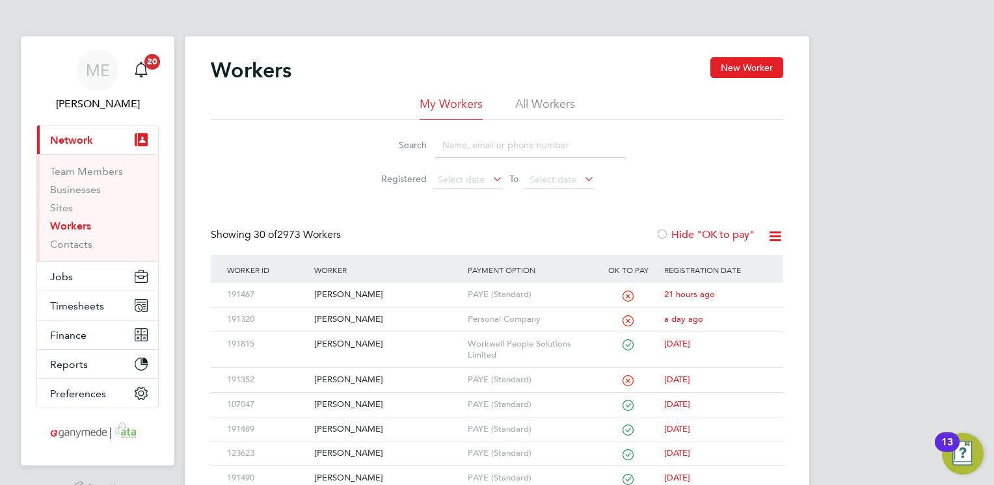
click at [492, 137] on input at bounding box center [531, 145] width 190 height 25
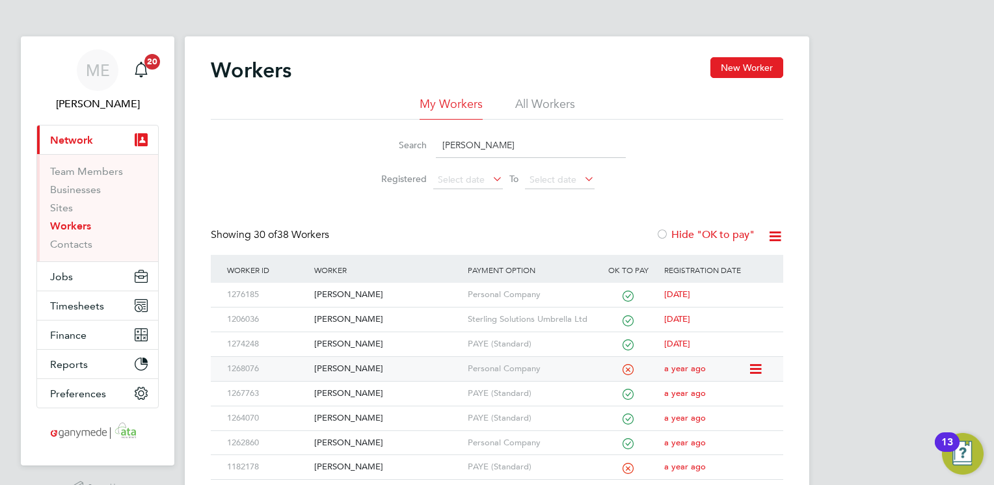
type input "[PERSON_NAME]"
click at [400, 368] on div "[PERSON_NAME]" at bounding box center [387, 369] width 153 height 24
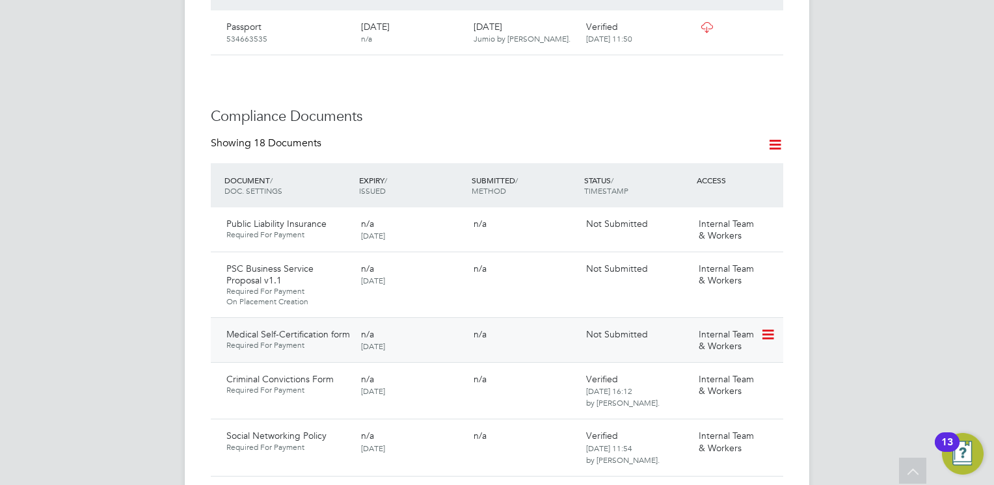
scroll to position [651, 0]
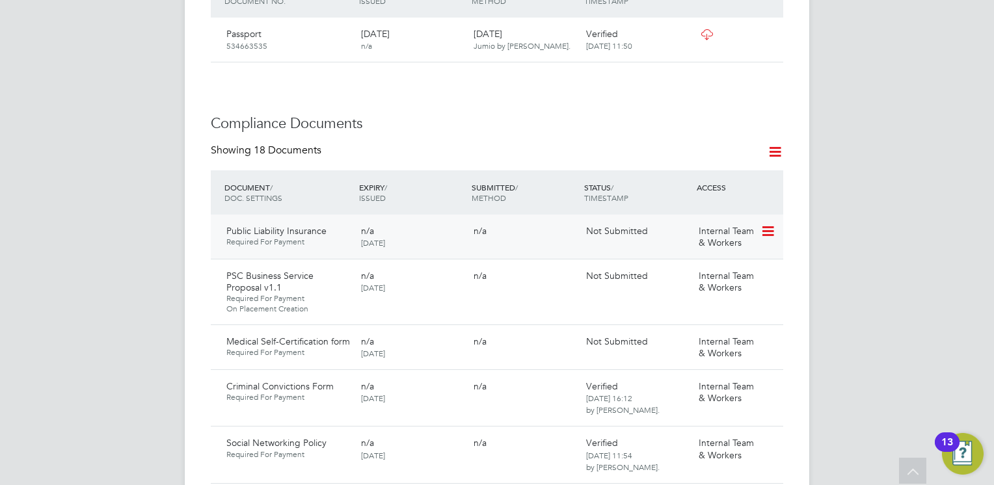
click at [772, 224] on icon at bounding box center [767, 232] width 13 height 16
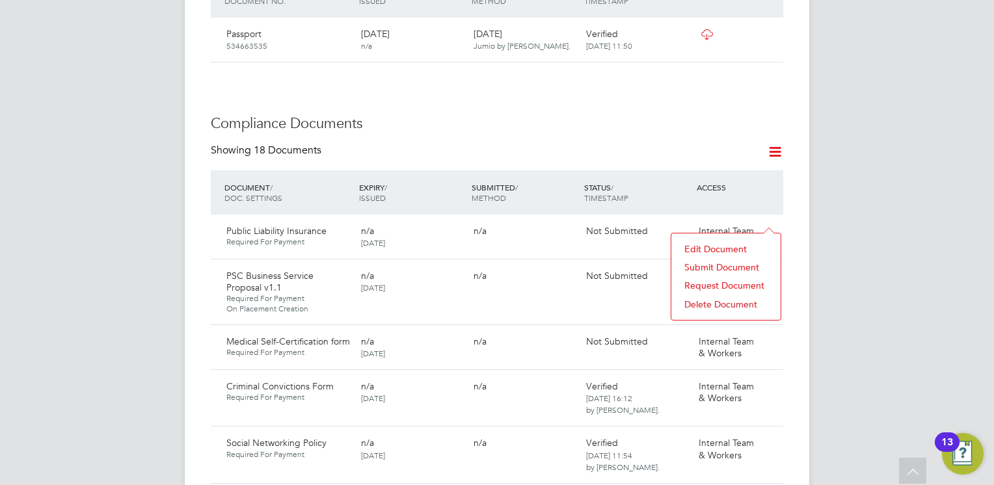
click at [711, 264] on li "Submit Document" at bounding box center [726, 267] width 96 height 18
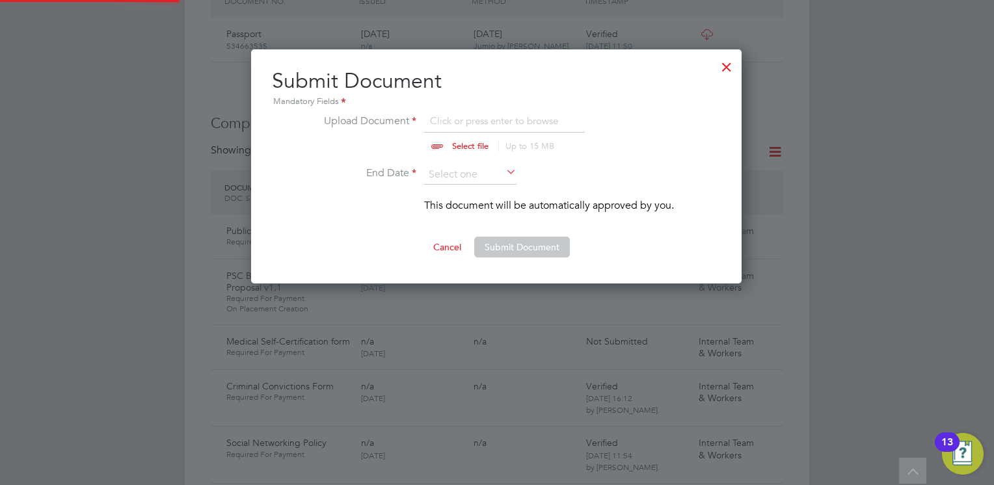
scroll to position [234, 492]
click at [455, 143] on input "file" at bounding box center [483, 132] width 204 height 39
type input "C:\fakepath\image.jpg"
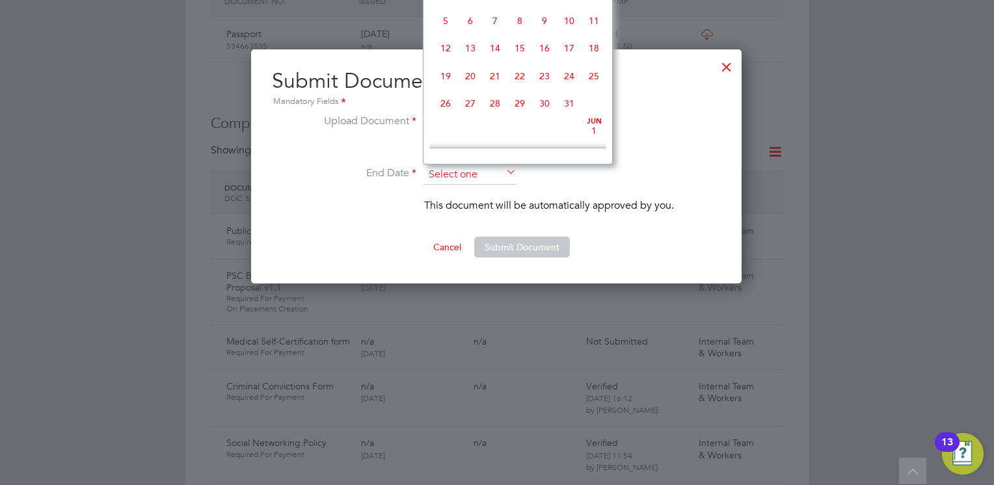
click at [445, 170] on input at bounding box center [470, 175] width 92 height 20
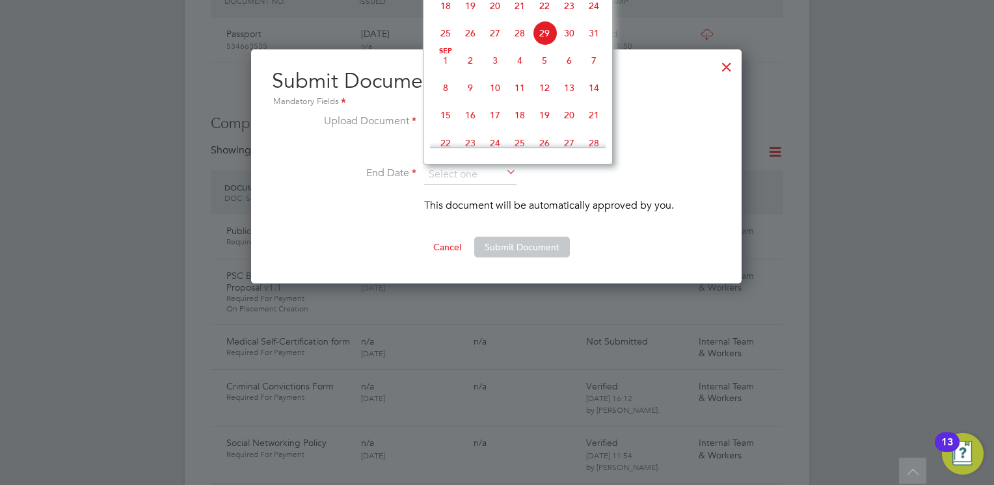
click at [408, 181] on label "End Date" at bounding box center [368, 173] width 98 height 17
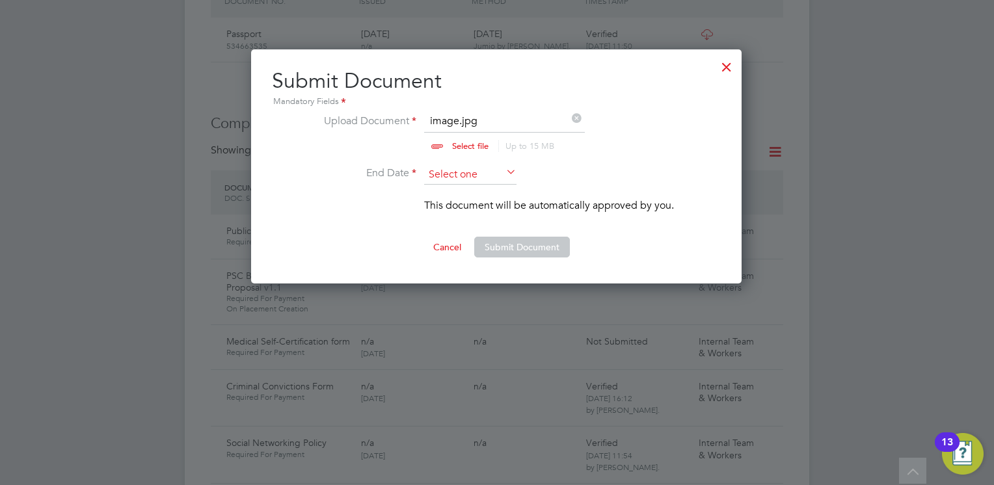
click at [468, 165] on input at bounding box center [470, 175] width 92 height 20
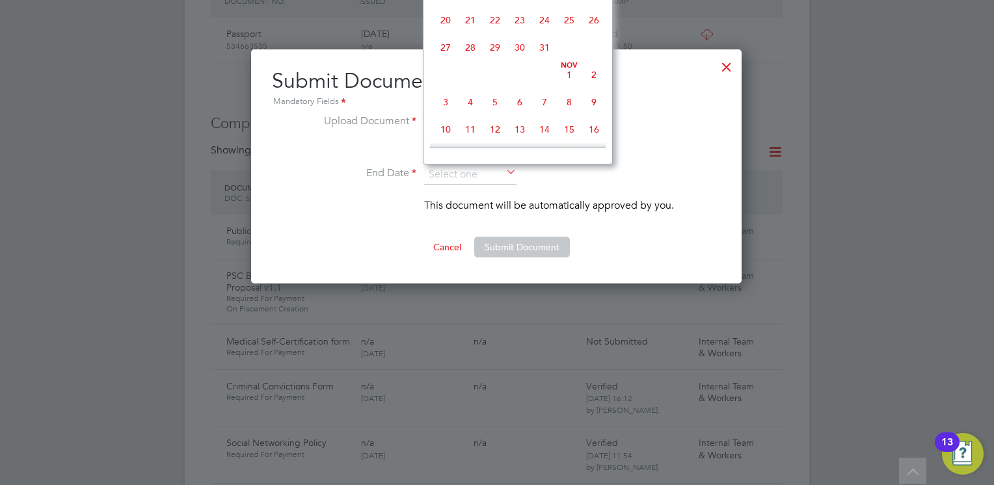
scroll to position [705, 0]
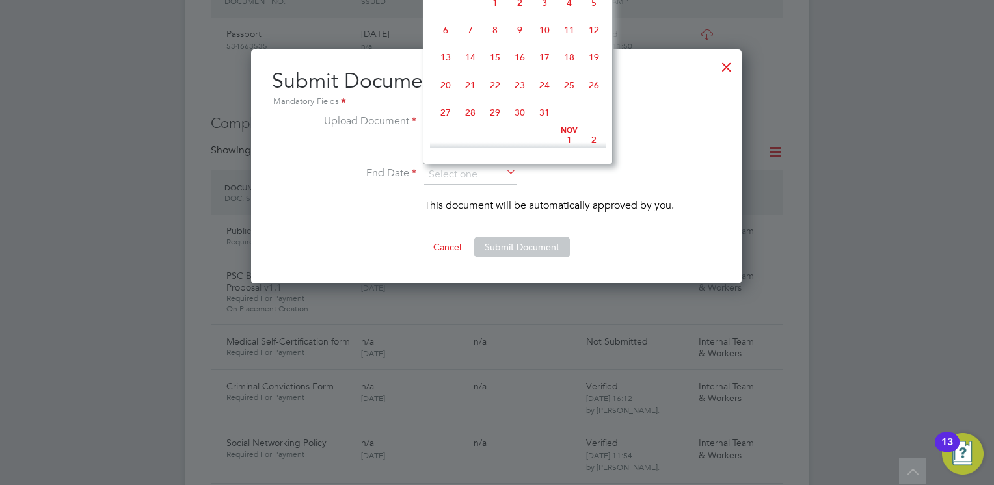
click at [448, 98] on span "20" at bounding box center [445, 85] width 25 height 25
type input "20 Oct 2025"
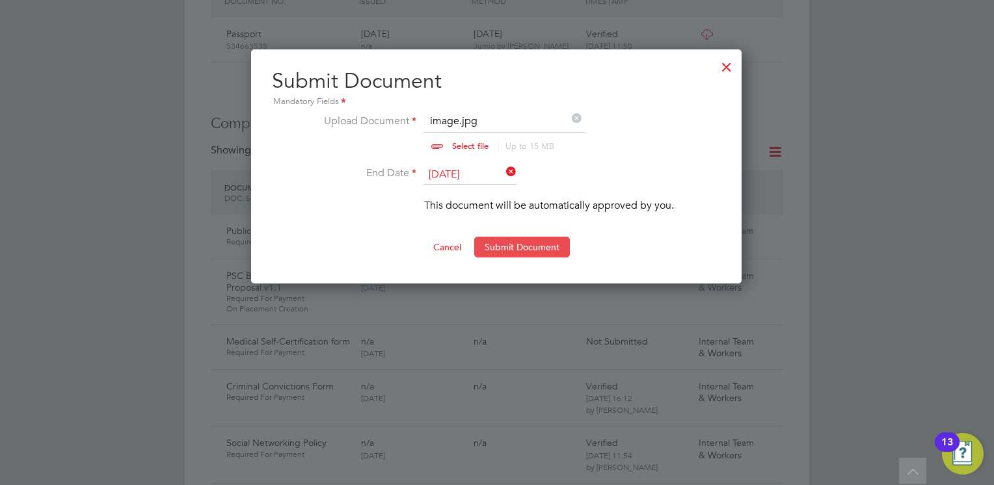
click at [515, 243] on button "Submit Document" at bounding box center [522, 247] width 96 height 21
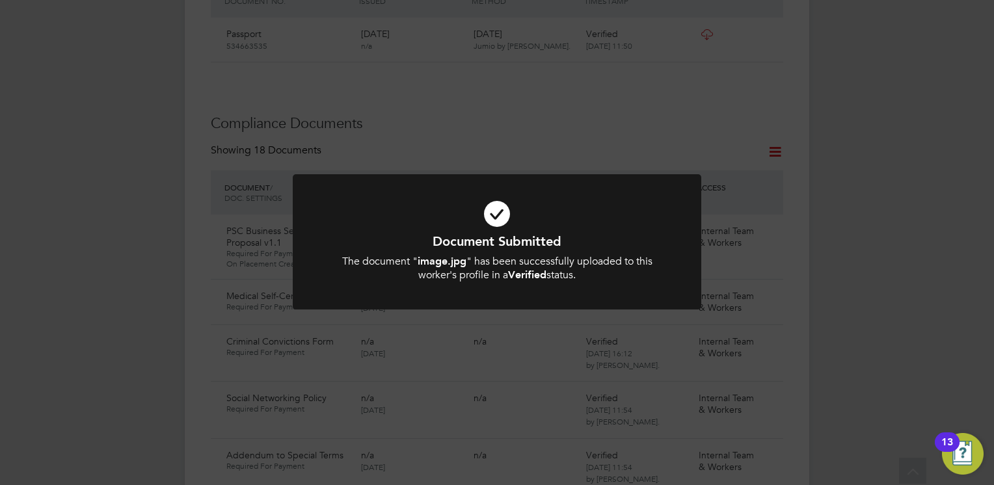
click at [478, 223] on icon at bounding box center [497, 214] width 338 height 51
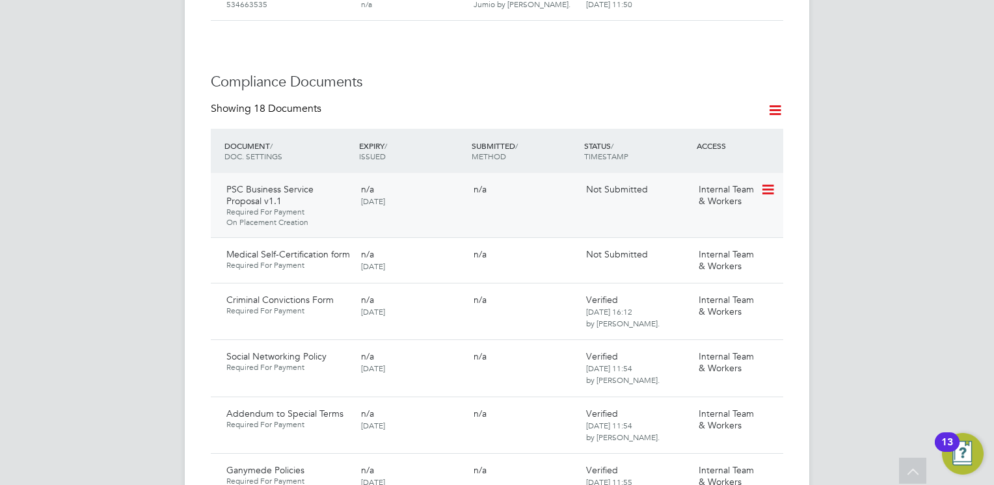
scroll to position [716, 0]
